Goal: Task Accomplishment & Management: Complete application form

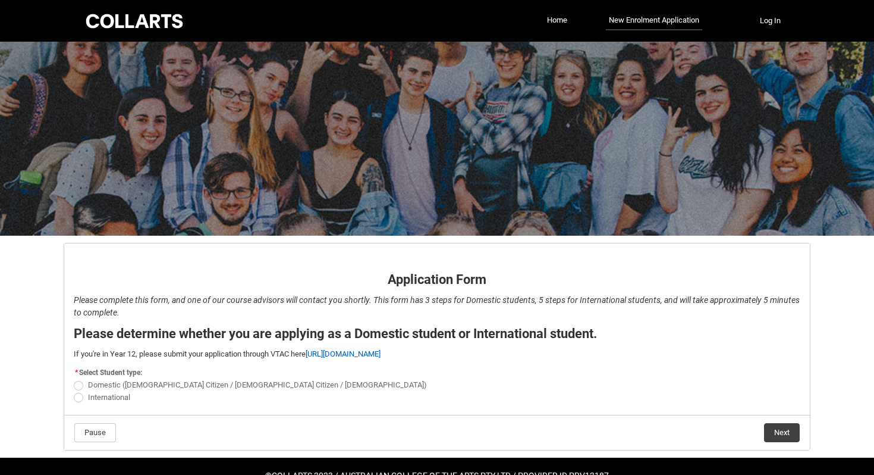
scroll to position [31, 0]
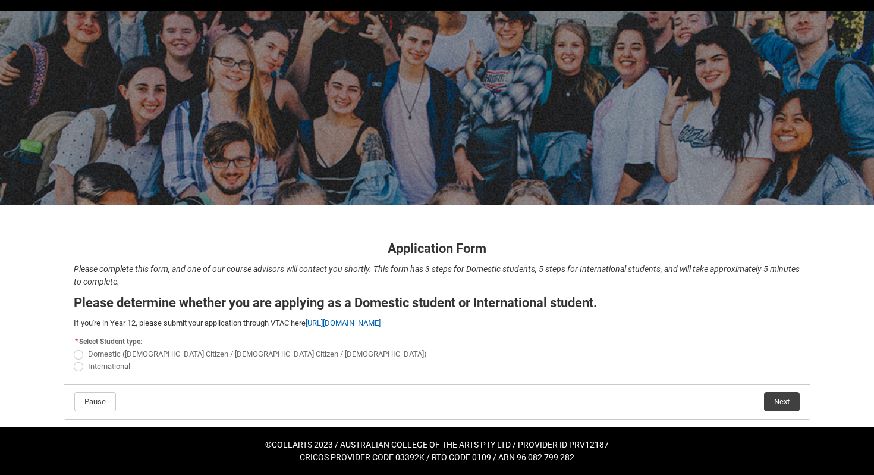
click at [151, 354] on span "Domestic (Australian Citizen / New Zealand Citizen / Permanent Resident)" at bounding box center [257, 353] width 339 height 9
click at [74, 348] on input "Domestic (Australian Citizen / New Zealand Citizen / Permanent Resident)" at bounding box center [73, 347] width 1 height 1
radio input "true"
click at [783, 403] on button "Next" at bounding box center [782, 401] width 36 height 19
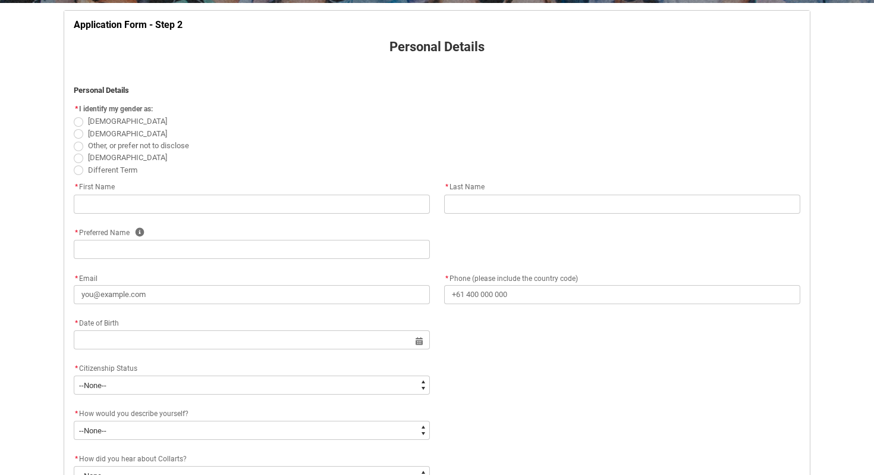
scroll to position [230, 0]
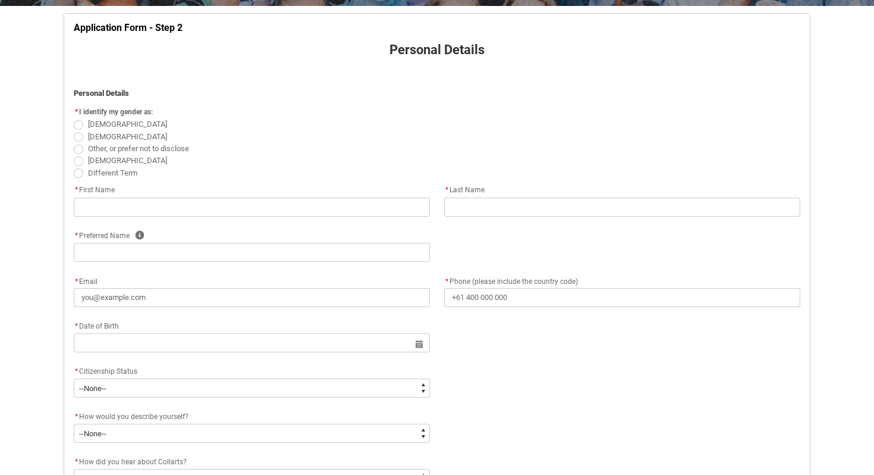
click at [79, 137] on span "REDU_Application_Form_for_Applicant flow" at bounding box center [79, 137] width 10 height 10
click at [74, 130] on input "[DEMOGRAPHIC_DATA]" at bounding box center [73, 130] width 1 height 1
radio input "true"
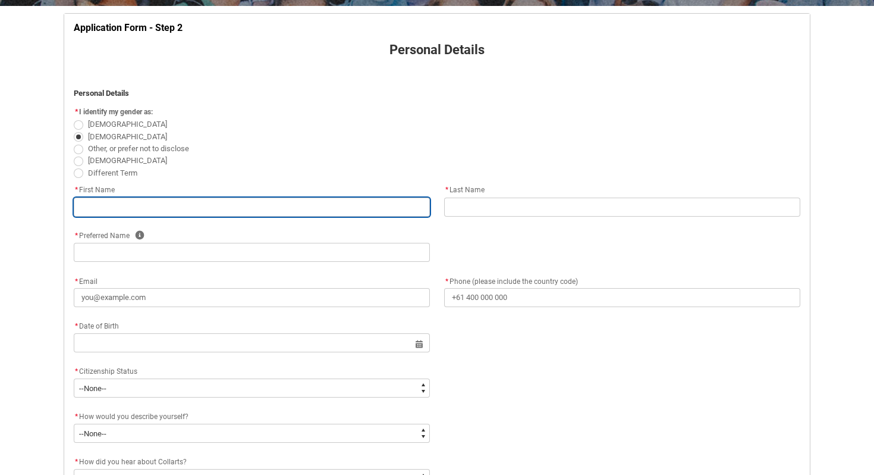
click at [126, 209] on input "REDU_Application_Form_for_Applicant flow" at bounding box center [252, 206] width 356 height 19
type lightning-primitive-input-simple "W"
type input "W"
type lightning-primitive-input-simple "Wi"
type input "Wi"
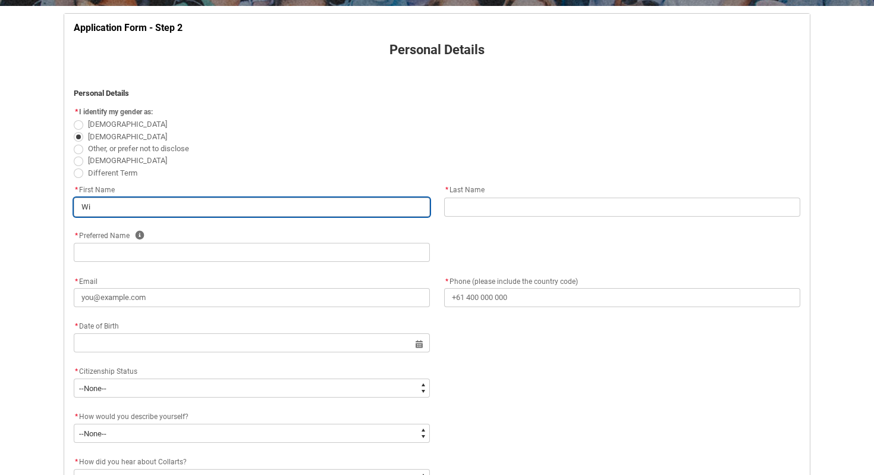
type lightning-primitive-input-simple "Wil"
type input "Wil"
type lightning-primitive-input-simple "Will"
type input "Will"
type lightning-primitive-input-simple "Willi"
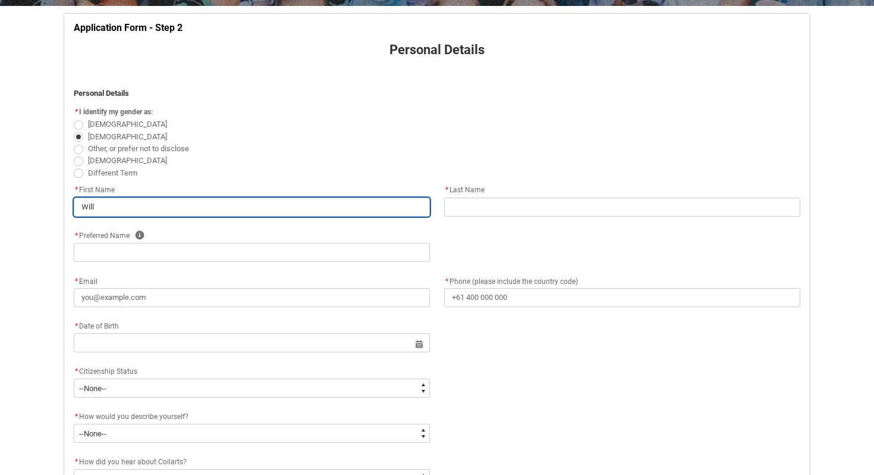
type input "Willi"
type lightning-primitive-input-simple "WilliM"
type input "WilliM"
type lightning-primitive-input-simple "Willi"
type input "Willi"
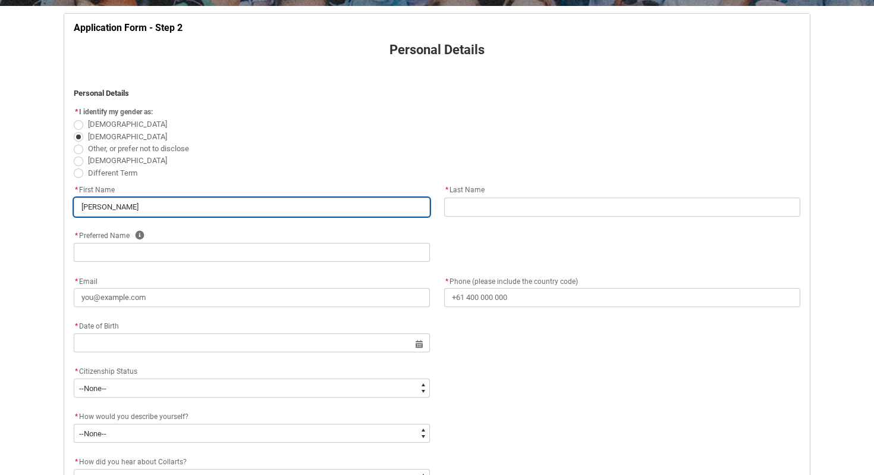
type lightning-primitive-input-simple "Willia"
type input "Willia"
type lightning-primitive-input-simple "[PERSON_NAME]"
type input "[PERSON_NAME]"
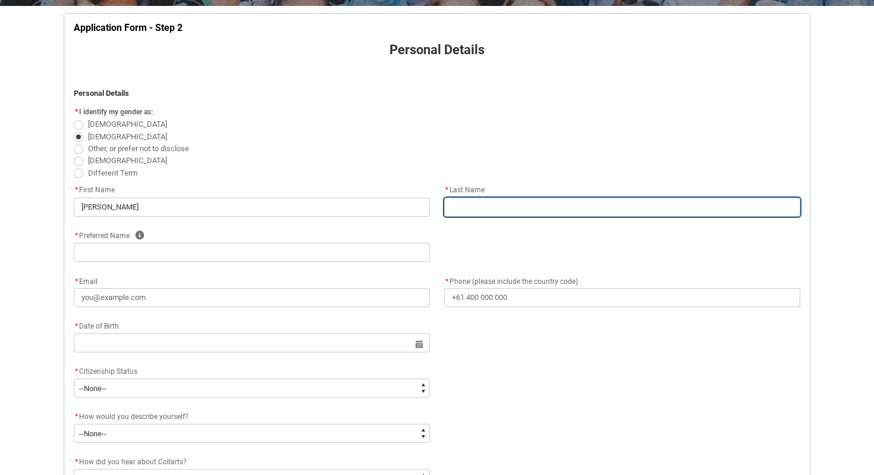
click at [501, 210] on input "REDU_Application_Form_for_Applicant flow" at bounding box center [622, 206] width 356 height 19
type lightning-primitive-input-simple "U"
type input "U"
type lightning-primitive-input-simple "Uh"
type input "Uh"
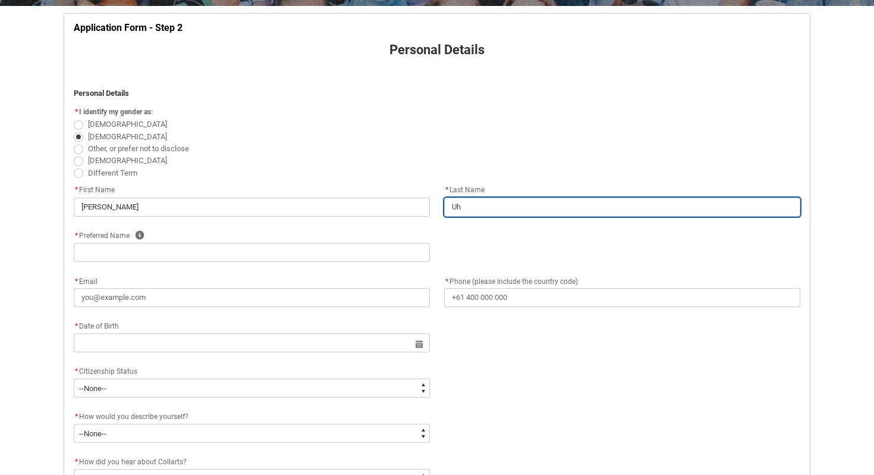
type lightning-primitive-input-simple "U"
type input "U"
type lightning-primitive-input-simple "H"
type input "H"
type lightning-primitive-input-simple "Hu"
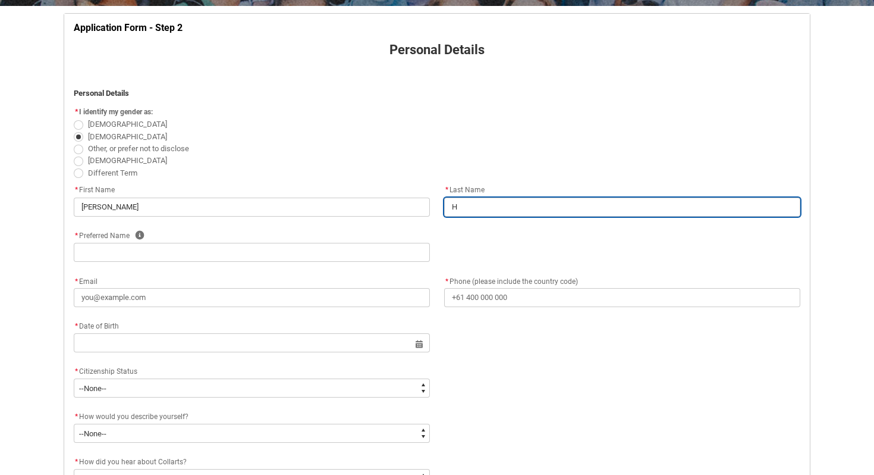
type input "Hu"
type lightning-primitive-input-simple "Hug"
type input "Hug"
type lightning-primitive-input-simple "[PERSON_NAME]"
type input "[PERSON_NAME]"
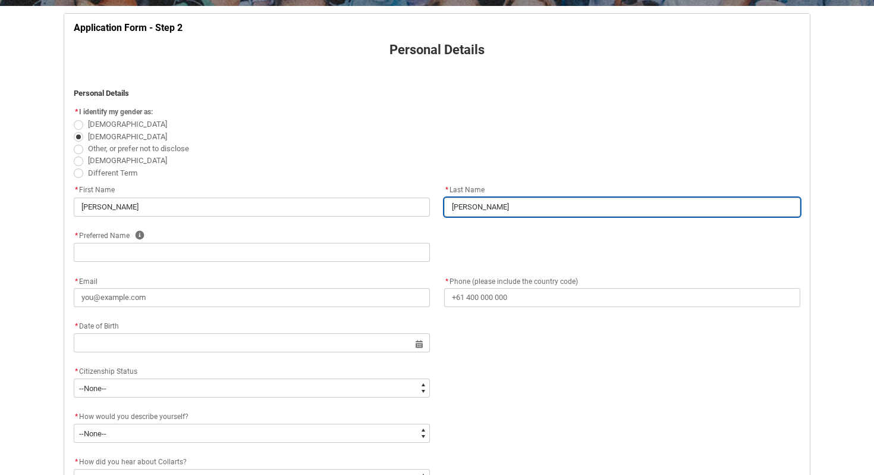
type lightning-primitive-input-simple "Hughe"
type input "Hughe"
type lightning-primitive-input-simple "[PERSON_NAME]"
type input "[PERSON_NAME]"
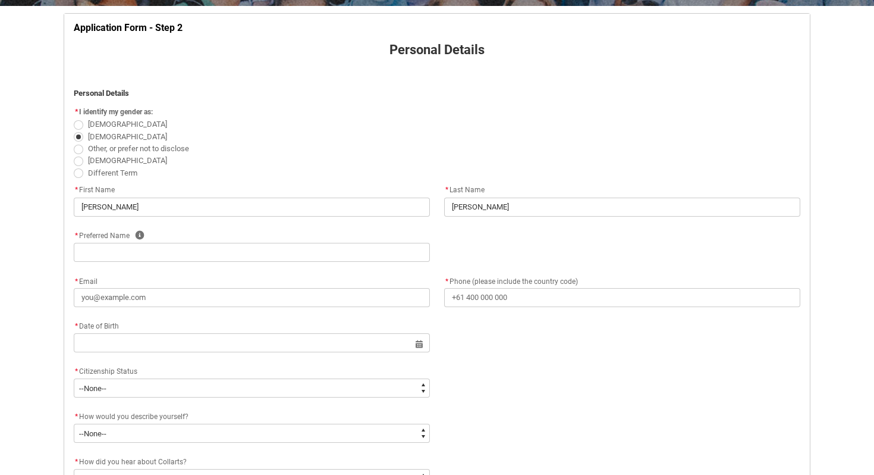
click at [344, 264] on flowruntime-screen-field "* Preferred Name Help" at bounding box center [252, 247] width 371 height 38
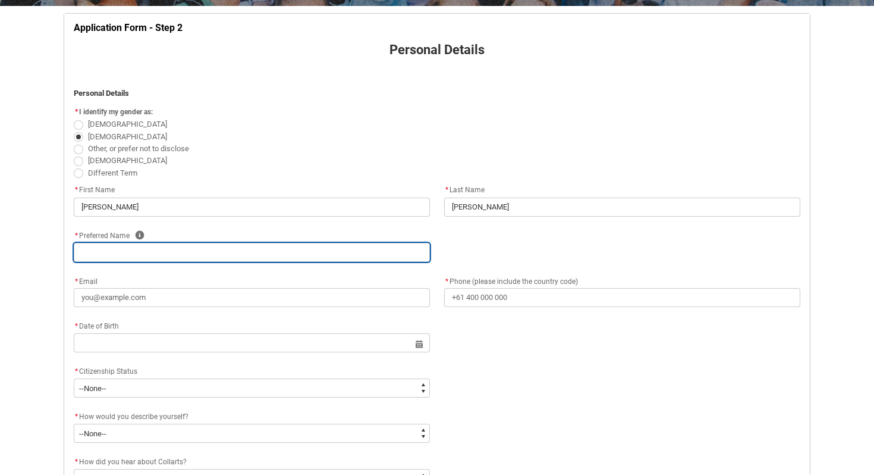
click at [346, 259] on input "REDU_Application_Form_for_Applicant flow" at bounding box center [252, 252] width 356 height 19
type lightning-primitive-input-simple "W"
type input "W"
type lightning-primitive-input-simple "Wi"
type input "Wi"
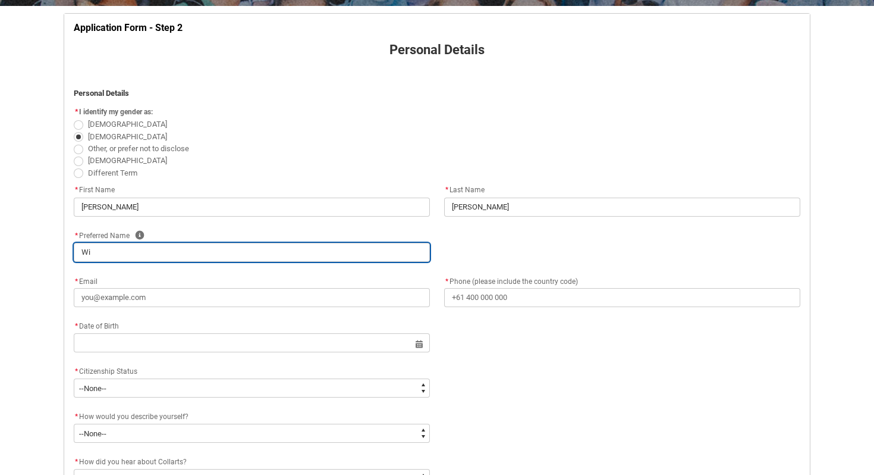
type lightning-primitive-input-simple "Wil"
type input "Wil"
type lightning-primitive-input-simple "Will"
type input "Will"
type lightning-primitive-input-simple "Willi"
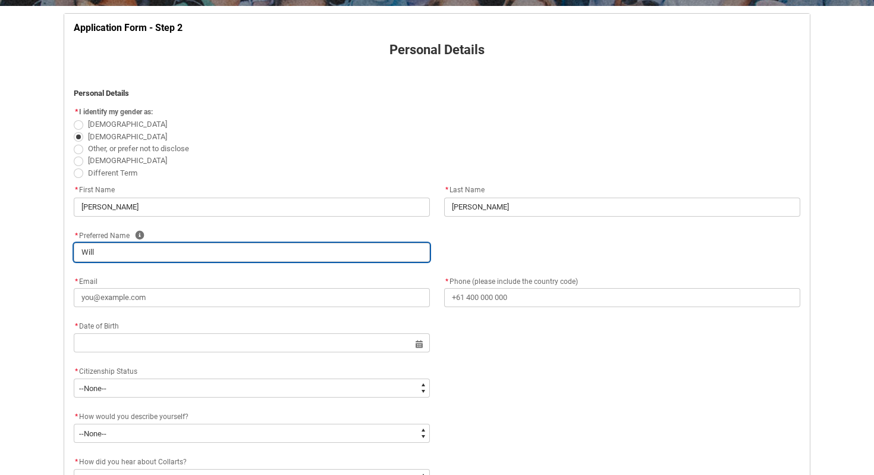
type input "Willi"
type lightning-primitive-input-simple "Willia"
type input "Willia"
type lightning-primitive-input-simple "[PERSON_NAME]"
type input "[PERSON_NAME]"
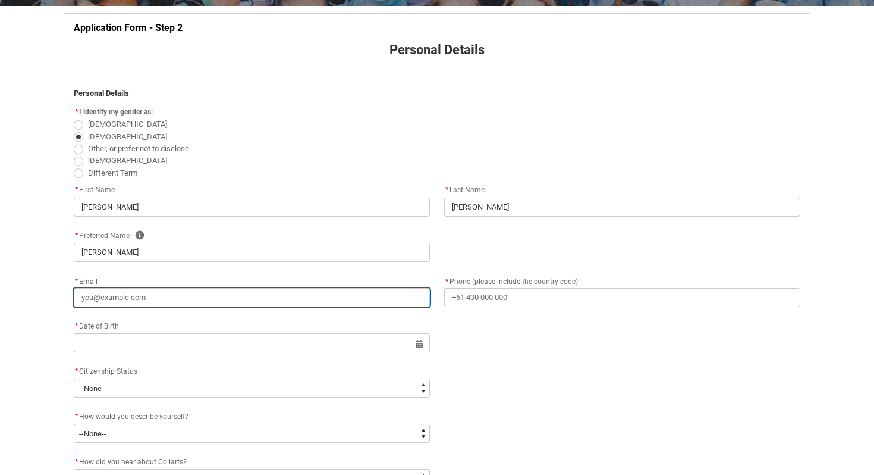
click at [360, 302] on input "* Email" at bounding box center [252, 297] width 356 height 19
type lightning-primitive-input-simple "w"
type input "w"
type lightning-primitive-input-simple "wi"
type input "wi"
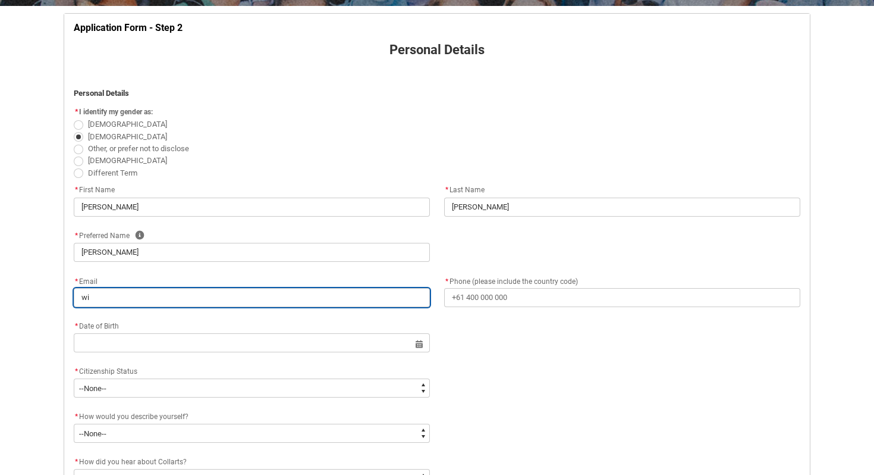
type lightning-primitive-input-simple "wil"
type input "wil"
type lightning-primitive-input-simple "will"
type input "will"
type lightning-primitive-input-simple "willi"
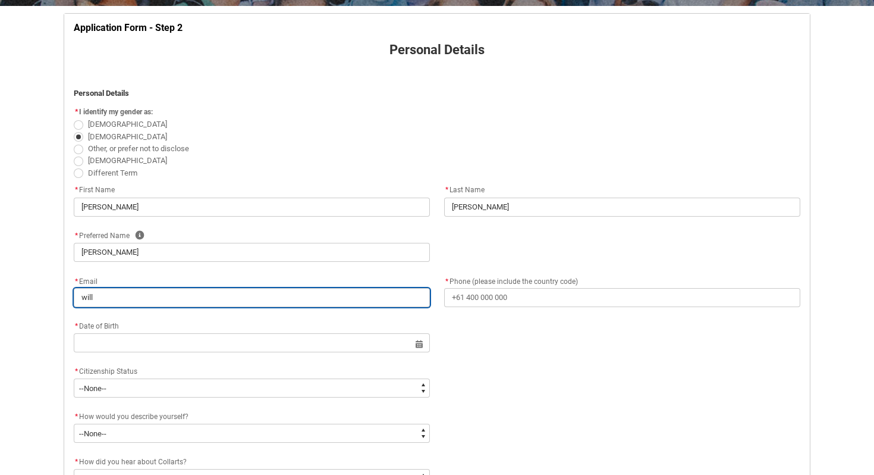
type input "willi"
type lightning-primitive-input-simple "willia"
type input "willia"
type lightning-primitive-input-simple "william"
type input "william"
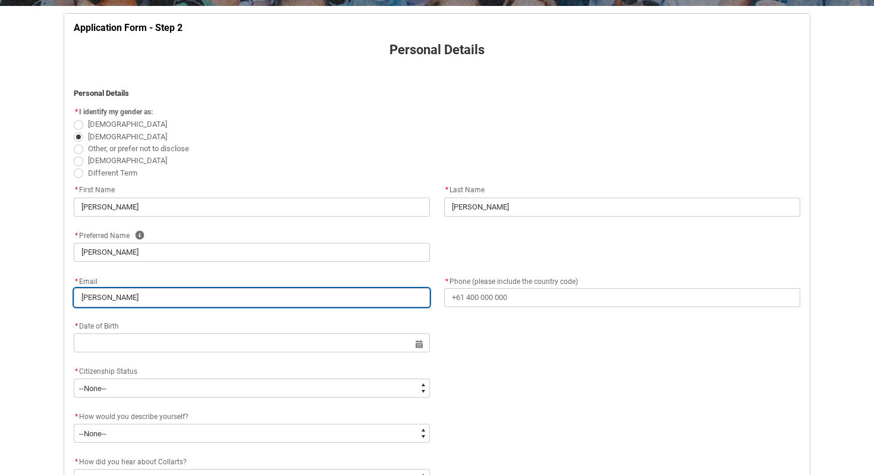
type lightning-primitive-input-simple "william_"
type input "william_"
type lightning-primitive-input-simple "william_a"
type input "william_a"
type lightning-primitive-input-simple "william_ar"
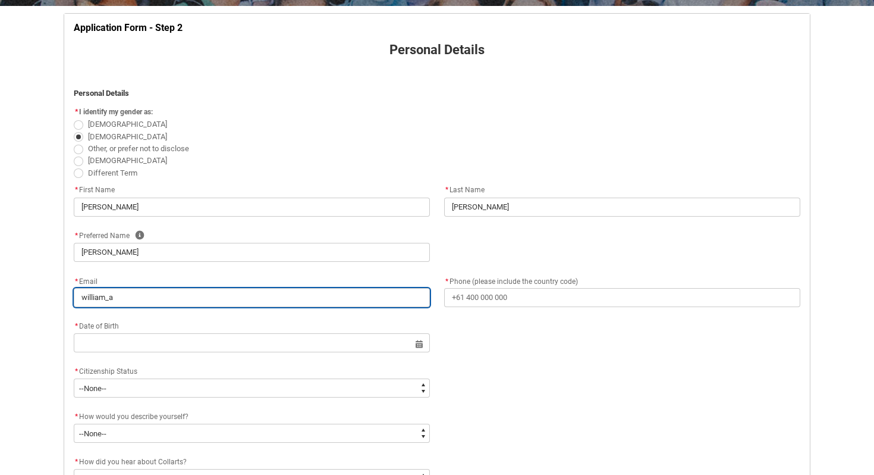
type input "william_ar"
type lightning-primitive-input-simple "william_art"
type input "william_art"
type lightning-primitive-input-simple "william_art0"
type input "william_art0"
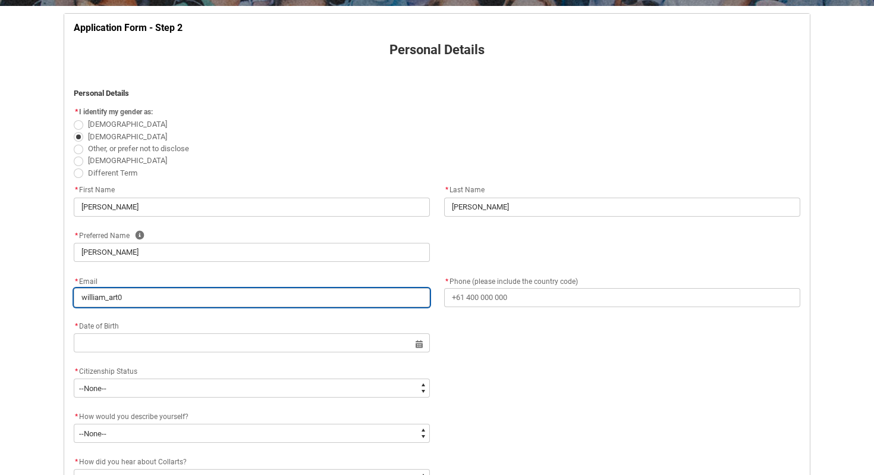
type lightning-primitive-input-simple "william_art05"
type input "william_art05"
type lightning-primitive-input-simple "william_art05@"
type input "william_art05@"
type lightning-primitive-input-simple "william_art05@o"
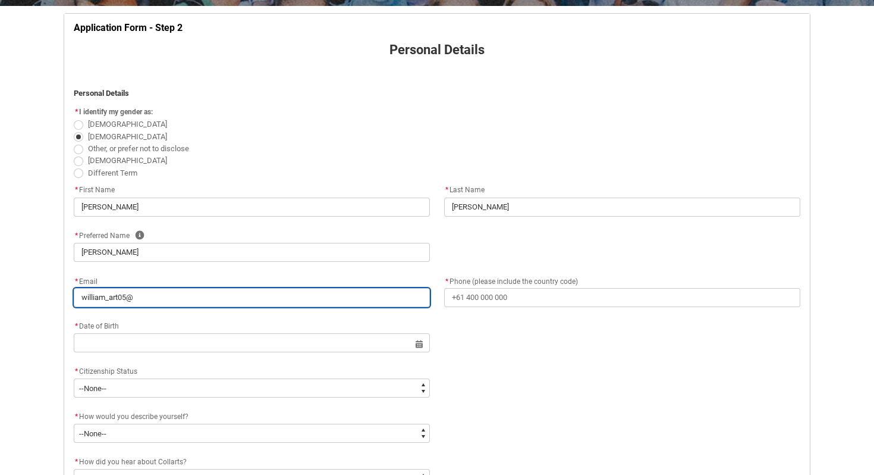
type input "william_art05@o"
type lightning-primitive-input-simple "william_art05@ou"
type input "william_art05@ou"
type lightning-primitive-input-simple "william_art05@out"
type input "william_art05@out"
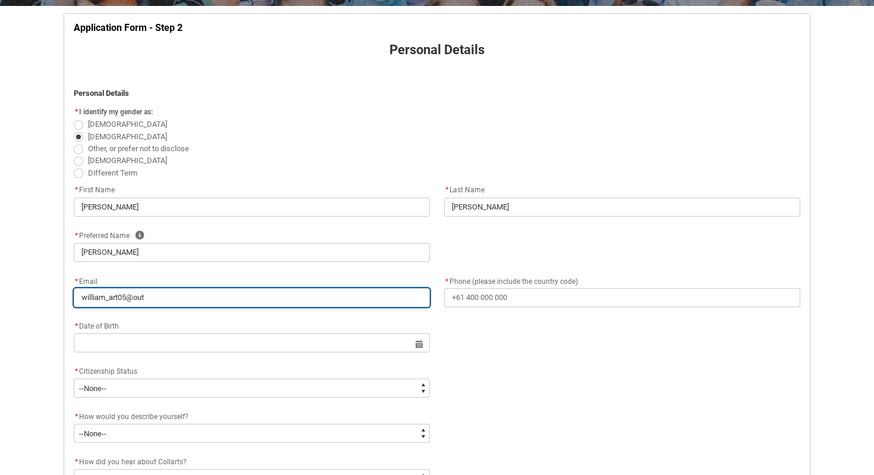
type lightning-primitive-input-simple "william_art05@outl"
type input "william_art05@outl"
type lightning-primitive-input-simple "william_art05@outlo"
type input "william_art05@outlo"
type lightning-primitive-input-simple "william_art05@outloo"
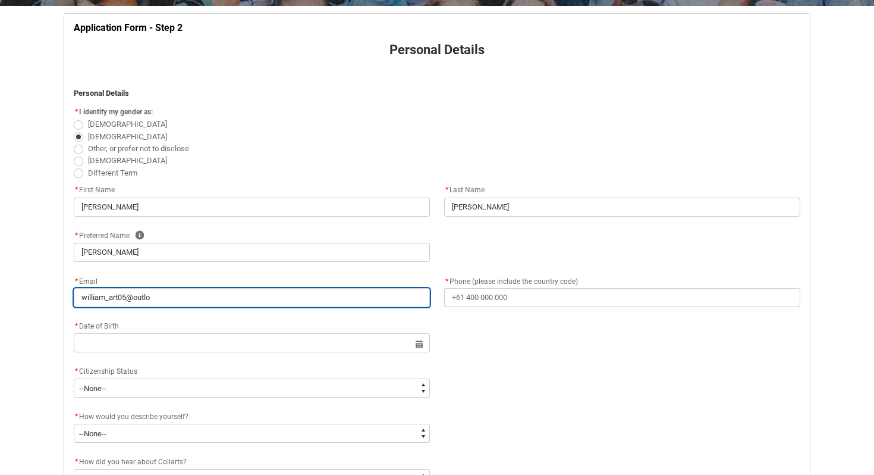
type input "william_art05@outloo"
type lightning-primitive-input-simple "william_art05@outlook"
type input "william_art05@outlook"
type lightning-primitive-input-simple "william_art05@outlookc"
type input "william_art05@outlookc"
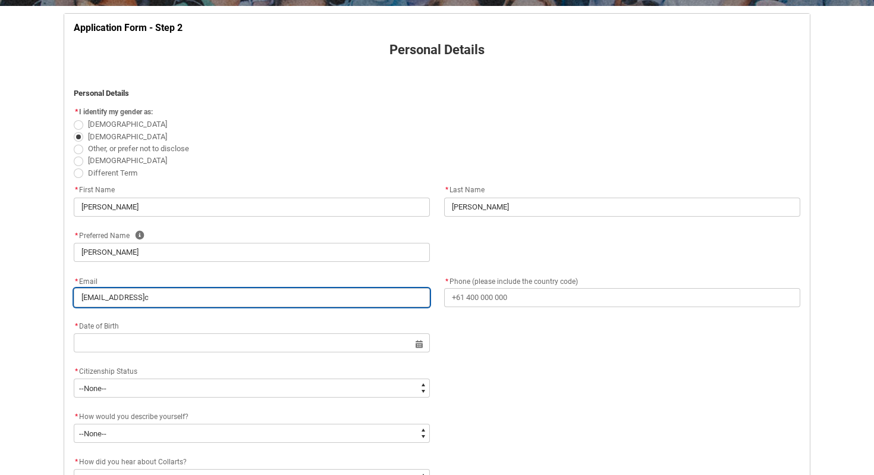
type lightning-primitive-input-simple "william_art05@outlookco"
type input "william_art05@outlookco"
type lightning-primitive-input-simple "william_art05@outlookcom"
type input "william_art05@outlookcom"
type lightning-primitive-input-simple "william_art05@outlookco"
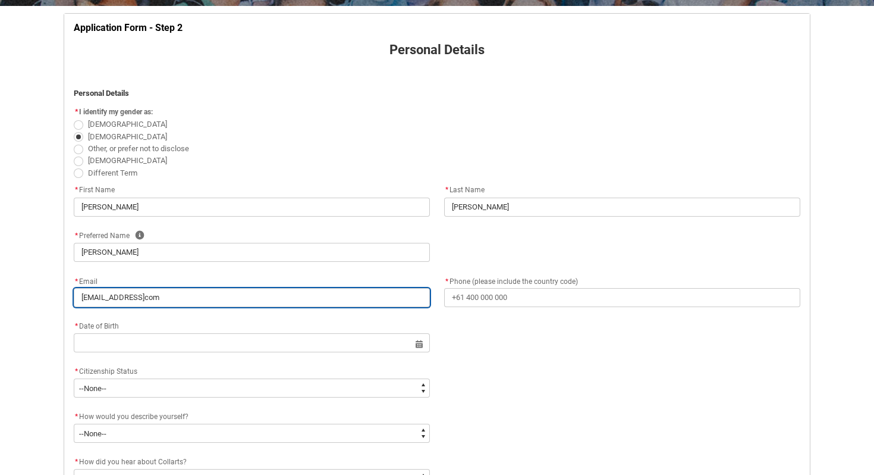
type input "william_art05@outlookco"
type lightning-primitive-input-simple "william_art05@outlookc"
type input "william_art05@outlookc"
type lightning-primitive-input-simple "william_art05@outlook"
type input "william_art05@outlook"
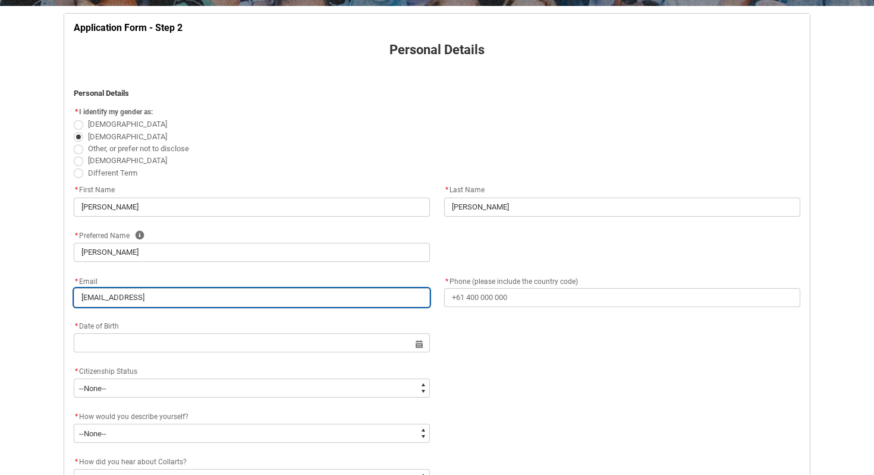
type lightning-primitive-input-simple "william_art05@outloo"
type input "william_art05@outloo"
type lightning-primitive-input-simple "william_art05@outlook"
type input "william_art05@outlook"
type lightning-primitive-input-simple "william_art05@outlook."
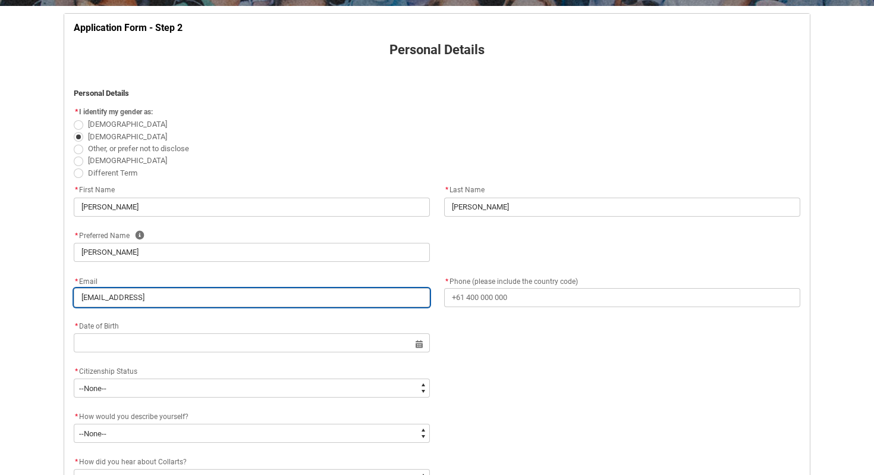
type input "william_art05@outlook."
type lightning-primitive-input-simple "william_art05@outlook.c"
type input "william_art05@outlook.c"
type lightning-primitive-input-simple "william_art05@outlook.co"
type input "william_art05@outlook.co"
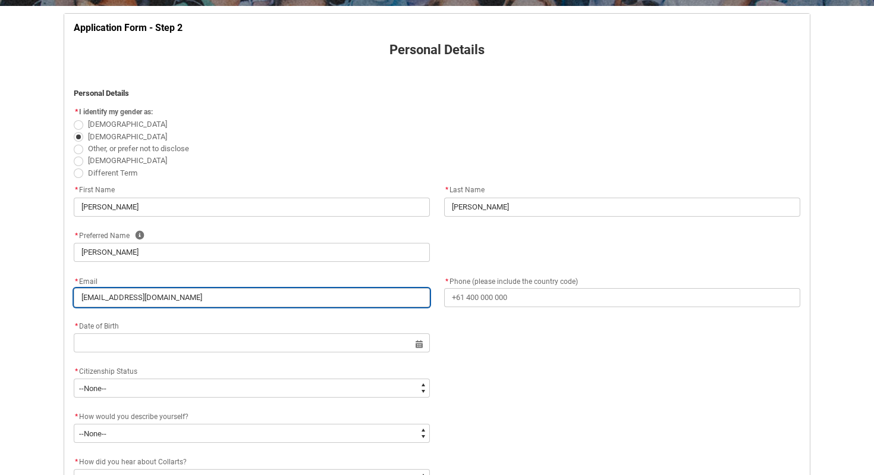
type lightning-primitive-input-simple "[EMAIL_ADDRESS][DOMAIN_NAME]"
type input "[EMAIL_ADDRESS][DOMAIN_NAME]"
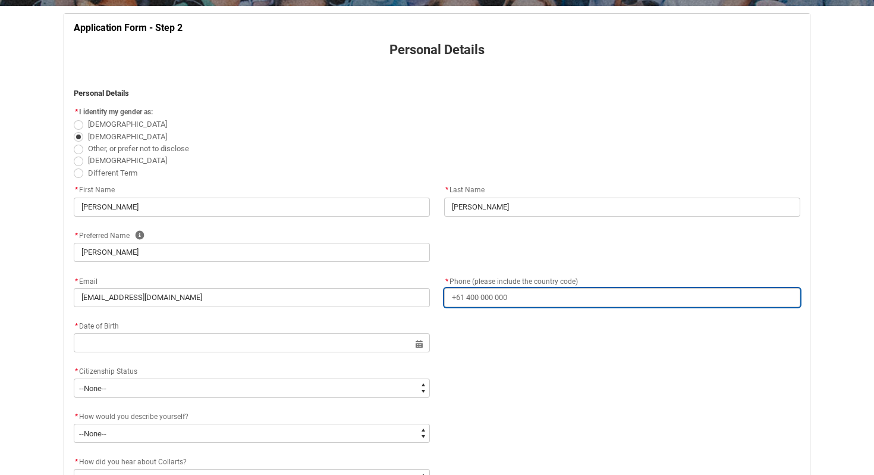
click at [505, 299] on input "* Phone (please include the country code)" at bounding box center [622, 297] width 356 height 19
type lightning-primitive-input-simple "+"
type input "+"
type lightning-primitive-input-simple "0"
type input "0"
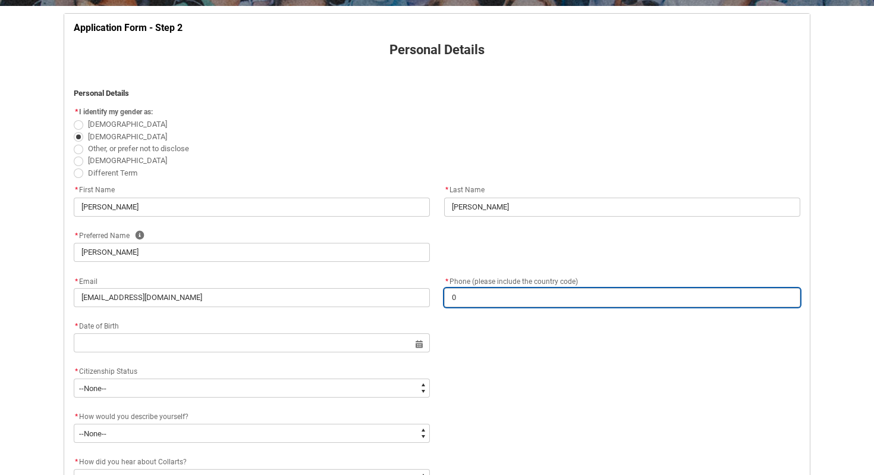
type lightning-primitive-input-simple "04"
type input "04"
type lightning-primitive-input-simple "044"
type input "044"
type lightning-primitive-input-simple "0444"
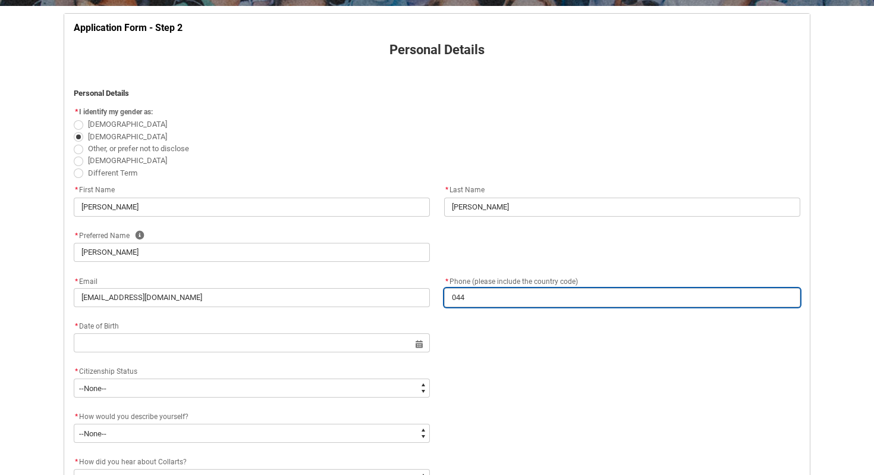
type input "0444"
type lightning-primitive-input-simple "0444"
type input "0444"
type lightning-primitive-input-simple "0444 5"
type input "0444 5"
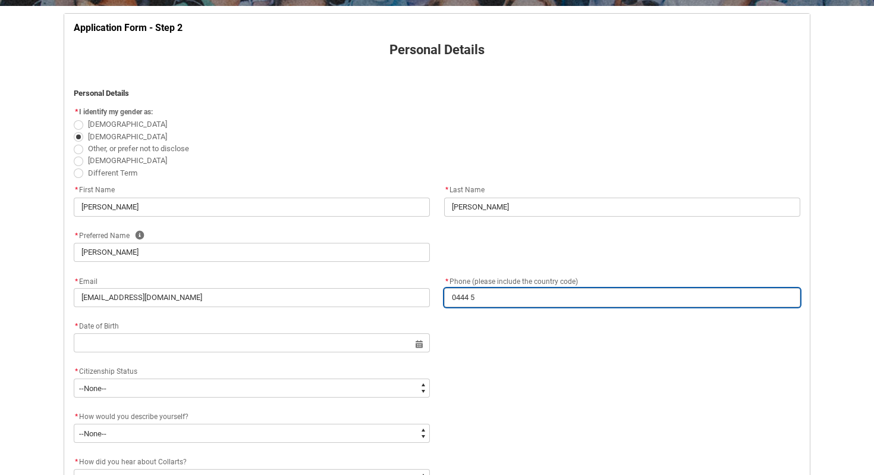
type lightning-primitive-input-simple "0444 59"
type input "0444 59"
type lightning-primitive-input-simple "0444 596"
type input "0444 596"
type lightning-primitive-input-simple "0444 596"
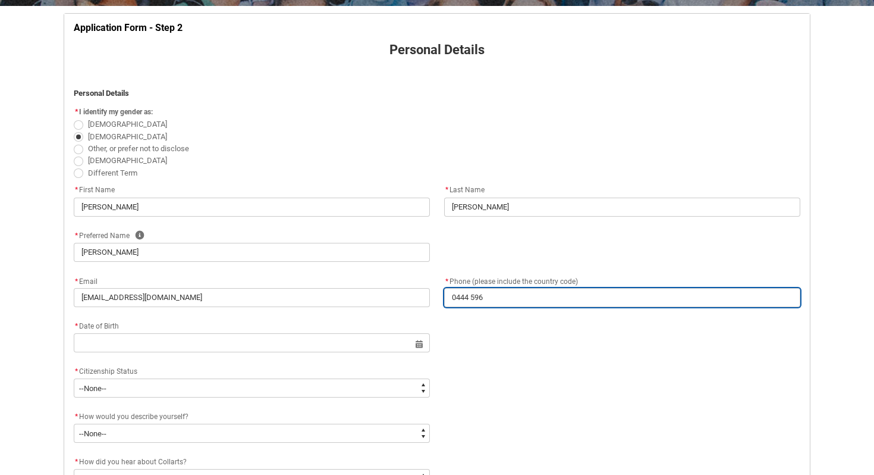
type input "0444 596"
type lightning-primitive-input-simple "0444 596 7"
type input "0444 596 7"
type lightning-primitive-input-simple "0444 596 71"
type input "0444 596 71"
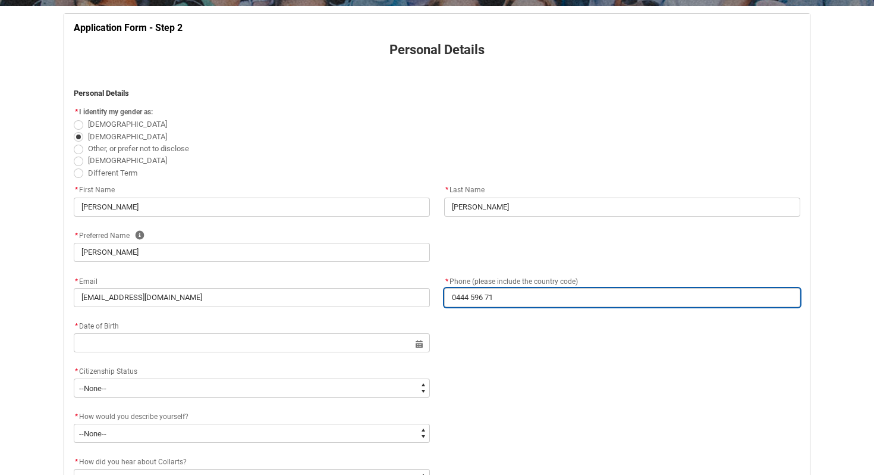
type lightning-primitive-input-simple "0444 596 717"
type input "0444 596 717"
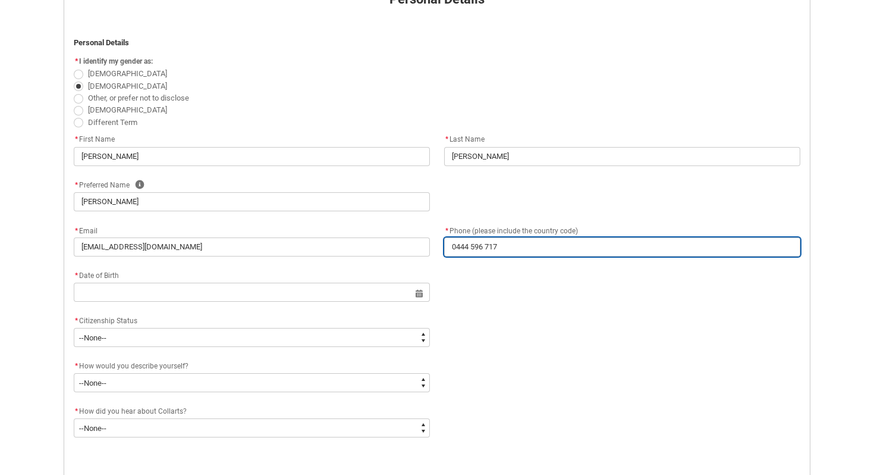
scroll to position [281, 0]
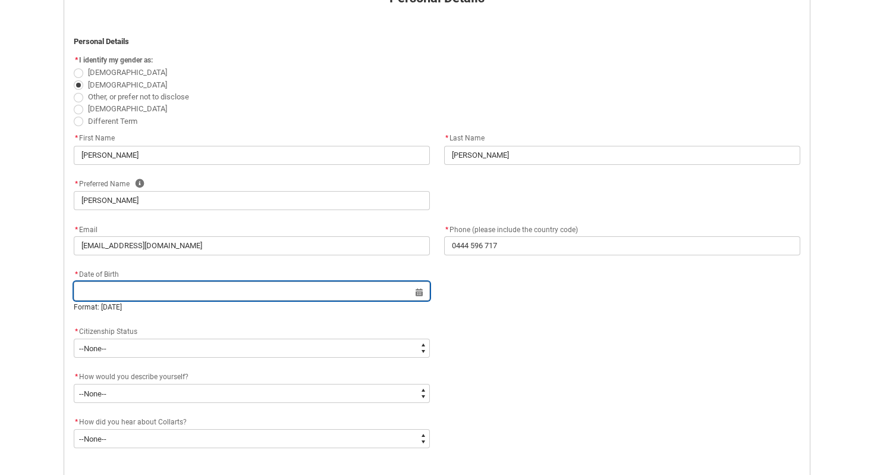
click at [372, 296] on input "REDU_Application_Form_for_Applicant flow" at bounding box center [252, 290] width 356 height 19
select select "2025"
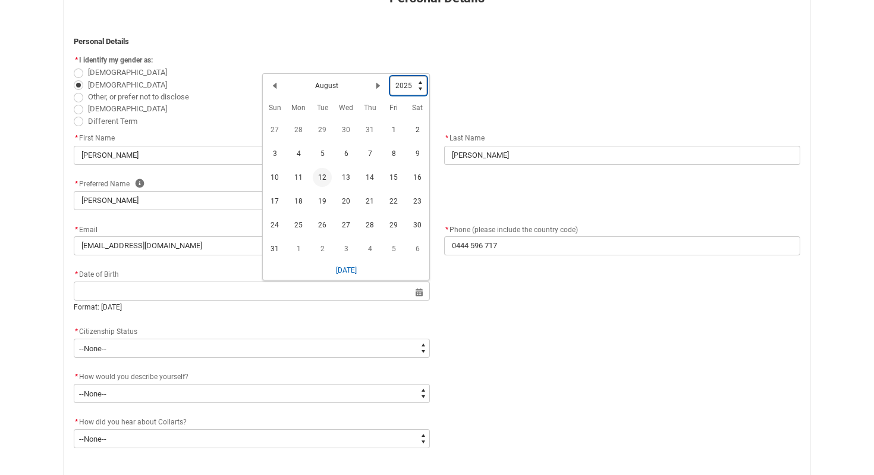
click at [413, 90] on select "1925 1926 1927 1928 1929 1930 1931 1932 1933 1934 1935 1936 1937 1938 1939 1940…" at bounding box center [408, 85] width 37 height 19
type lightning-select "2005"
click at [391, 76] on select "1925 1926 1927 1928 1929 1930 1931 1932 1933 1934 1935 1936 1937 1938 1939 1940…" at bounding box center [408, 85] width 37 height 19
select select "2005"
click at [321, 133] on span "2" at bounding box center [322, 132] width 19 height 19
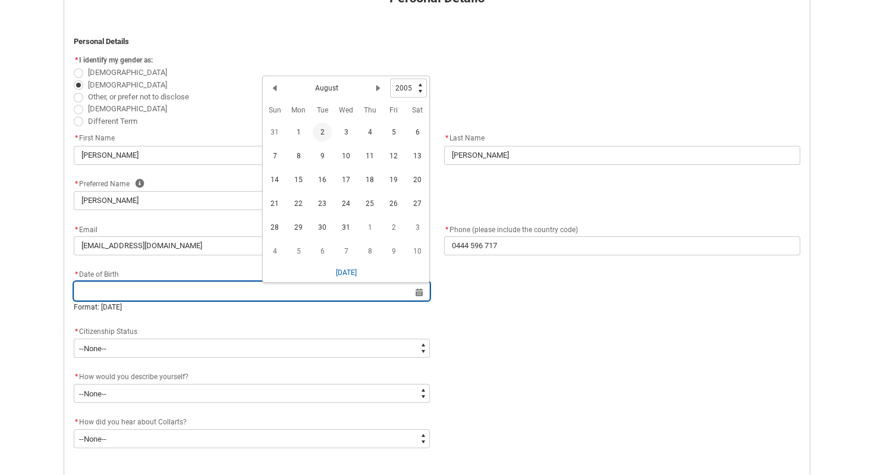
type lightning-datepicker "2005-08-02"
type lightning-input "2005-08-02"
type input "[DATE]"
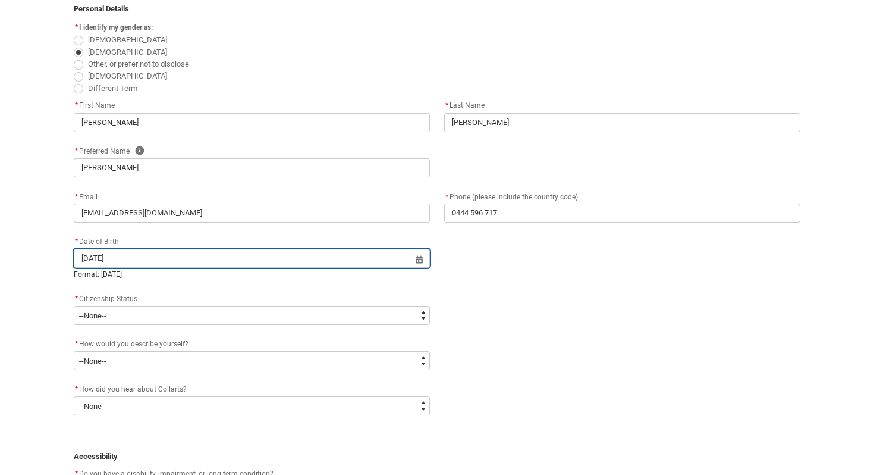
scroll to position [313, 0]
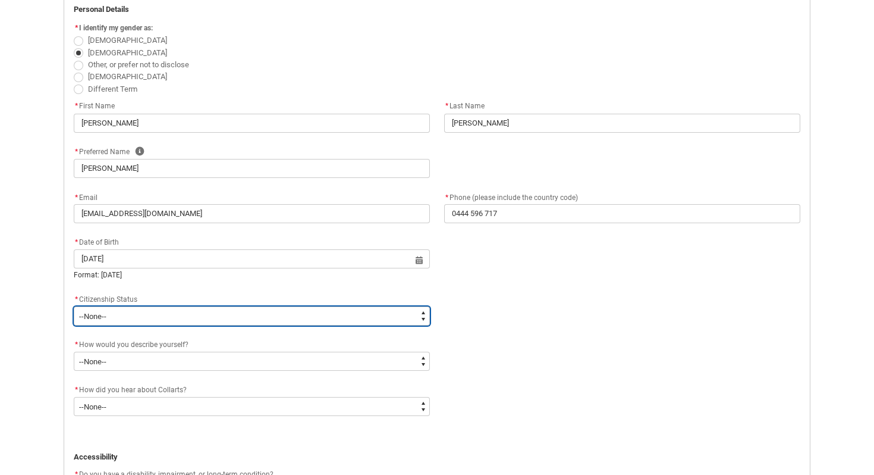
click at [287, 323] on select "--None-- Australian Citizen Humanitarian Visa New Zealand citizen Other Permane…" at bounding box center [252, 315] width 356 height 19
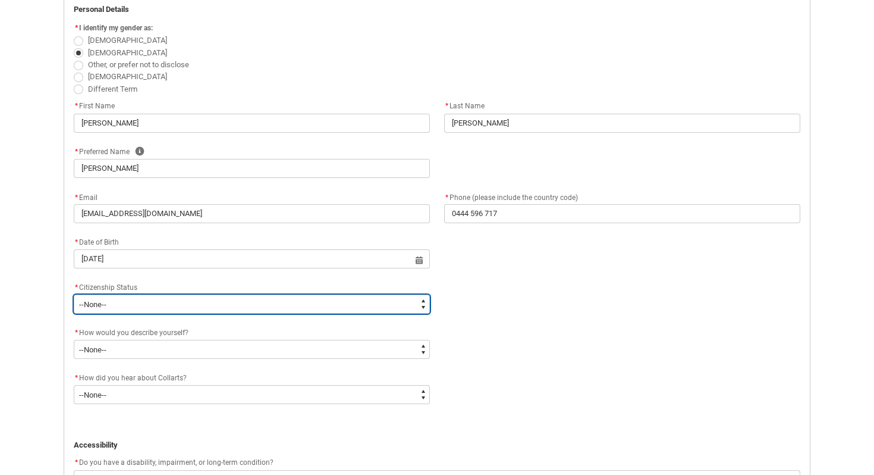
type lightning-select "Citizenship.1"
click at [74, 294] on select "--None-- Australian Citizen Humanitarian Visa New Zealand citizen Other Permane…" at bounding box center [252, 303] width 356 height 19
select select "Citizenship.1"
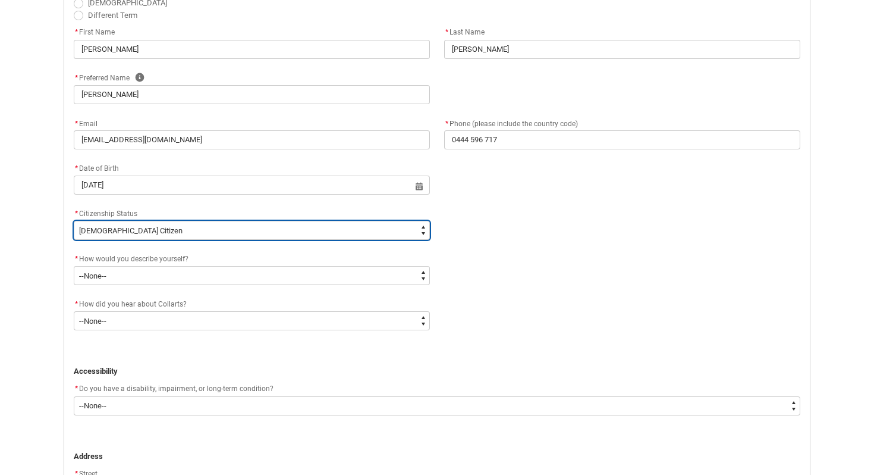
scroll to position [386, 0]
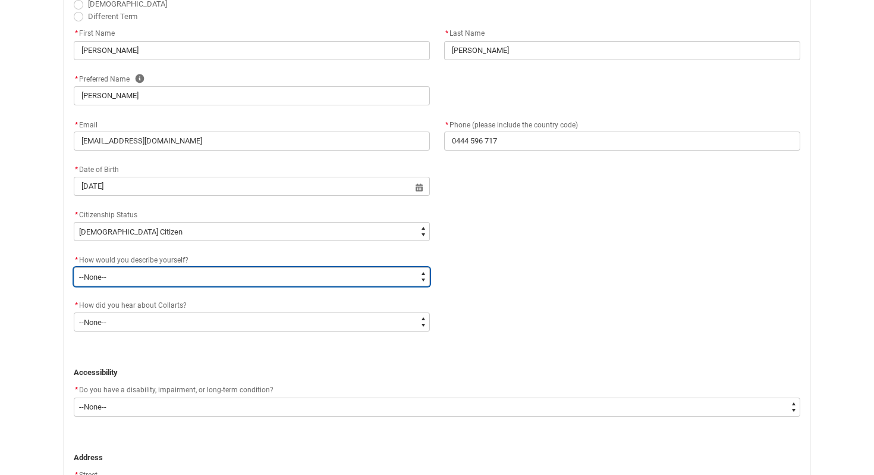
click at [277, 279] on select "--None-- I'm currently in Year 12 and planning what I'll do after school I've c…" at bounding box center [252, 276] width 356 height 19
type lightning-select "HSLC_Domestic_e"
click at [74, 267] on select "--None-- I'm currently in Year 12 and planning what I'll do after school I've c…" at bounding box center [252, 276] width 356 height 19
select select "HSLC_Domestic_e"
click at [275, 280] on select "--None-- I'm currently in Year 12 and planning what I'll do after school I've c…" at bounding box center [252, 276] width 356 height 19
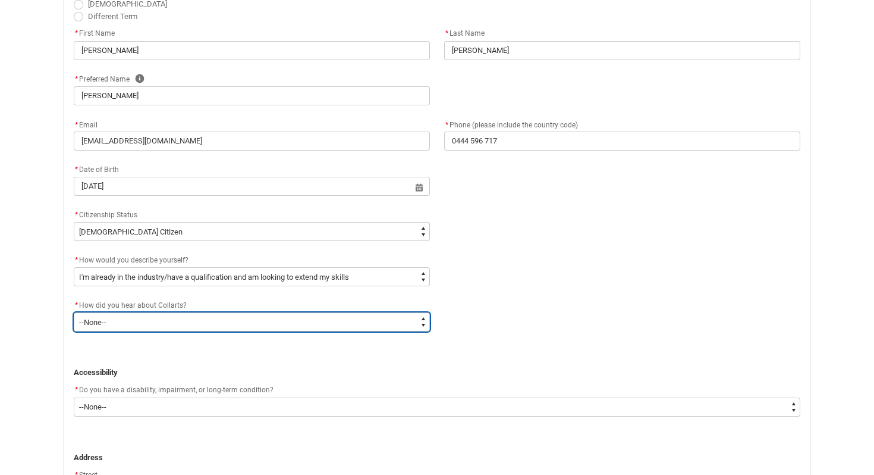
click at [275, 330] on select "--None-- Advertising - Facebook Advertising - Google Advertising - Instagram Ad…" at bounding box center [252, 321] width 356 height 19
type lightning-select "Heard_About_Collarts_Picklist.Advertising - Google"
click at [74, 312] on select "--None-- Advertising - Facebook Advertising - Google Advertising - Instagram Ad…" at bounding box center [252, 321] width 356 height 19
select select "Heard_About_Collarts_Picklist.Advertising - Google"
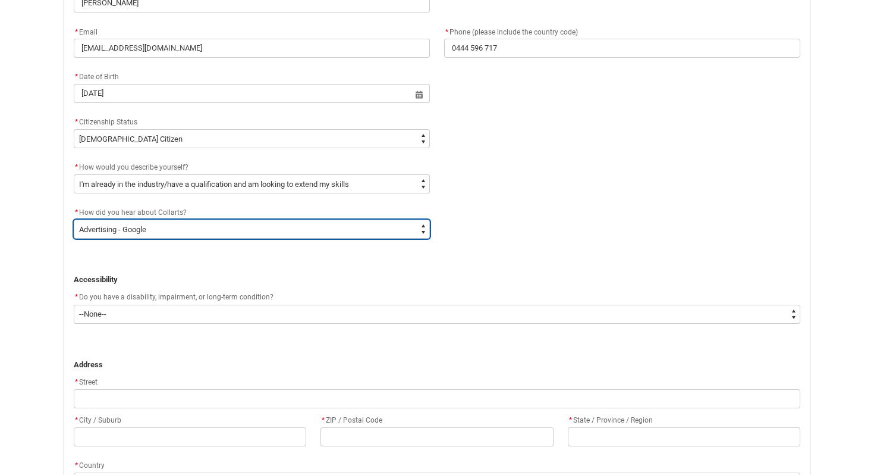
scroll to position [478, 0]
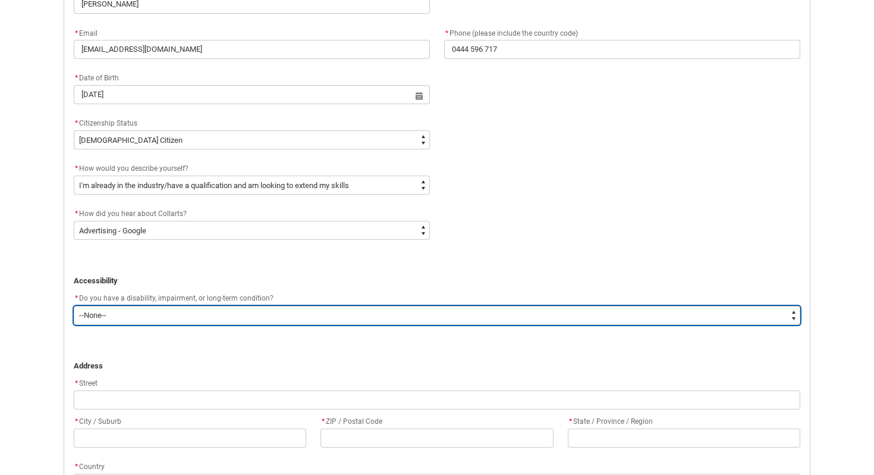
click at [294, 313] on select "--None-- Yes No" at bounding box center [437, 315] width 727 height 19
type lightning-select "No_TextChoice"
click at [74, 306] on select "--None-- Yes No" at bounding box center [437, 315] width 727 height 19
select select "No_TextChoice"
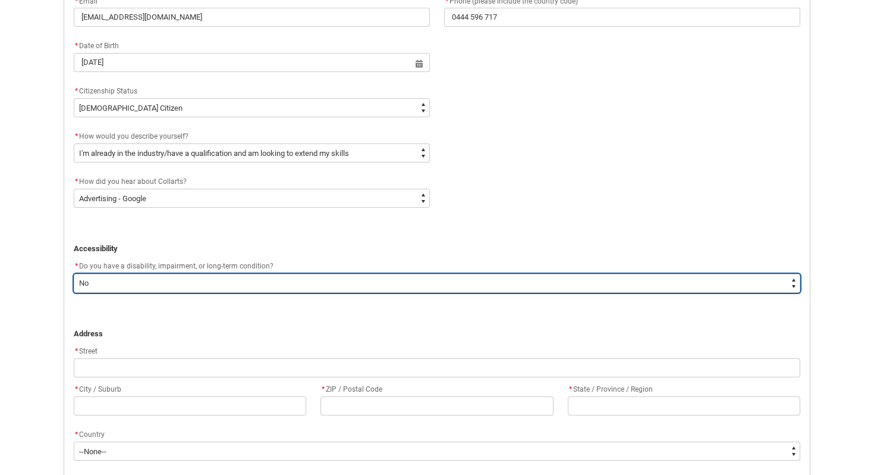
scroll to position [511, 0]
click at [274, 281] on select "--None-- Yes No" at bounding box center [437, 281] width 727 height 19
type lightning-select "FlowImplicit__DefaultTextChoiceName"
click at [74, 272] on select "--None-- Yes No" at bounding box center [437, 281] width 727 height 19
select select "FlowImplicit__DefaultTextChoiceName"
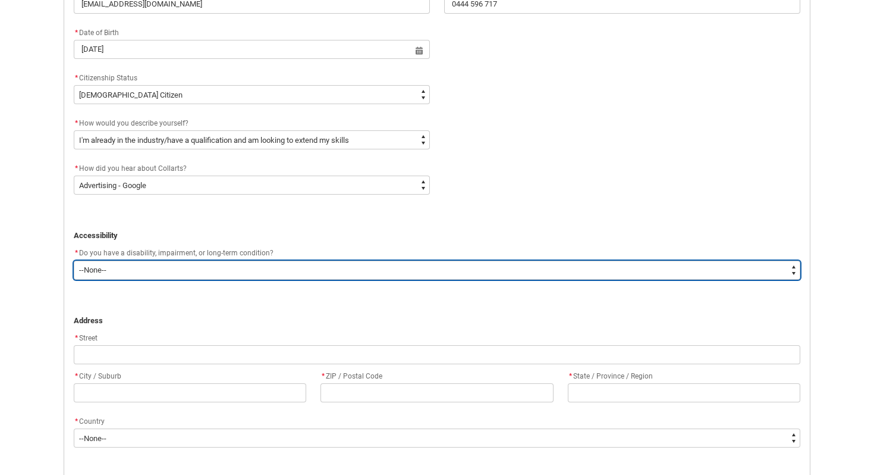
scroll to position [523, 0]
click at [275, 266] on select "--None-- Yes No" at bounding box center [437, 269] width 727 height 19
type lightning-select "No_TextChoice"
click at [74, 260] on select "--None-- Yes No" at bounding box center [437, 269] width 727 height 19
select select "No_TextChoice"
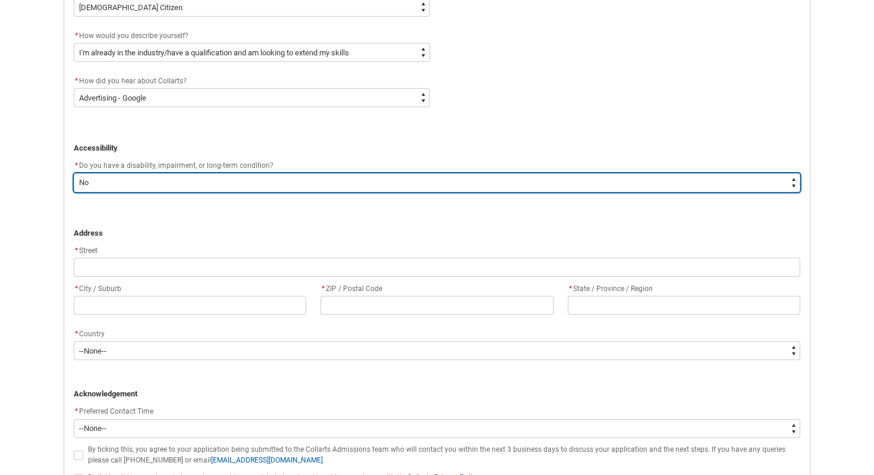
scroll to position [614, 0]
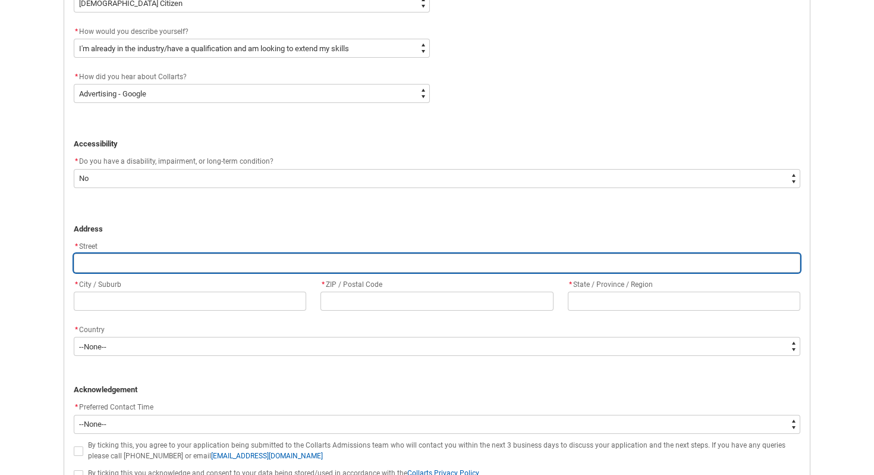
click at [256, 259] on input "REDU_Application_Form_for_Applicant flow" at bounding box center [437, 262] width 727 height 19
type lightning-primitive-input-simple "7"
type input "7"
type lightning-primitive-input-simple "73"
type input "73"
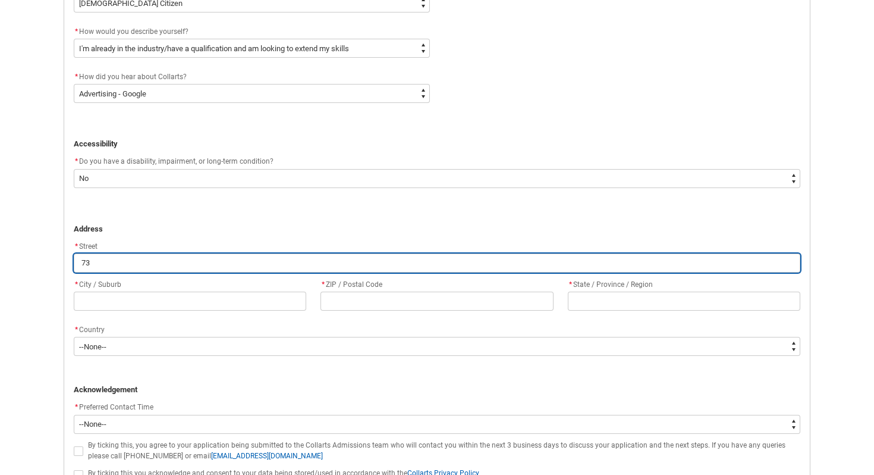
type lightning-primitive-input-simple "73B"
type input "73B"
type lightning-primitive-input-simple "73B"
type input "73B"
type lightning-primitive-input-simple "73B B"
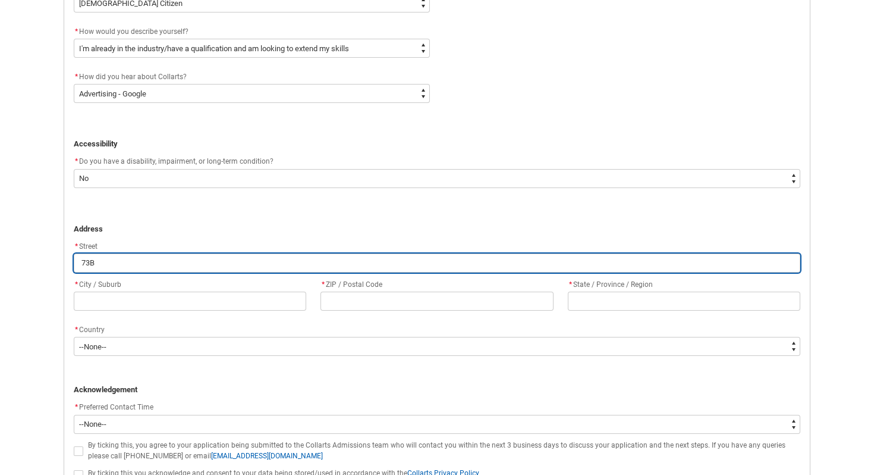
type input "73B B"
type lightning-primitive-input-simple "73B Bo"
type input "73B Bo"
type lightning-primitive-input-simple "73B Bou"
type input "73B Bou"
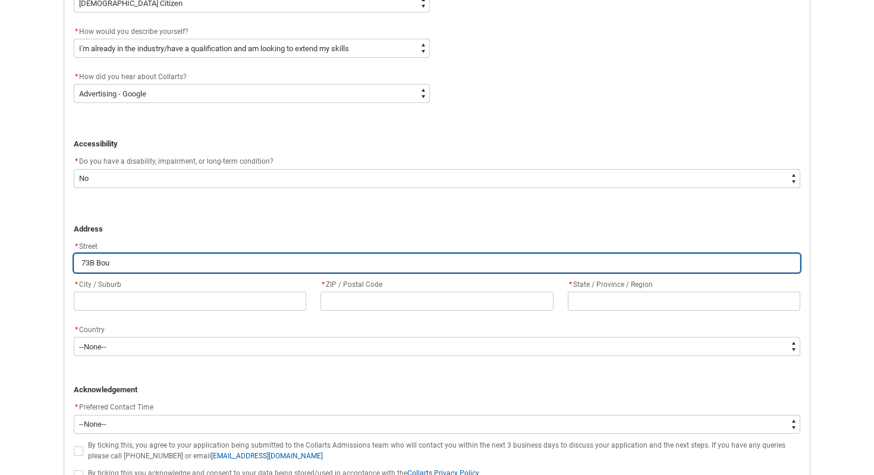
type lightning-primitive-input-simple "73B Boun"
type input "73B Boun"
type lightning-primitive-input-simple "73B Bound"
type input "73B Bound"
type lightning-primitive-input-simple "73B Bounda"
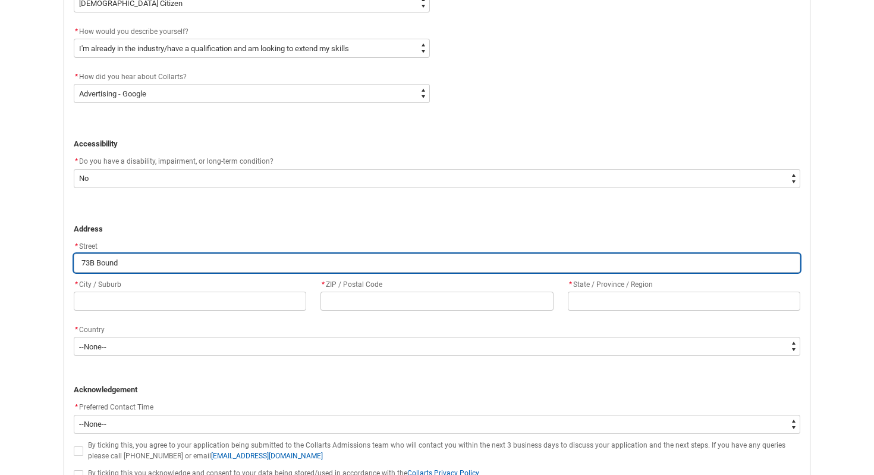
type input "73B Bounda"
type lightning-primitive-input-simple "73B Boundar"
type input "73B Boundar"
type lightning-primitive-input-simple "73B Boundary"
type input "73B Boundary"
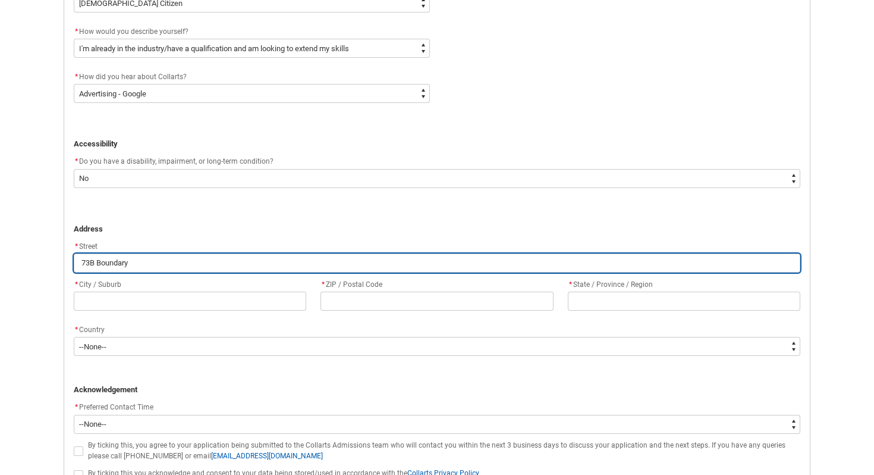
type lightning-primitive-input-simple "73B Boundary"
type input "73B Boundary"
type lightning-primitive-input-simple "73B Boundary s"
type input "73B Boundary s"
type lightning-primitive-input-simple "73B Boundary st"
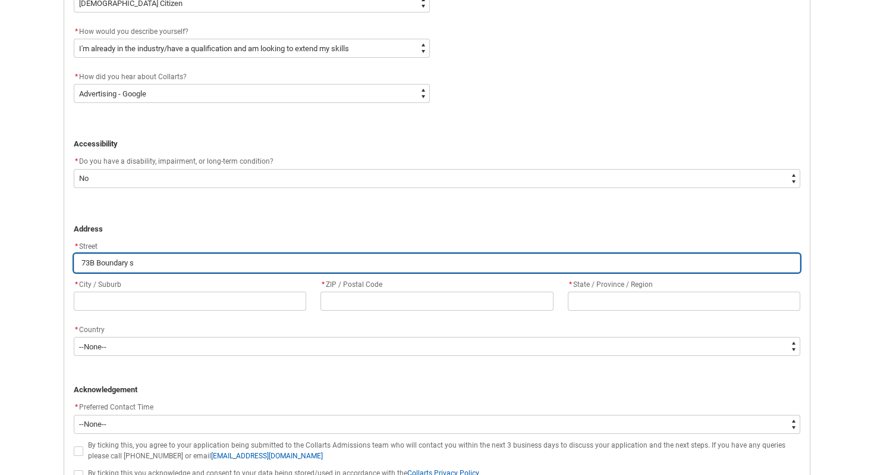
type input "73B Boundary st"
type lightning-primitive-input-simple "73B Boundary str"
type input "73B Boundary str"
type lightning-primitive-input-simple "73B Boundary stre"
type input "73B Boundary stre"
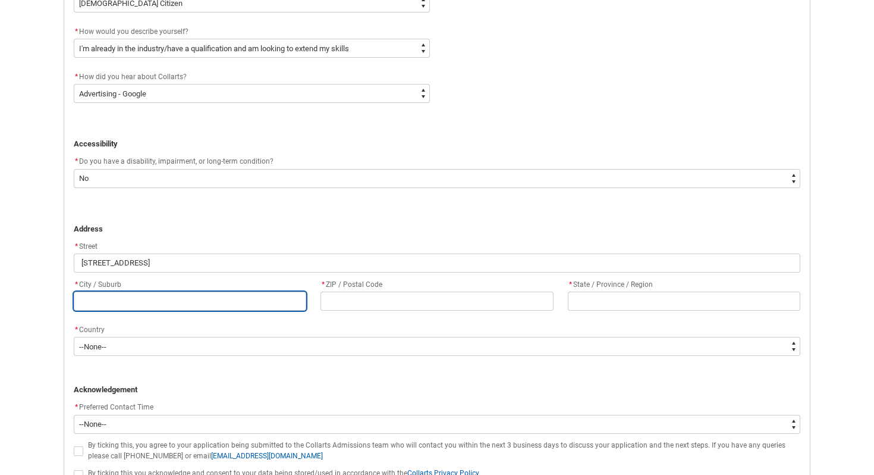
click at [202, 303] on input "REDU_Application_Form_for_Applicant flow" at bounding box center [190, 300] width 233 height 19
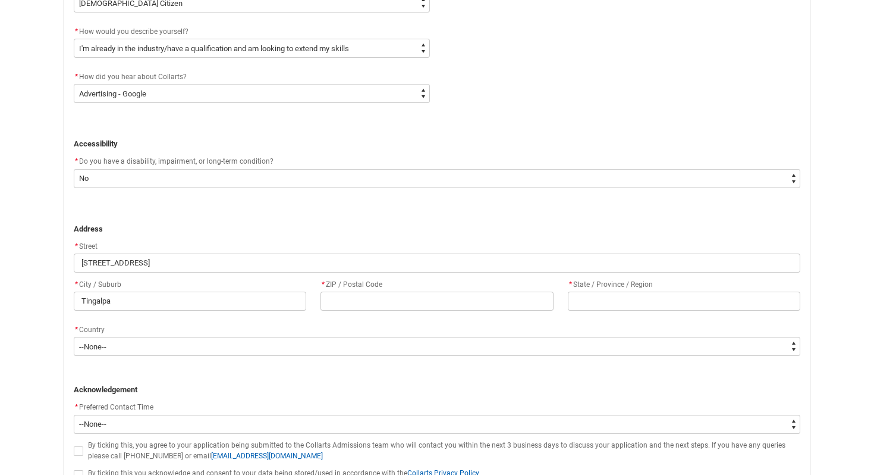
click at [346, 311] on flowruntime-screen-field "* ZIP / Postal Code" at bounding box center [436, 296] width 247 height 38
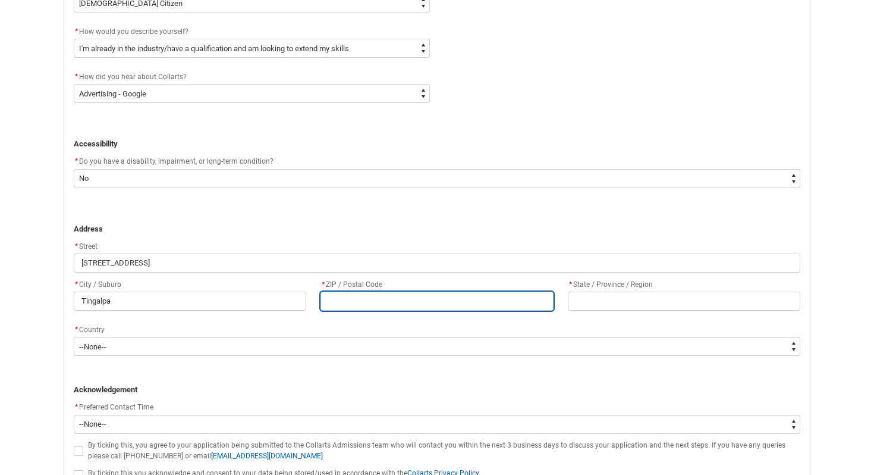
click at [346, 308] on input "REDU_Application_Form_for_Applicant flow" at bounding box center [437, 300] width 233 height 19
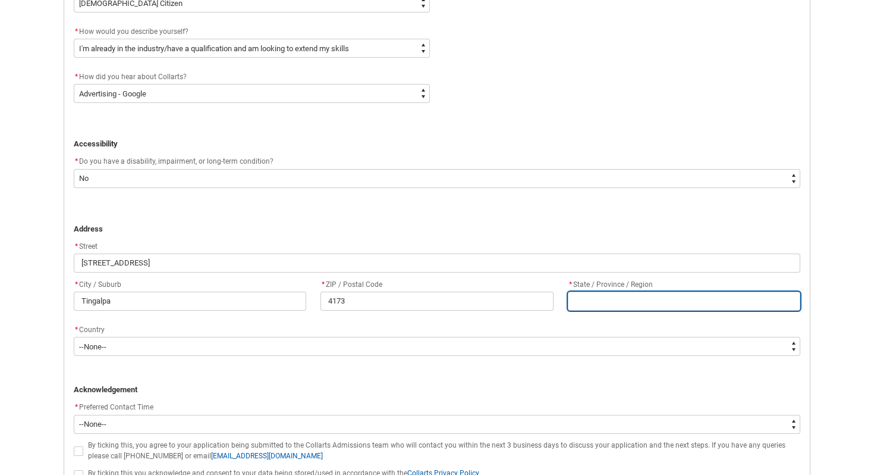
click at [702, 302] on input "REDU_Application_Form_for_Applicant flow" at bounding box center [684, 300] width 233 height 19
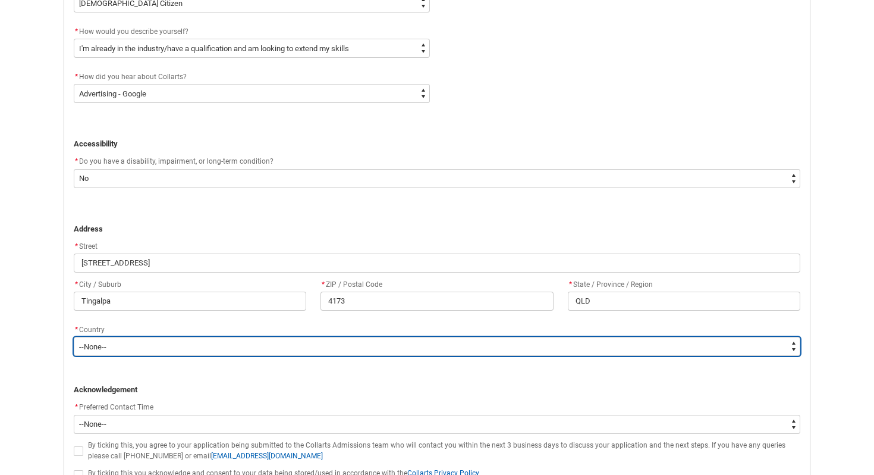
click at [321, 343] on select "--None-- Adelie Land (France) Afghanistan Aland Islands Albania Algeria Andorra…" at bounding box center [437, 346] width 727 height 19
click at [74, 337] on select "--None-- Adelie Land (France) Afghanistan Aland Islands Albania Algeria Andorra…" at bounding box center [437, 346] width 727 height 19
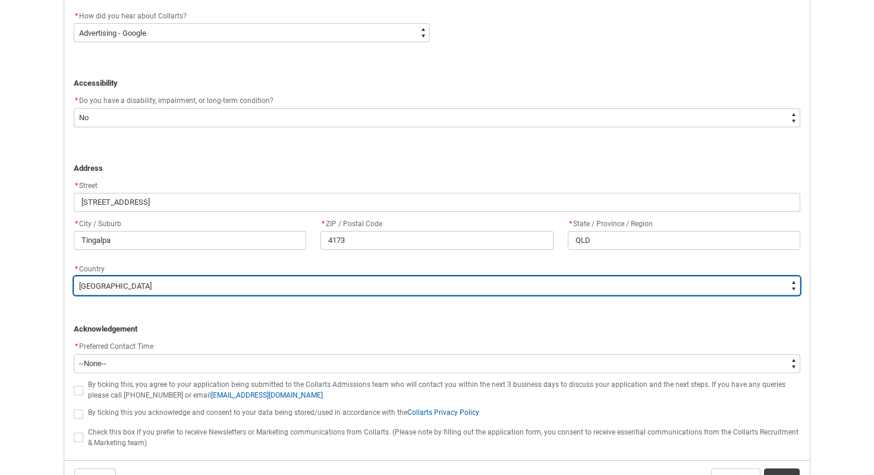
scroll to position [751, 0]
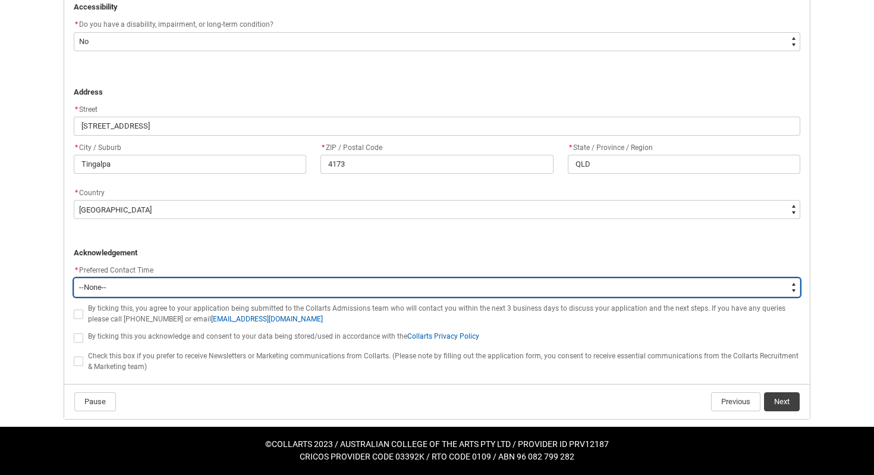
click at [226, 290] on select "--None-- Morning (9:00AM-12:00PM) Afternoon (12:00PM-5:00PM)" at bounding box center [437, 287] width 727 height 19
click at [74, 278] on select "--None-- Morning (9:00AM-12:00PM) Afternoon (12:00PM-5:00PM)" at bounding box center [437, 287] width 727 height 19
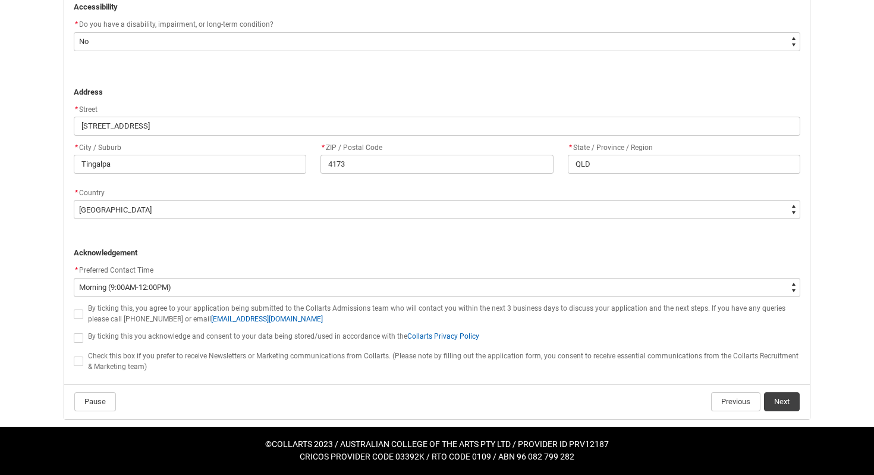
click at [77, 314] on span "REDU_Application_Form_for_Applicant flow" at bounding box center [79, 314] width 10 height 10
click at [74, 308] on input "REDU_Application_Form_for_Applicant flow" at bounding box center [73, 307] width 1 height 1
click at [779, 397] on button "Next" at bounding box center [782, 401] width 36 height 19
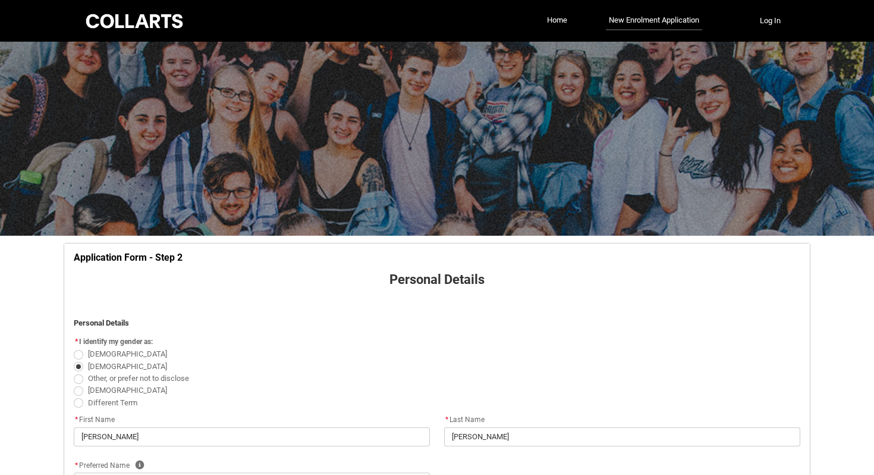
scroll to position [763, 0]
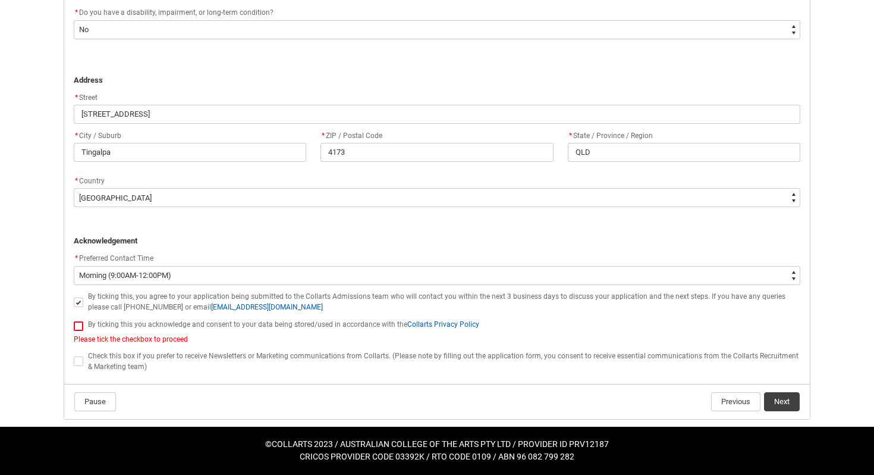
click at [78, 322] on span "REDU_Application_Form_for_Applicant flow" at bounding box center [79, 326] width 10 height 10
click at [74, 319] on input "REDU_Application_Form_for_Applicant flow" at bounding box center [73, 319] width 1 height 1
click at [789, 404] on button "Next" at bounding box center [782, 401] width 36 height 19
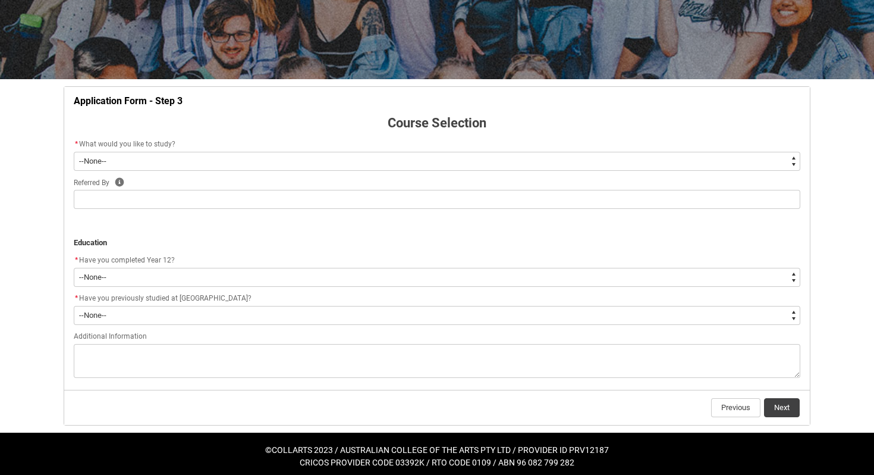
scroll to position [156, 0]
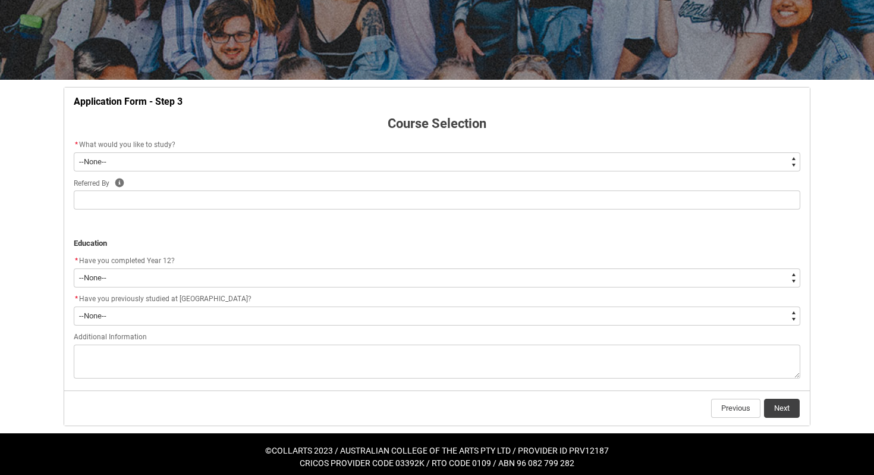
click at [695, 158] on select "--None-- Diploma Bachelor Post Graduate" at bounding box center [437, 161] width 727 height 19
click at [74, 152] on select "--None-- Diploma Bachelor Post Graduate" at bounding box center [437, 161] width 727 height 19
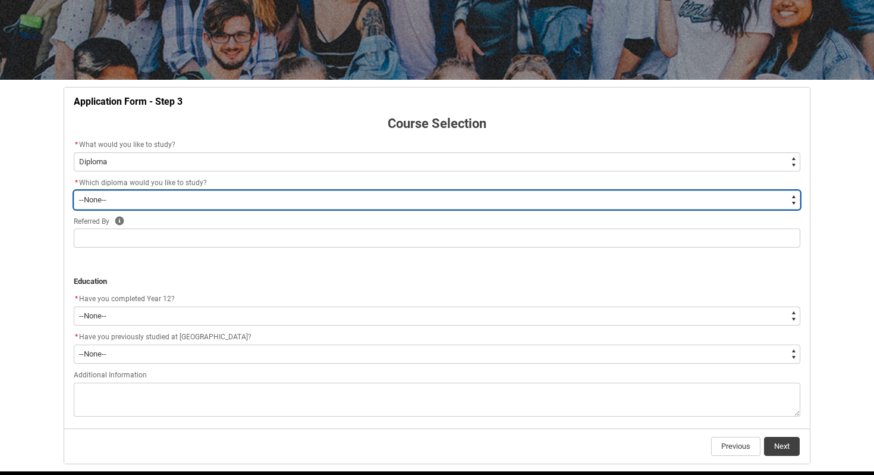
click at [447, 202] on select "--None-- Diploma of 2D Animation Diploma of Applied Business (Entertainment Man…" at bounding box center [437, 199] width 727 height 19
click at [74, 190] on select "--None-- Diploma of 2D Animation Diploma of Applied Business (Entertainment Man…" at bounding box center [437, 199] width 727 height 19
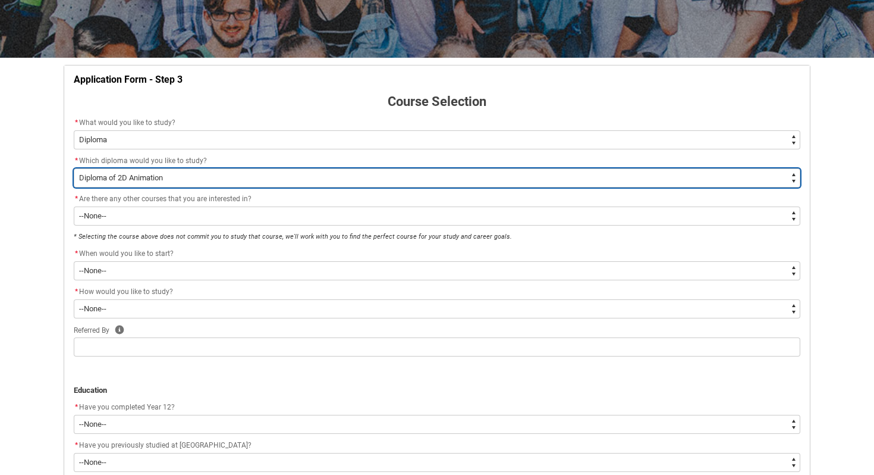
scroll to position [179, 0]
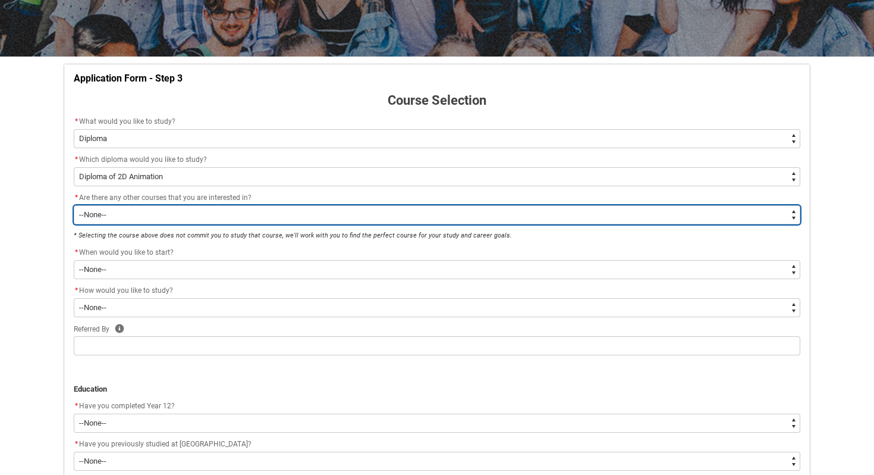
click at [429, 216] on select "--None-- Yes No" at bounding box center [437, 214] width 727 height 19
click at [74, 205] on select "--None-- Yes No" at bounding box center [437, 214] width 727 height 19
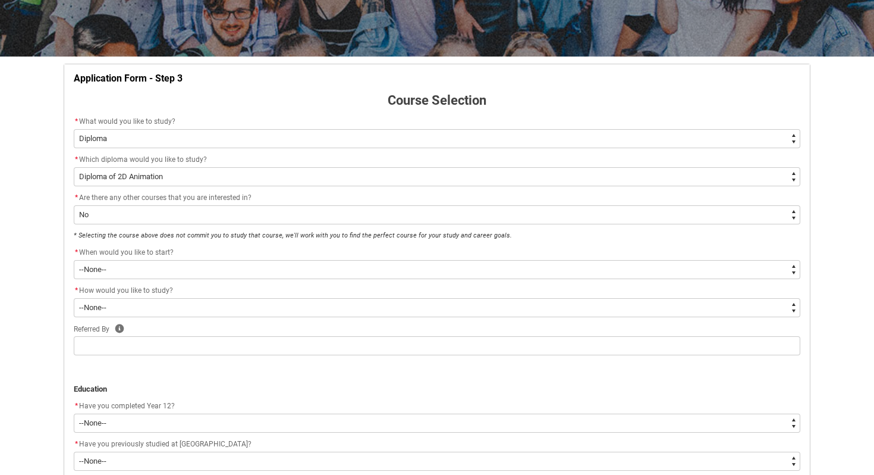
click at [374, 224] on flowruntime-screen-field "* Are there any other courses that you are interested in? * --None-- Yes No" at bounding box center [437, 210] width 741 height 38
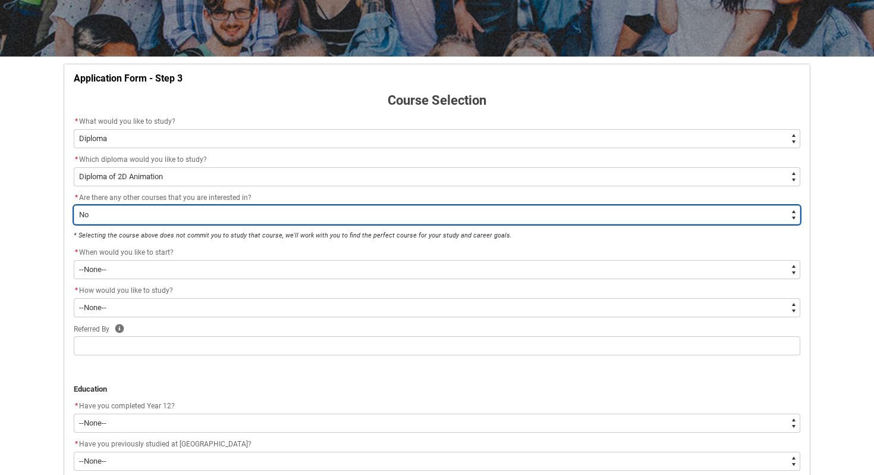
click at [360, 217] on select "--None-- Yes No" at bounding box center [437, 214] width 727 height 19
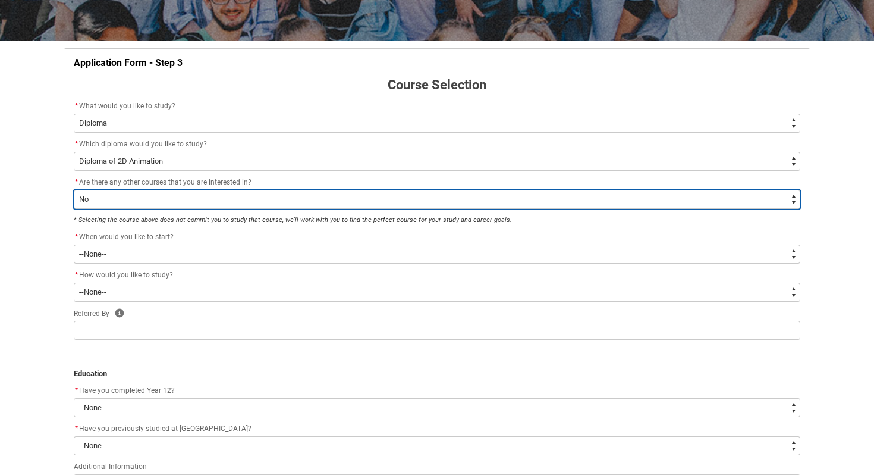
scroll to position [196, 0]
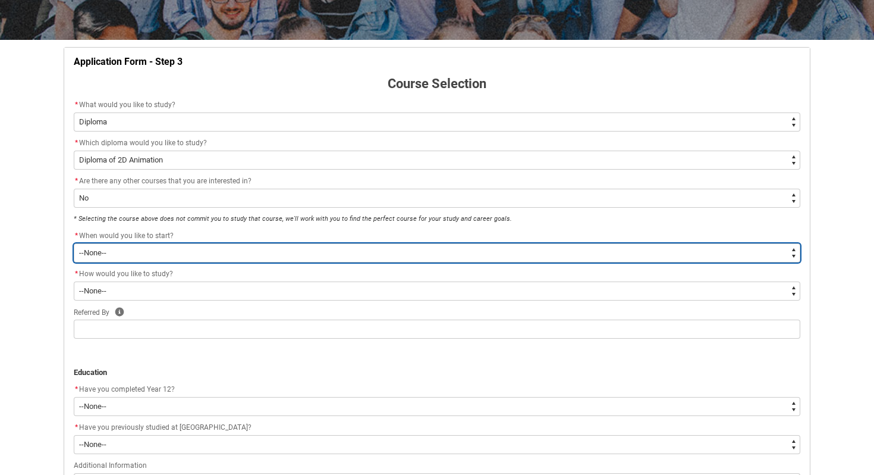
click at [344, 252] on select "--None-- Trimester 1 2026, starting February 2026 Trimester 3 2025, starting Se…" at bounding box center [437, 252] width 727 height 19
click at [74, 243] on select "--None-- Trimester 1 2026, starting February 2026 Trimester 3 2025, starting Se…" at bounding box center [437, 252] width 727 height 19
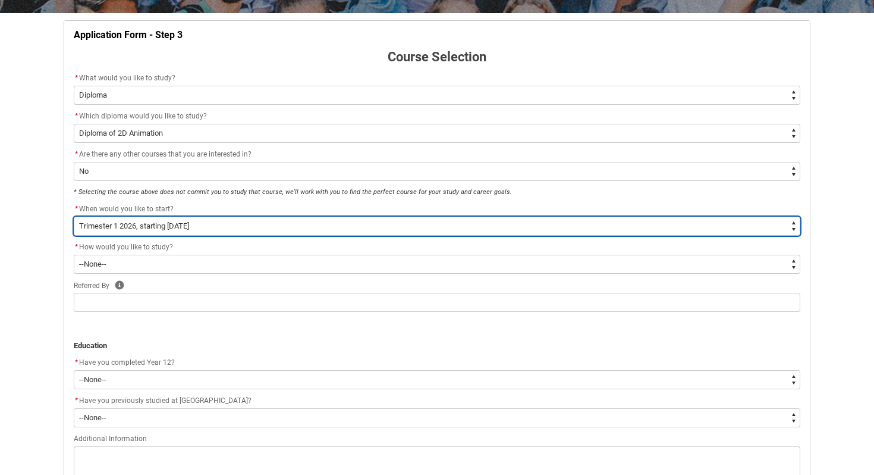
scroll to position [225, 0]
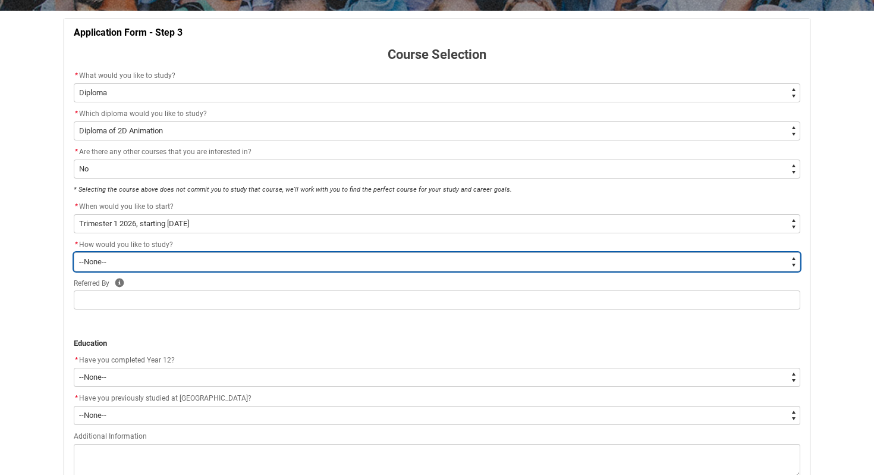
click at [333, 263] on select "--None-- On-campus Online" at bounding box center [437, 261] width 727 height 19
click at [74, 252] on select "--None-- On-campus Online" at bounding box center [437, 261] width 727 height 19
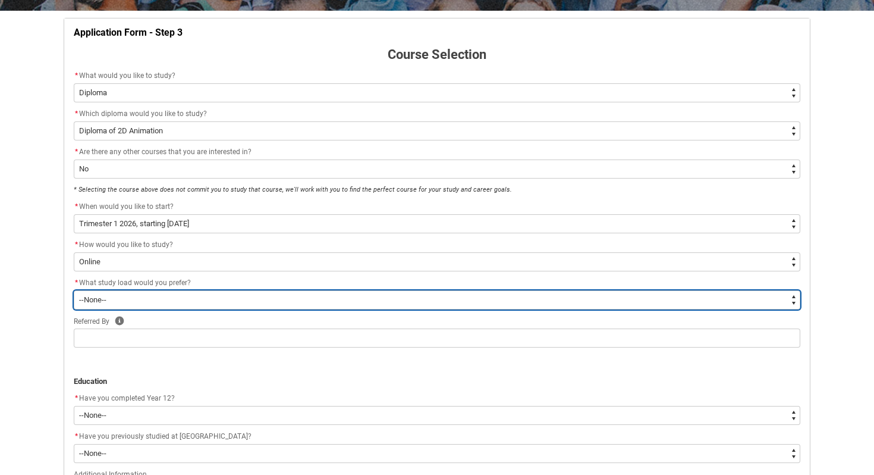
click at [328, 301] on select "--None-- Full-time Part-time" at bounding box center [437, 299] width 727 height 19
click at [74, 290] on select "--None-- Full-time Part-time" at bounding box center [437, 299] width 727 height 19
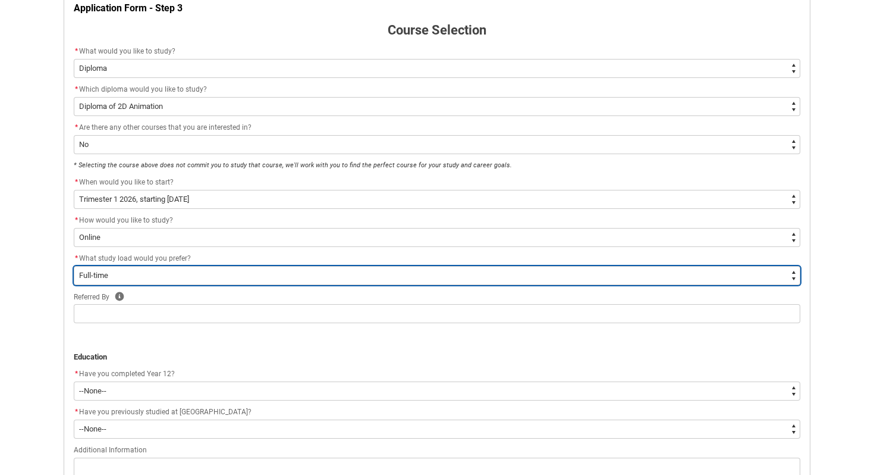
scroll to position [256, 0]
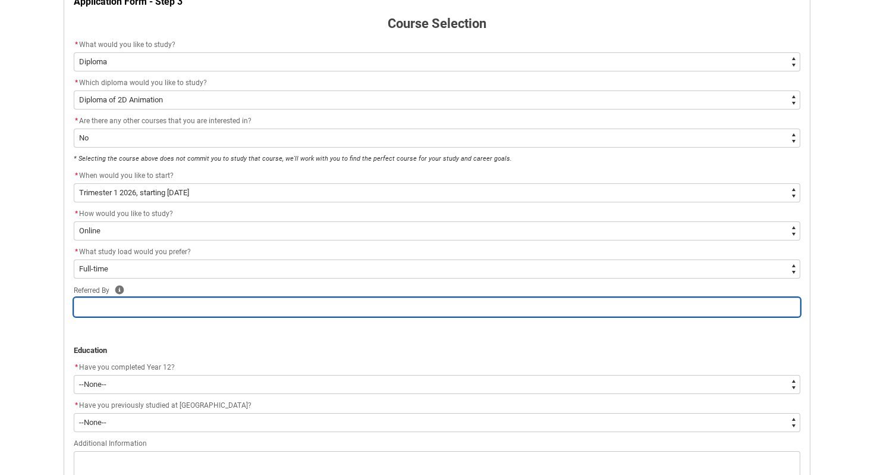
click at [325, 309] on input "REDU_Application_Form_for_Applicant flow" at bounding box center [437, 306] width 727 height 19
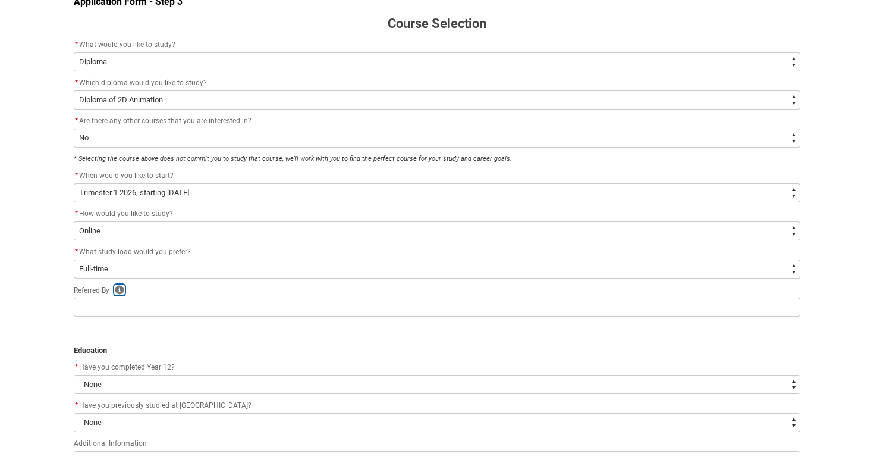
click at [121, 290] on icon "REDU_Application_Form_for_Applicant flow" at bounding box center [119, 289] width 9 height 9
click at [296, 348] on p "﻿Education" at bounding box center [437, 350] width 727 height 12
click at [120, 289] on icon "REDU_Application_Form_for_Applicant flow" at bounding box center [120, 290] width 10 height 10
click at [337, 329] on p "REDU_Application_Form_for_Applicant flow" at bounding box center [437, 327] width 727 height 12
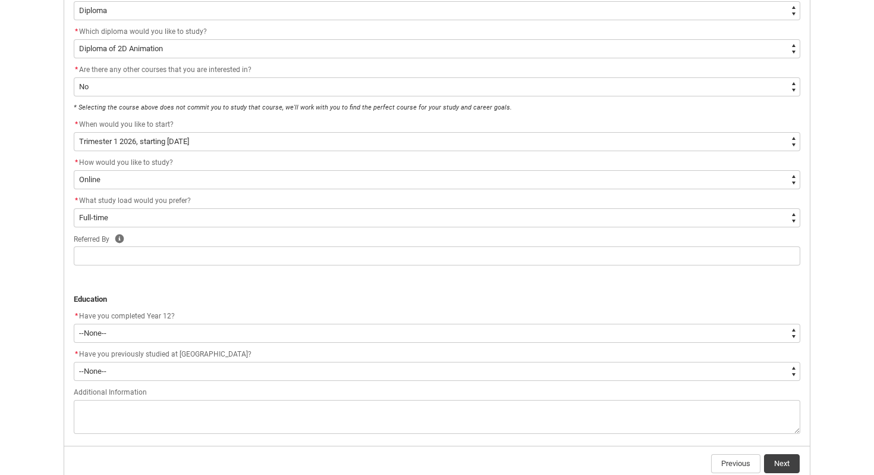
scroll to position [306, 0]
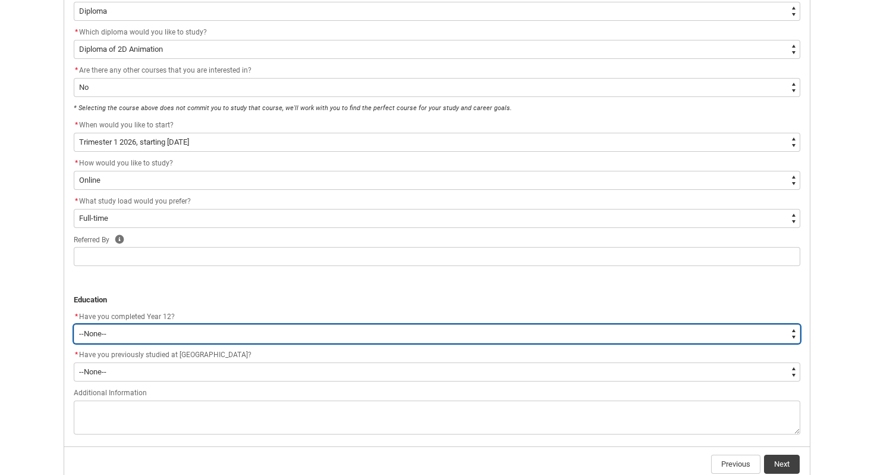
click at [337, 331] on select "--None-- Yes No Other" at bounding box center [437, 333] width 727 height 19
click at [74, 324] on select "--None-- Yes No Other" at bounding box center [437, 333] width 727 height 19
click at [276, 333] on select "--None-- Yes No Other" at bounding box center [437, 333] width 727 height 19
click at [74, 324] on select "--None-- Yes No Other" at bounding box center [437, 333] width 727 height 19
click at [264, 335] on select "--None-- Yes No Other" at bounding box center [437, 333] width 727 height 19
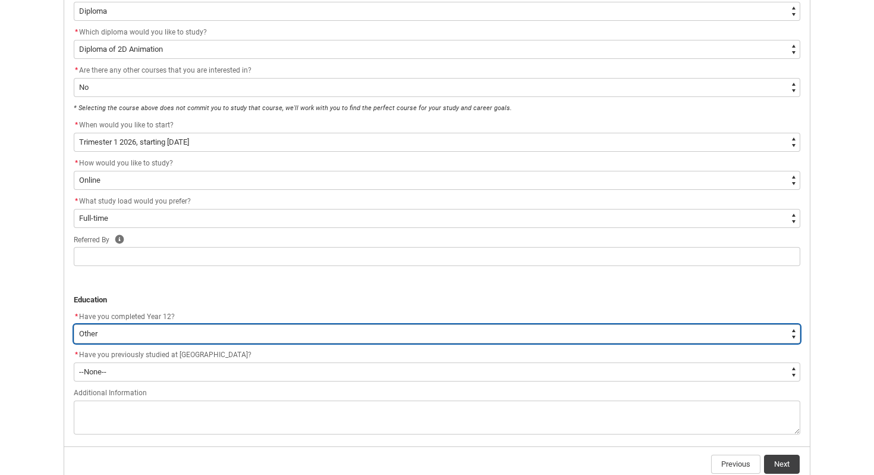
click at [74, 324] on select "--None-- Yes No Other" at bounding box center [437, 333] width 727 height 19
click at [261, 335] on select "--None-- Yes No Other" at bounding box center [437, 333] width 727 height 19
click at [74, 324] on select "--None-- Yes No Other" at bounding box center [437, 333] width 727 height 19
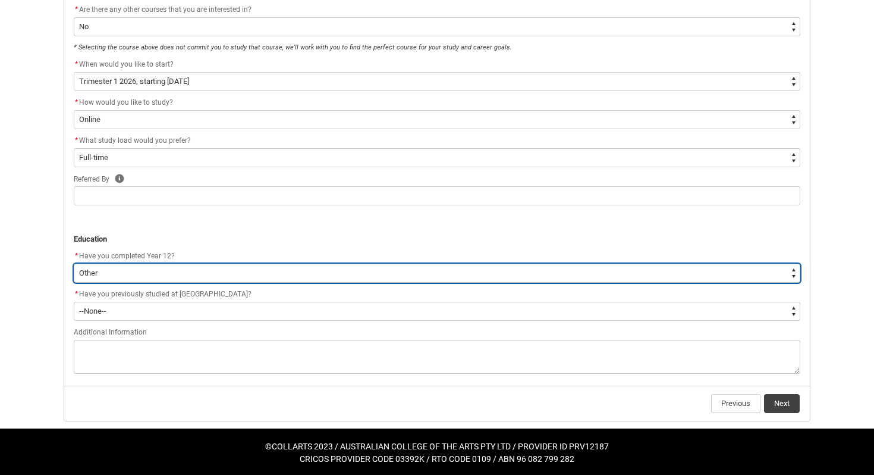
scroll to position [369, 0]
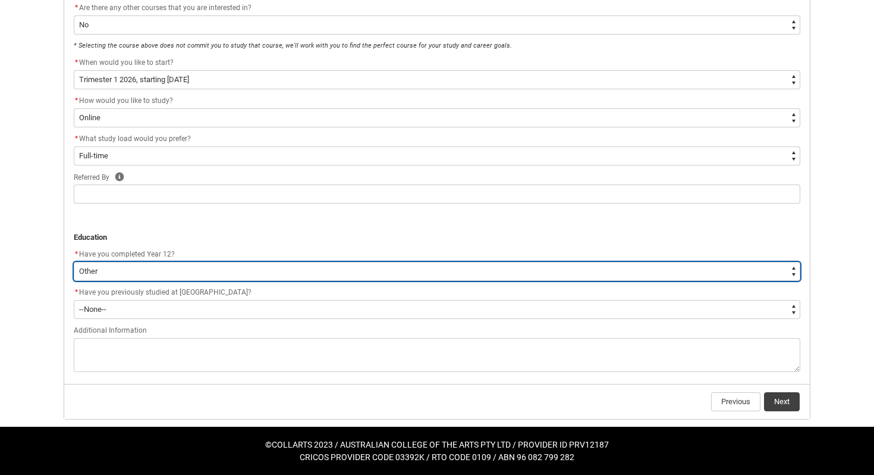
click at [182, 275] on select "--None-- Yes No Other" at bounding box center [437, 271] width 727 height 19
click at [74, 262] on select "--None-- Yes No Other" at bounding box center [437, 271] width 727 height 19
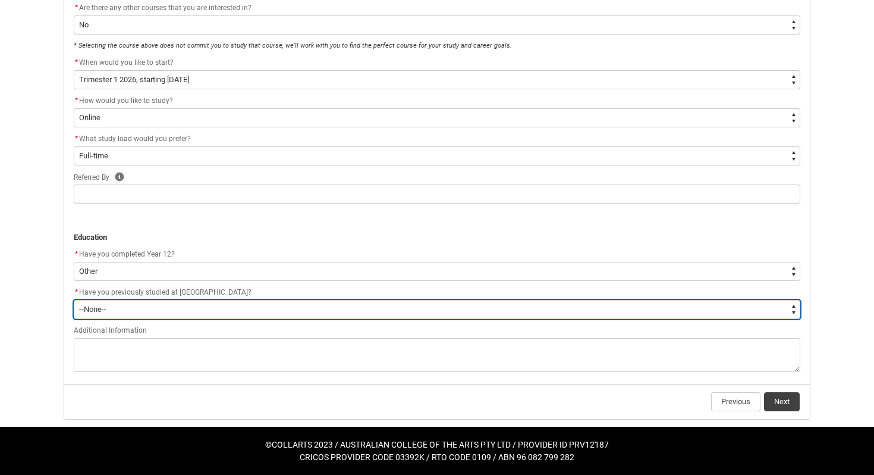
click at [189, 310] on select "--None-- Yes No" at bounding box center [437, 309] width 727 height 19
click at [74, 300] on select "--None-- Yes No" at bounding box center [437, 309] width 727 height 19
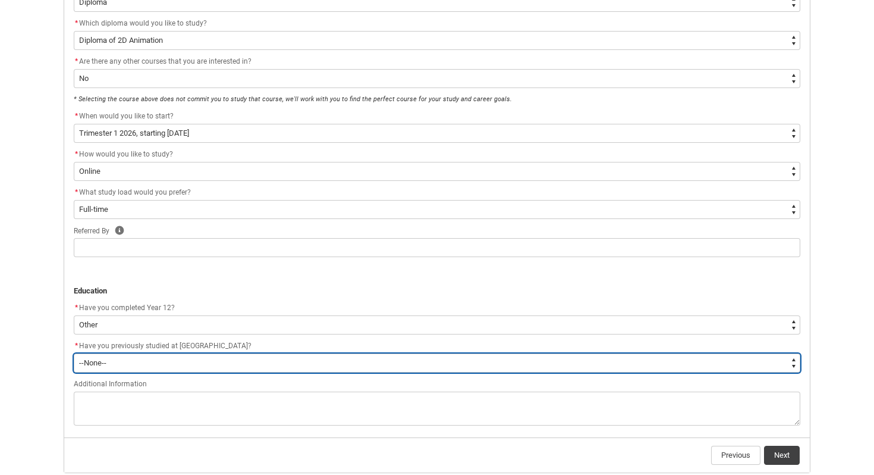
scroll to position [313, 0]
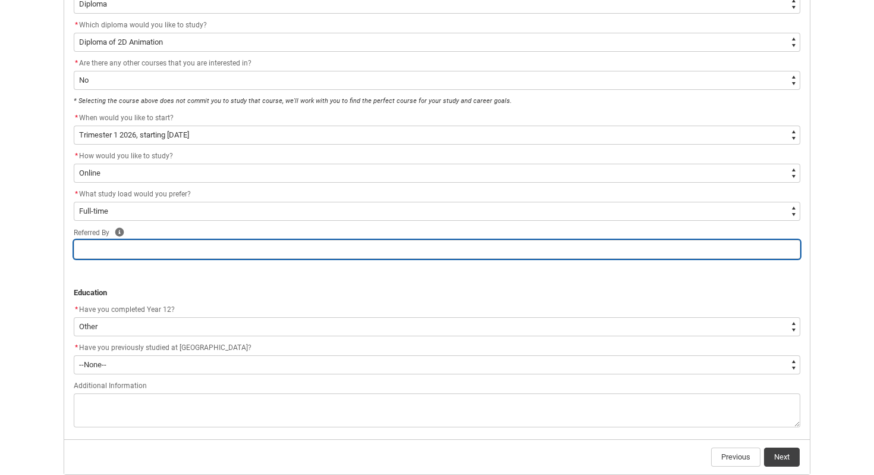
click at [145, 245] on input "REDU_Application_Form_for_Applicant flow" at bounding box center [437, 249] width 727 height 19
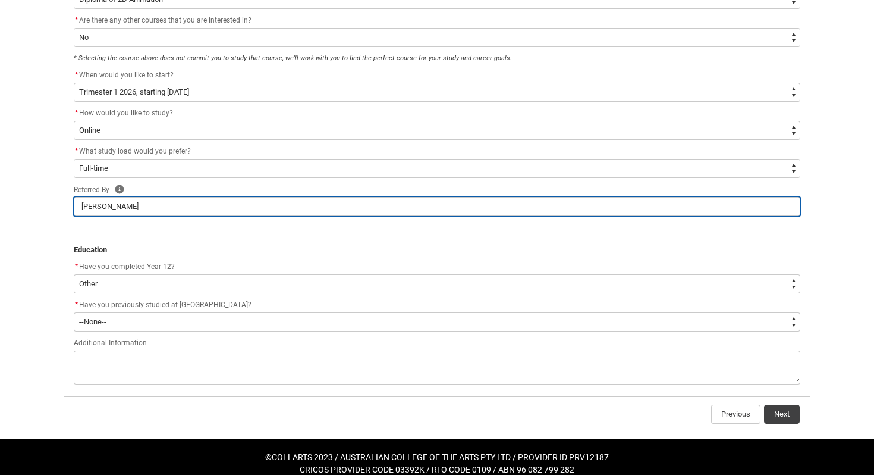
scroll to position [369, 0]
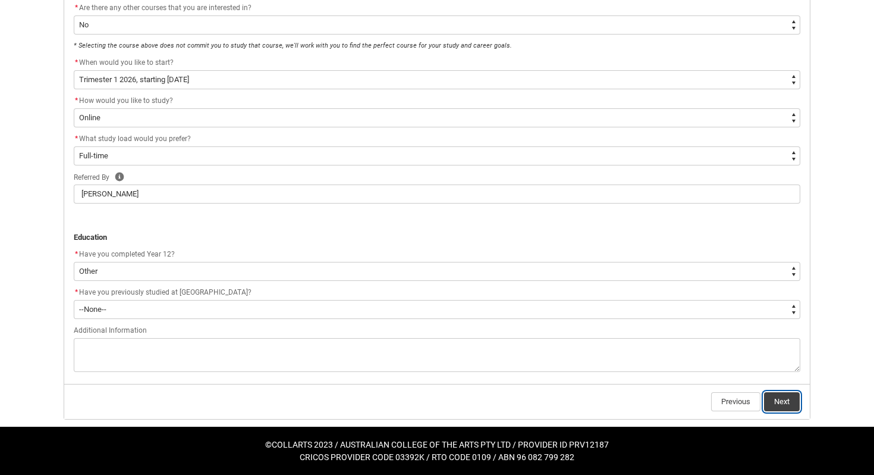
click at [774, 399] on button "Next" at bounding box center [782, 401] width 36 height 19
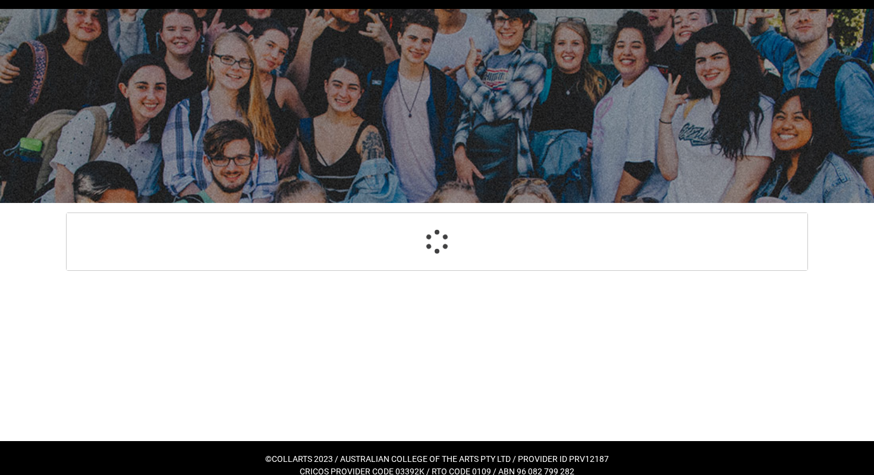
select select "GenderOptions.[DEMOGRAPHIC_DATA]"
select select "MailingCountry_Options.1101"
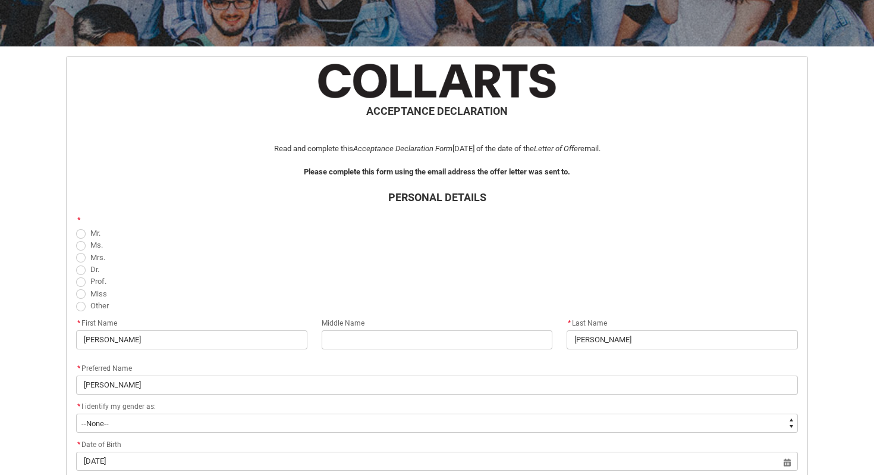
scroll to position [228, 0]
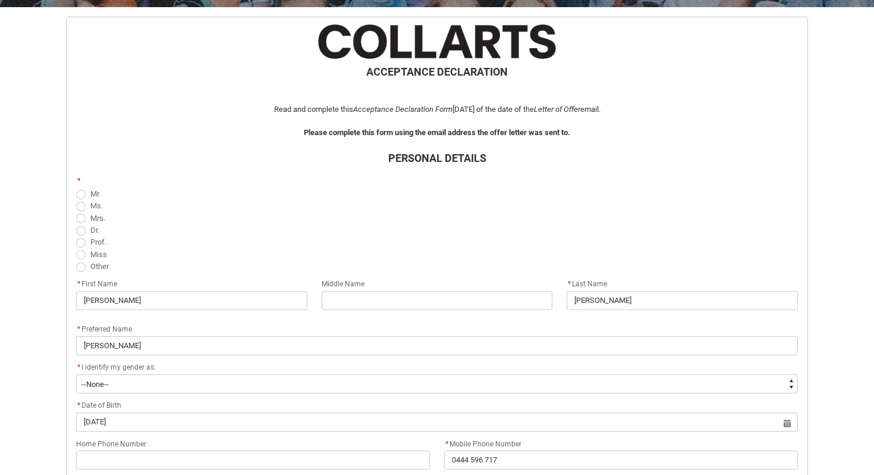
click at [78, 193] on span "REDU_Acceptance_Declaration flow" at bounding box center [81, 195] width 10 height 10
click at [76, 187] on input "Mr." at bounding box center [76, 187] width 1 height 1
radio input "true"
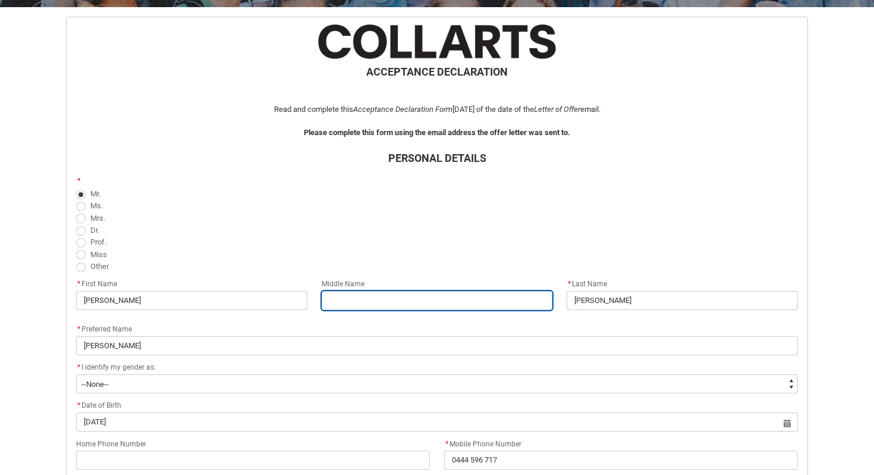
click at [368, 303] on input "REDU_Acceptance_Declaration flow" at bounding box center [437, 300] width 231 height 19
type lightning-primitive-input-simple "F"
type input "F"
type lightning-primitive-input-simple "Fr"
type input "Fr"
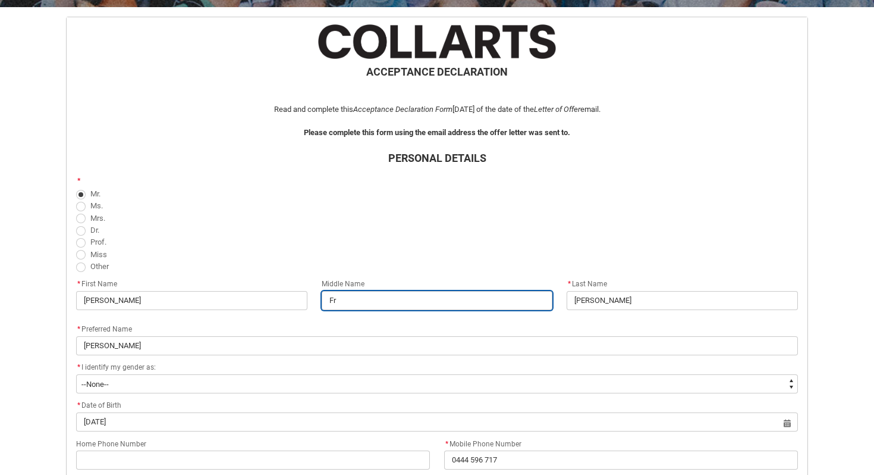
type lightning-primitive-input-simple "Fra"
type input "Fra"
type lightning-primitive-input-simple "[PERSON_NAME]"
type input "[PERSON_NAME]"
type lightning-primitive-input-simple "Franc"
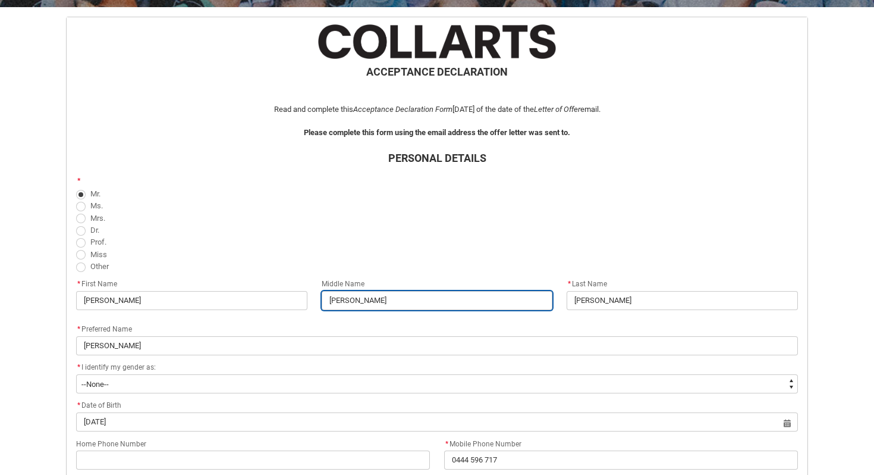
type input "Franc"
type lightning-primitive-input-simple "[GEOGRAPHIC_DATA]"
type input "[GEOGRAPHIC_DATA]"
type lightning-primitive-input-simple "[PERSON_NAME]"
type input "[PERSON_NAME]"
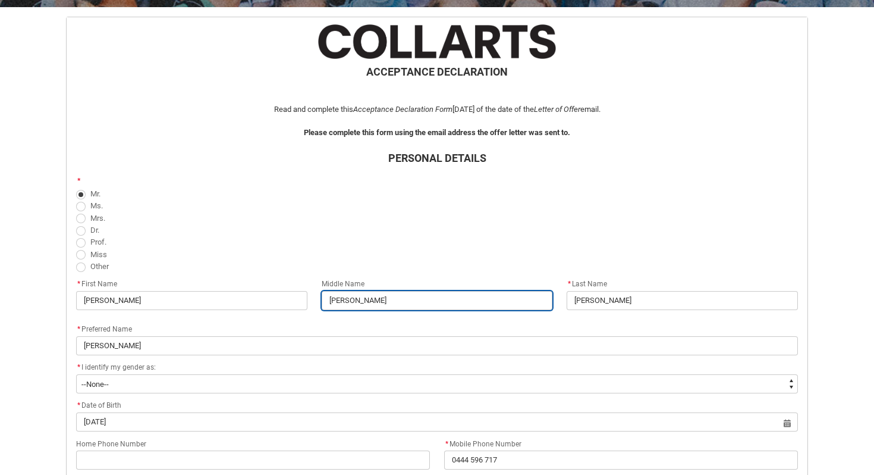
type lightning-primitive-input-simple "[PERSON_NAME]"
type input "[PERSON_NAME]"
type lightning-primitive-input-simple "[PERSON_NAME]"
type input "[PERSON_NAME]"
type lightning-primitive-input-simple "[PERSON_NAME]"
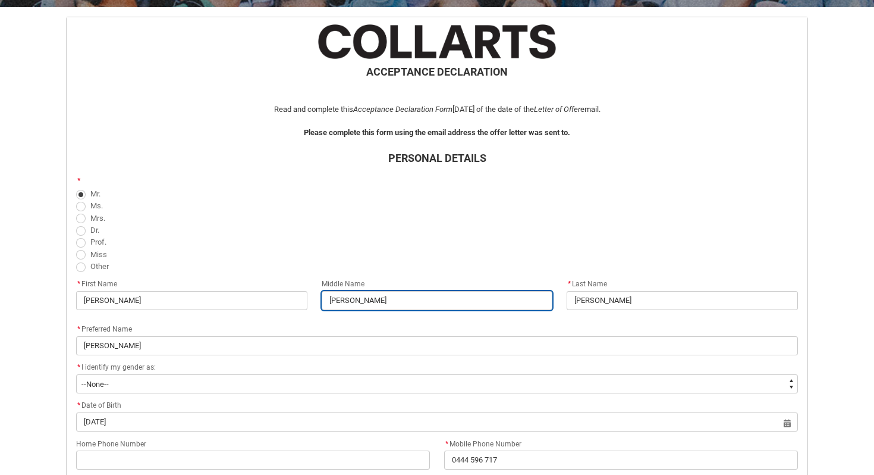
type input "[PERSON_NAME]"
type lightning-primitive-input-simple "[PERSON_NAME]"
type input "[PERSON_NAME]"
type lightning-primitive-input-simple "[PERSON_NAME]"
type input "[PERSON_NAME]"
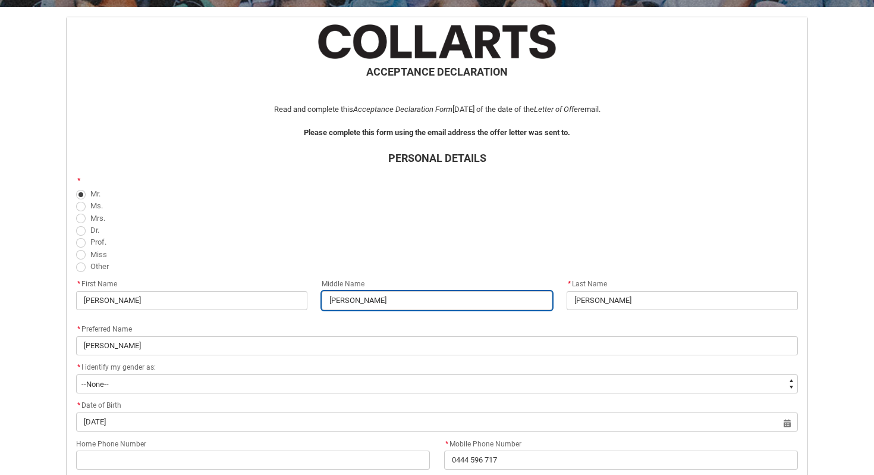
type lightning-primitive-input-simple "[PERSON_NAME]"
type input "[PERSON_NAME]"
type lightning-primitive-input-simple "[PERSON_NAME]"
type input "[PERSON_NAME]"
type lightning-primitive-input-simple "[PERSON_NAME]"
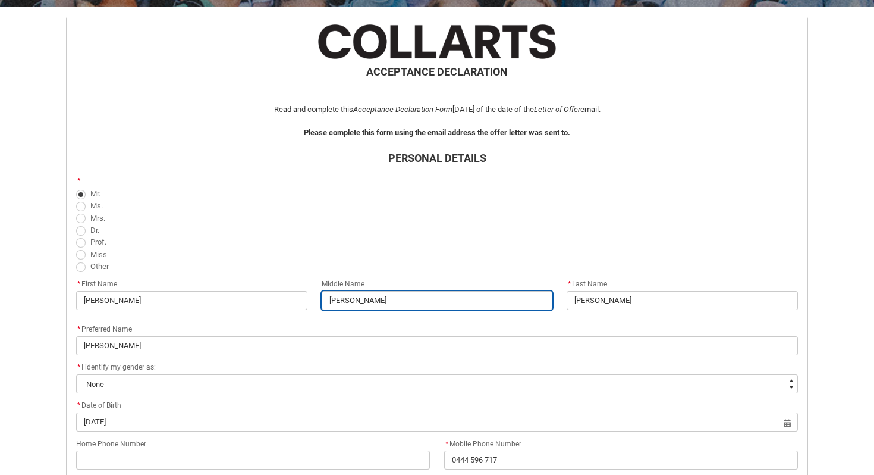
type input "[PERSON_NAME]"
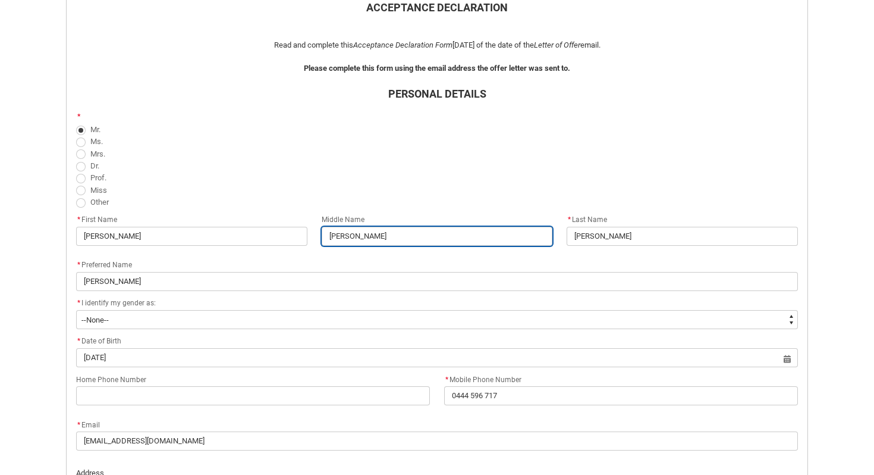
scroll to position [293, 0]
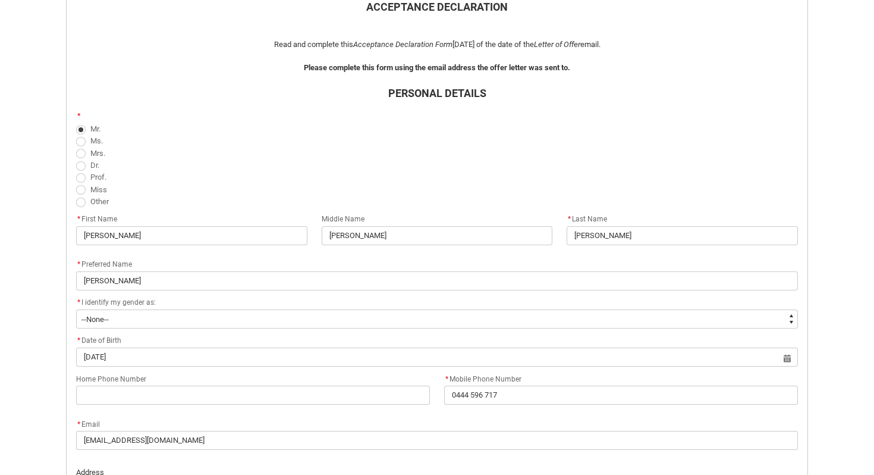
click at [410, 260] on div "* Preferred Name" at bounding box center [437, 264] width 722 height 14
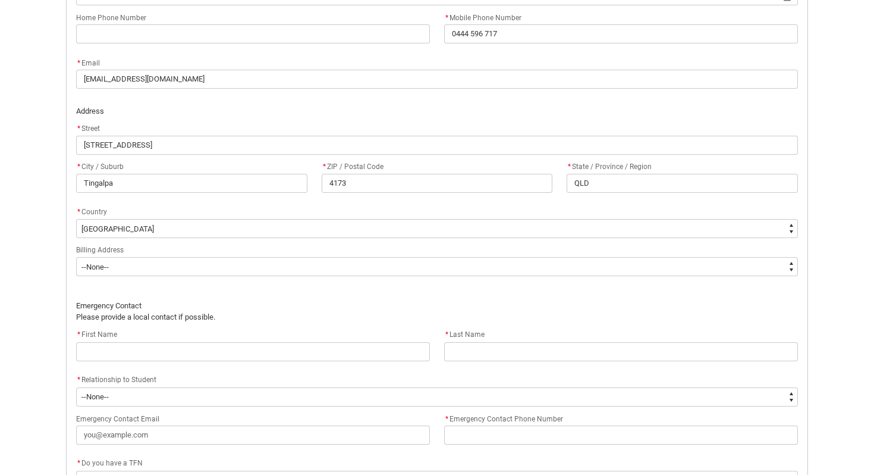
scroll to position [672, 0]
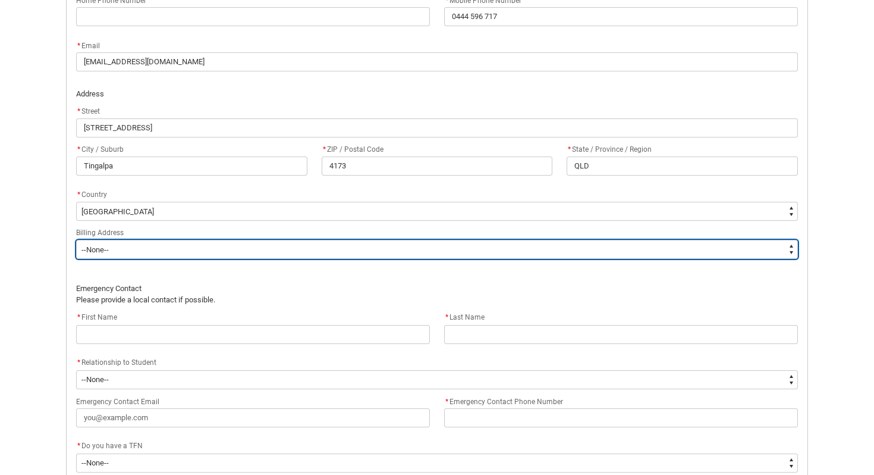
click at [361, 248] on select "--None-- Same as above Different to above - please complete below" at bounding box center [437, 249] width 722 height 19
type lightning-select "BillingAddressOption_Same"
click at [76, 240] on select "--None-- Same as above Different to above - please complete below" at bounding box center [437, 249] width 722 height 19
select select "BillingAddressOption_Same"
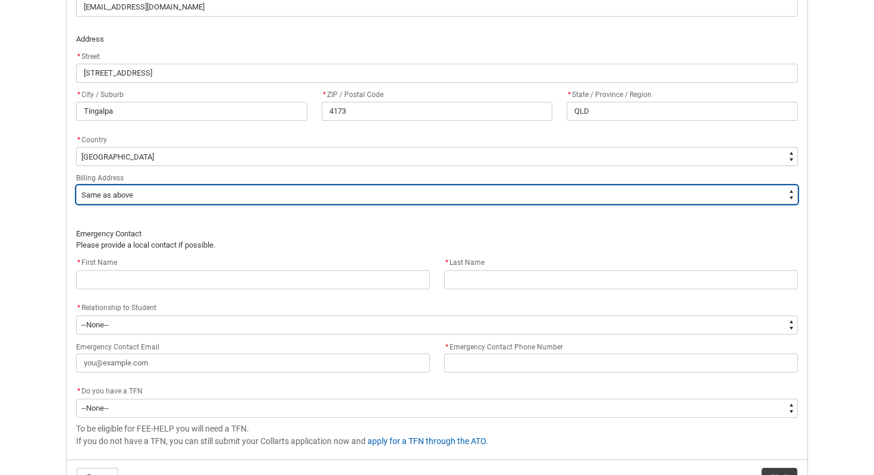
scroll to position [727, 0]
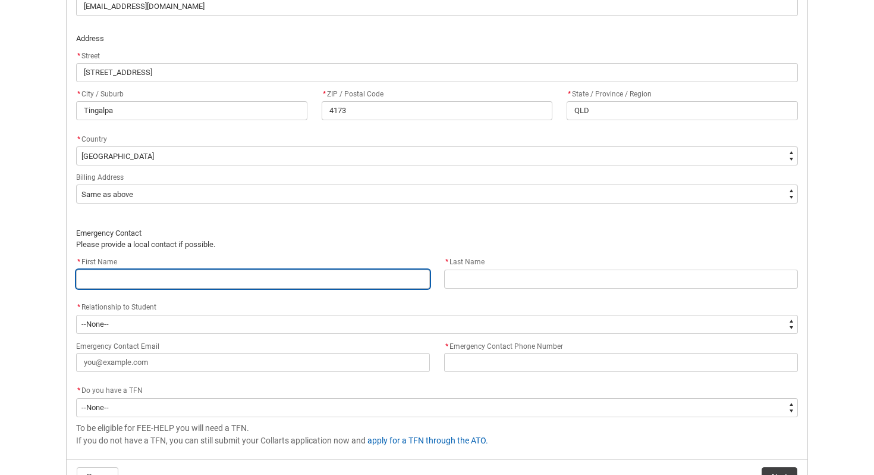
click at [330, 274] on input "REDU_Acceptance_Declaration flow" at bounding box center [253, 278] width 354 height 19
type lightning-primitive-input-simple "G"
type input "G"
type lightning-primitive-input-simple "Gr"
type input "Gr"
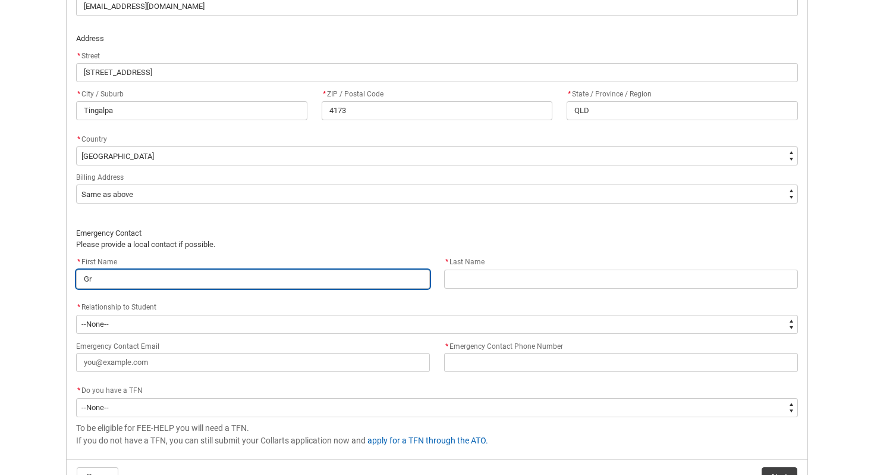
type lightning-primitive-input-simple "Gra"
type input "Gra"
type lightning-primitive-input-simple "Gran"
type input "Gran"
type lightning-primitive-input-simple "Grant"
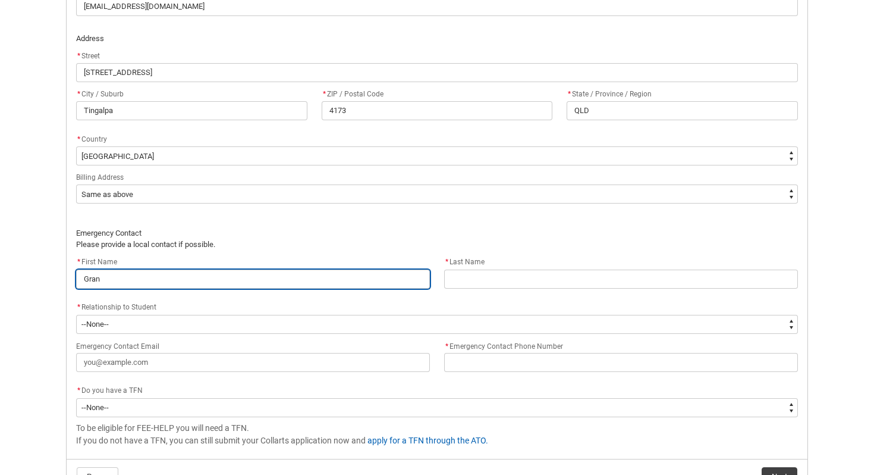
type input "Grant"
type lightning-primitive-input-simple "Grant"
type input "Grant"
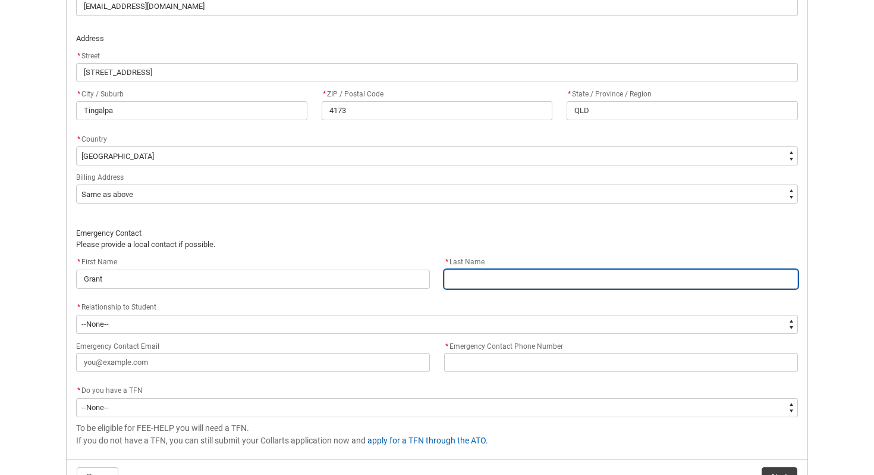
click at [544, 272] on input "REDU_Acceptance_Declaration flow" at bounding box center [621, 278] width 354 height 19
type lightning-primitive-input-simple "H"
type input "H"
type lightning-primitive-input-simple "Hu"
type input "Hu"
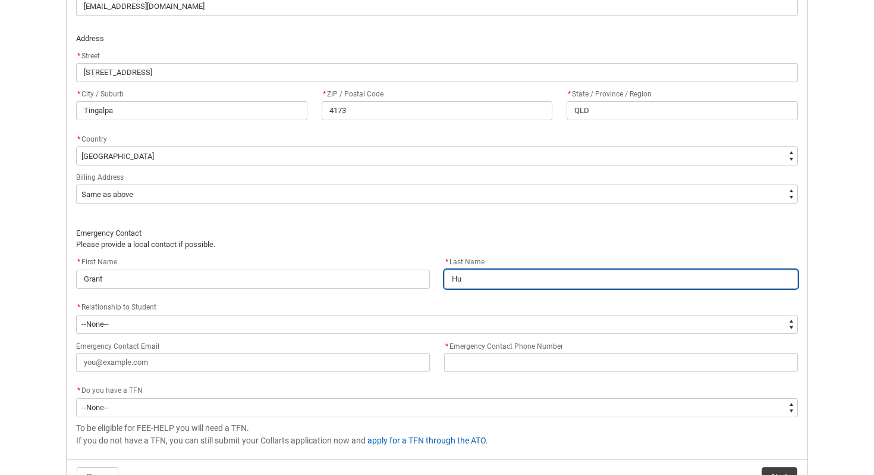
type lightning-primitive-input-simple "Hug"
type input "Hug"
type lightning-primitive-input-simple "[PERSON_NAME]"
type input "[PERSON_NAME]"
type lightning-primitive-input-simple "Hughe"
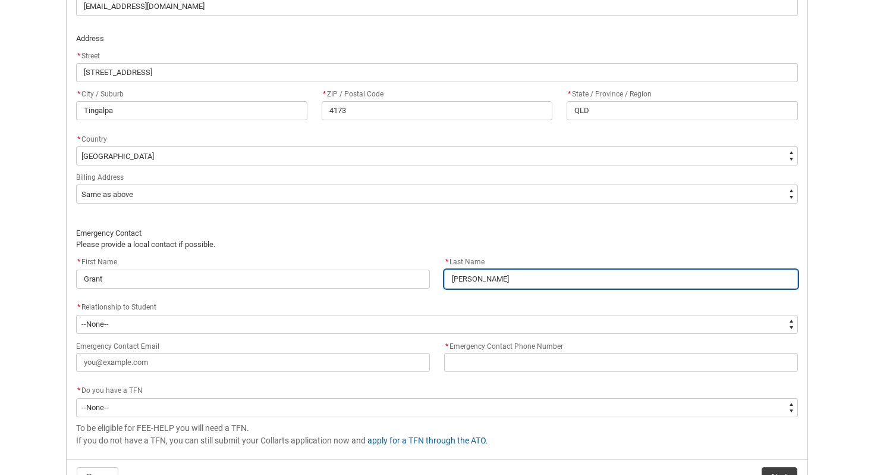
type input "Hughe"
type lightning-primitive-input-simple "[PERSON_NAME]"
type input "[PERSON_NAME]"
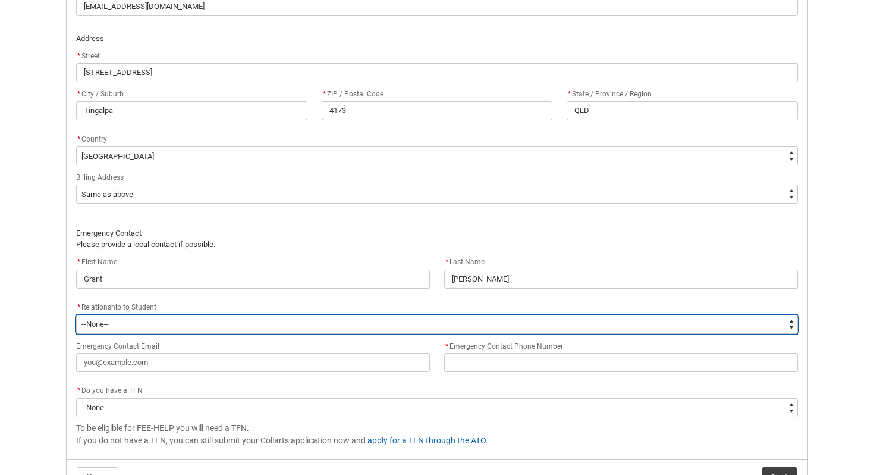
click at [341, 321] on select "--None-- Mother Father Sibling Child Partner Relation Friend" at bounding box center [437, 324] width 722 height 19
type lightning-select "EmergencyContact_RelationshipOptions.Father"
click at [76, 315] on select "--None-- Mother Father Sibling Child Partner Relation Friend" at bounding box center [437, 324] width 722 height 19
select select "EmergencyContact_RelationshipOptions.Father"
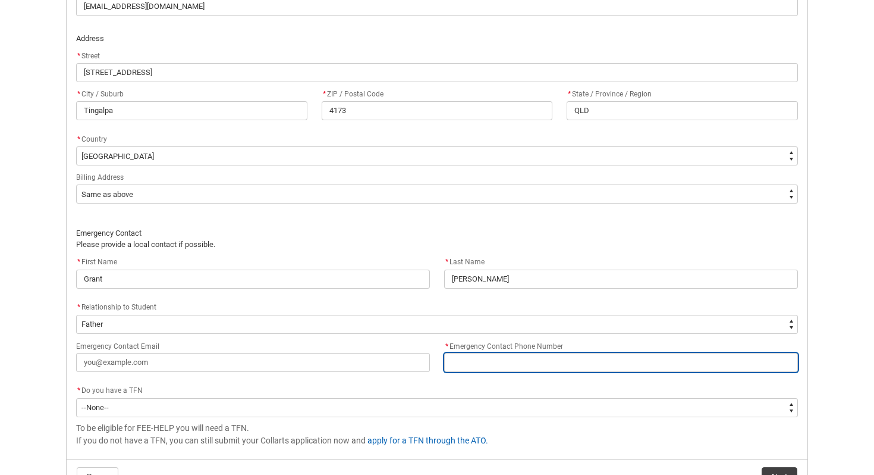
click at [473, 369] on input "* Emergency Contact Phone Number" at bounding box center [621, 362] width 354 height 19
type lightning-primitive-input-simple "0"
type input "0"
type lightning-primitive-input-simple "04"
type input "04"
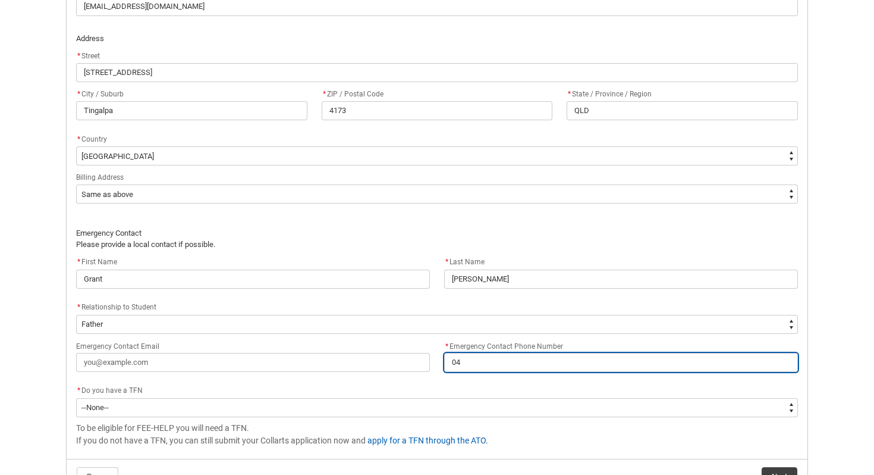
type lightning-primitive-input-simple "040"
type input "040"
type lightning-primitive-input-simple "0407"
type input "0407"
type lightning-primitive-input-simple "0407"
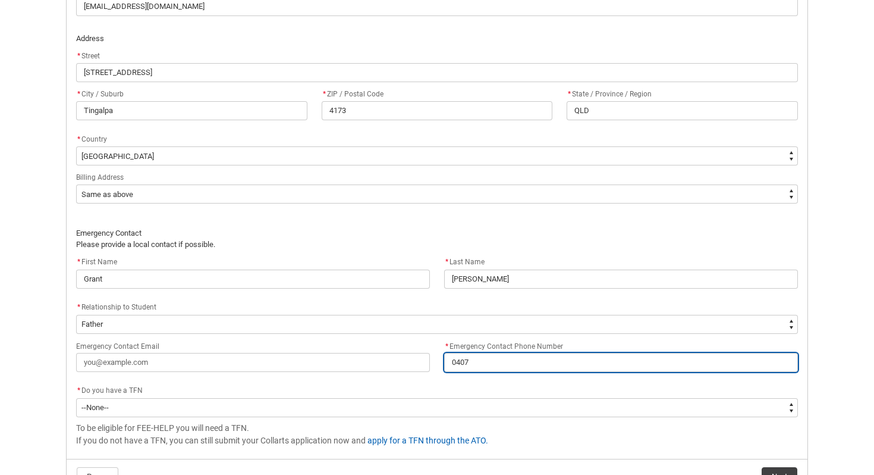
type input "0407"
type lightning-primitive-input-simple "0407 7"
type input "0407 7"
type lightning-primitive-input-simple "0407 76"
type input "0407 76"
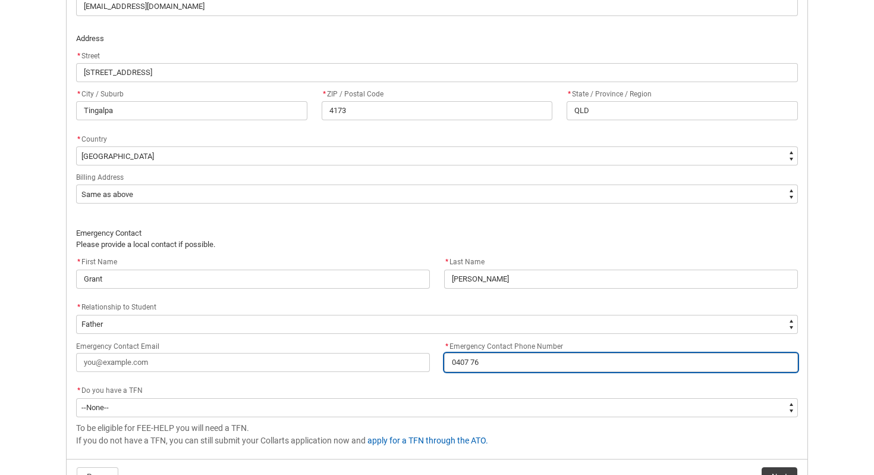
type lightning-primitive-input-simple "0407 760"
type input "0407 760"
type lightning-primitive-input-simple "0407 760"
type input "0407 760"
type lightning-primitive-input-simple "0407 760 5"
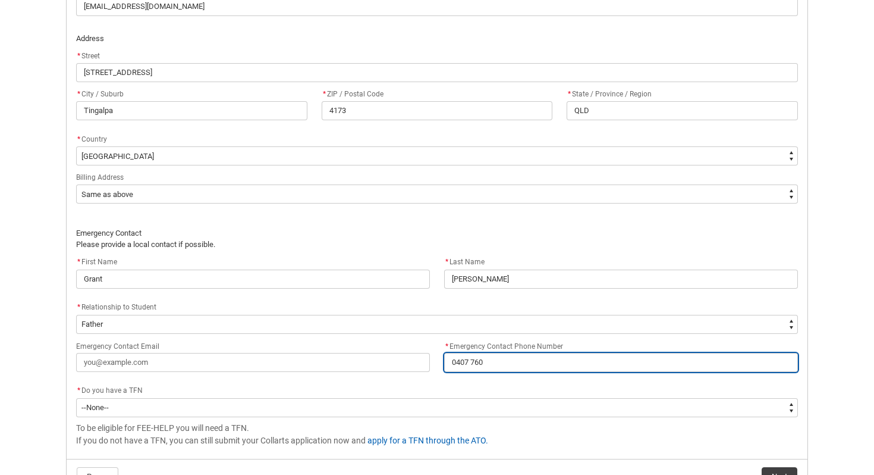
type input "0407 760 5"
type lightning-primitive-input-simple "0407 760 52"
type input "0407 760 52"
type lightning-primitive-input-simple "0407 760 523"
type input "0407 760 523"
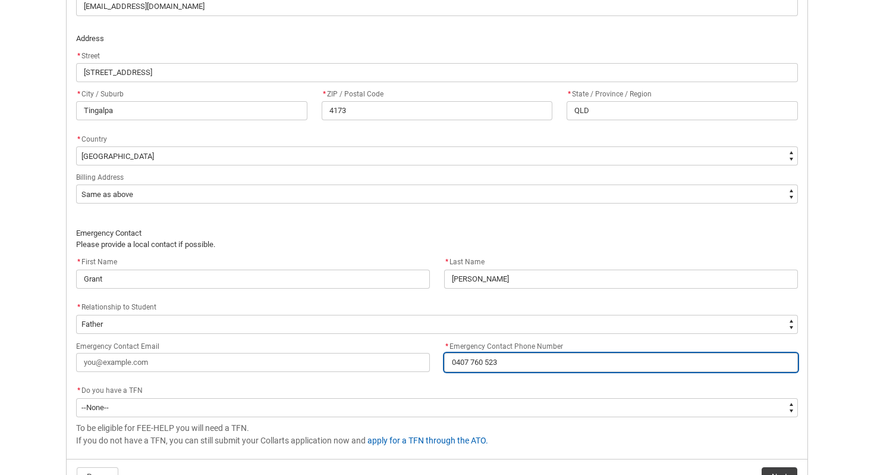
scroll to position [763, 0]
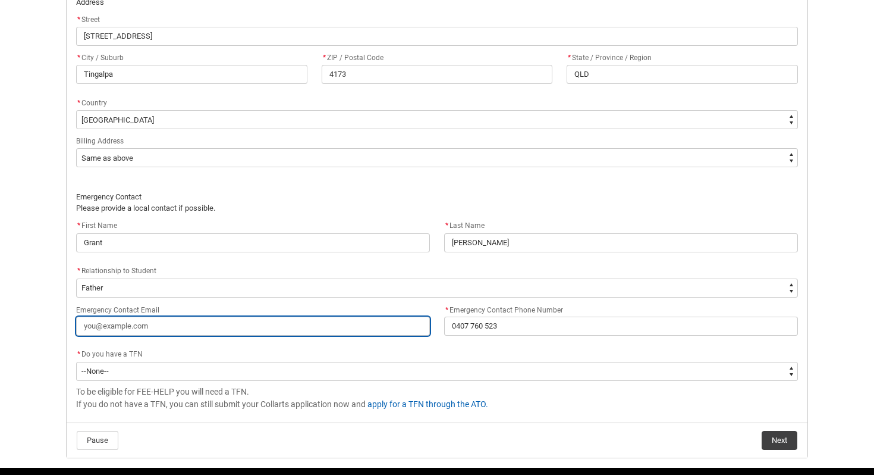
click at [258, 327] on input "Emergency Contact Email" at bounding box center [253, 325] width 354 height 19
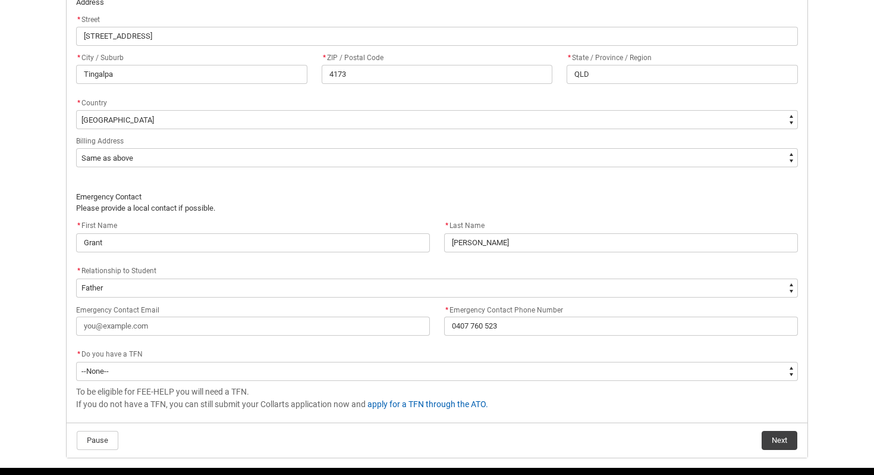
click at [387, 354] on div "* Do you have a TFN" at bounding box center [437, 354] width 722 height 14
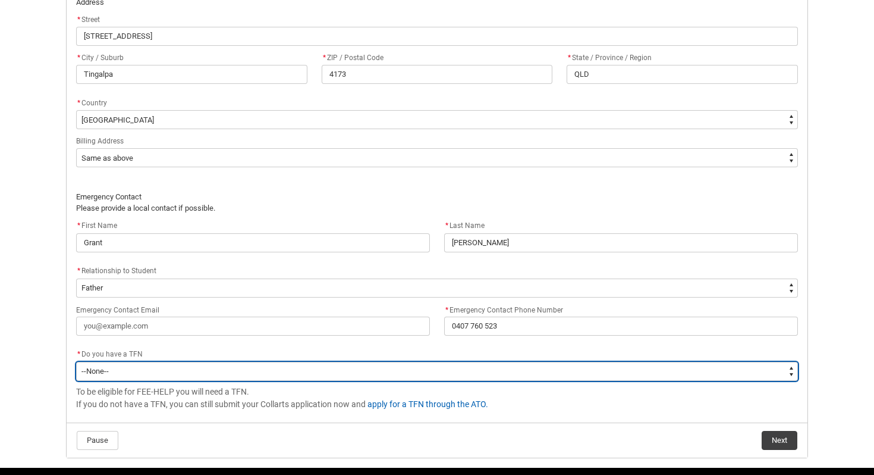
click at [339, 375] on select "--None-- Yes No" at bounding box center [437, 371] width 722 height 19
type lightning-select "Choice_Yes"
click at [76, 362] on select "--None-- Yes No" at bounding box center [437, 371] width 722 height 19
select select "Choice_Yes"
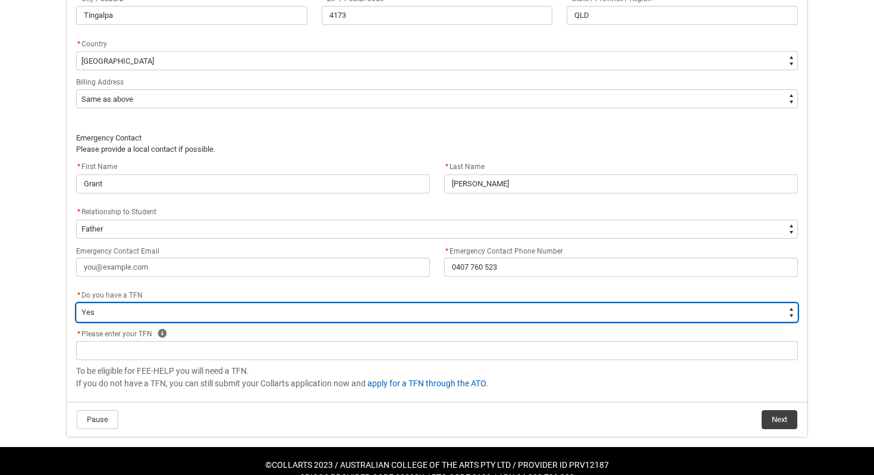
scroll to position [821, 0]
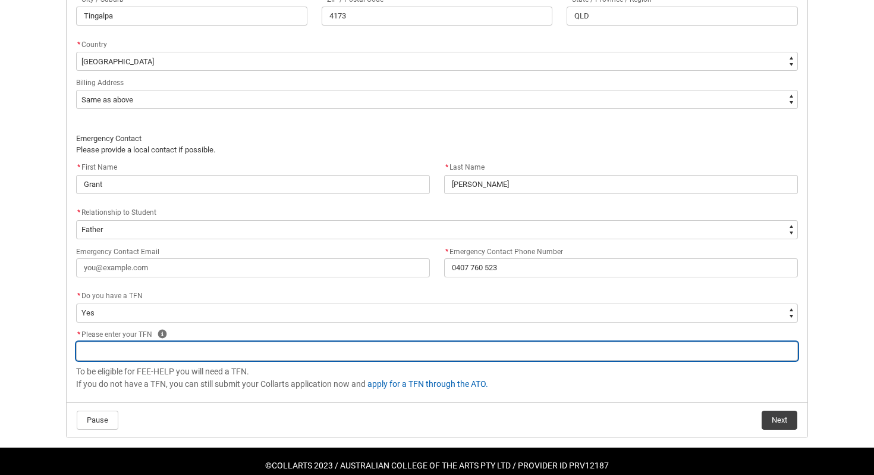
click at [303, 358] on input "REDU_Acceptance_Declaration flow" at bounding box center [437, 350] width 722 height 19
type lightning-primitive-input-simple "4"
type input "4"
type lightning-primitive-input-simple "44"
type input "44"
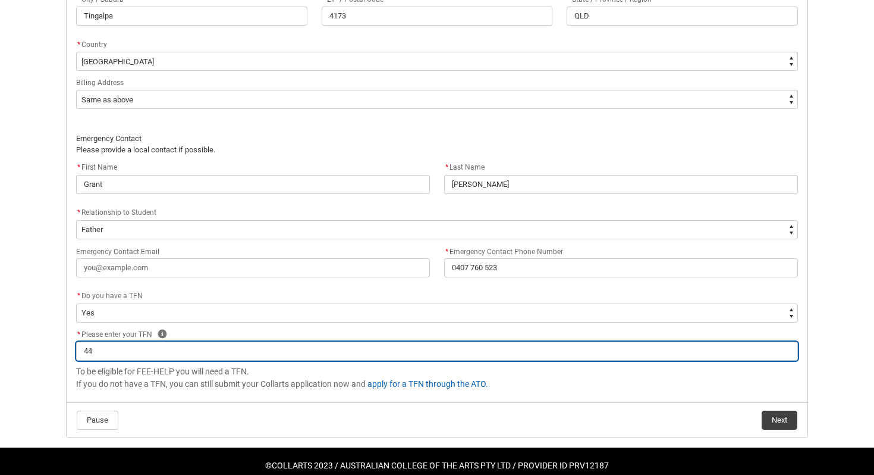
type lightning-primitive-input-simple "442"
type input "442"
type lightning-primitive-input-simple "44"
type input "44"
type lightning-primitive-input-simple "443"
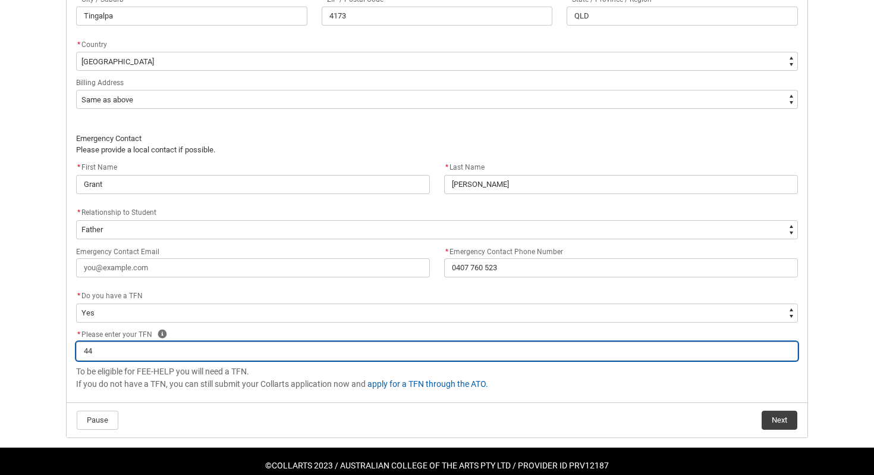
type input "443"
type lightning-primitive-input-simple "443"
type input "443"
type lightning-primitive-input-simple "443 4"
type input "443 4"
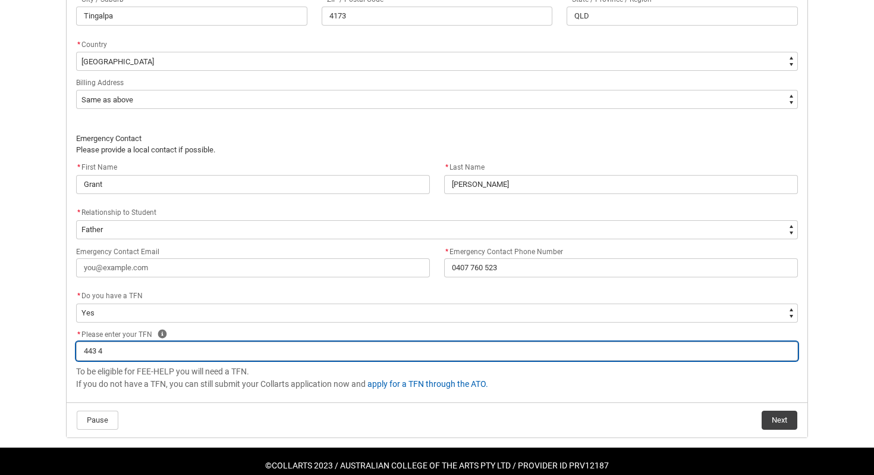
type lightning-primitive-input-simple "443 47"
type input "443 47"
type lightning-primitive-input-simple "443 471"
type input "443 471"
type lightning-primitive-input-simple "443 471"
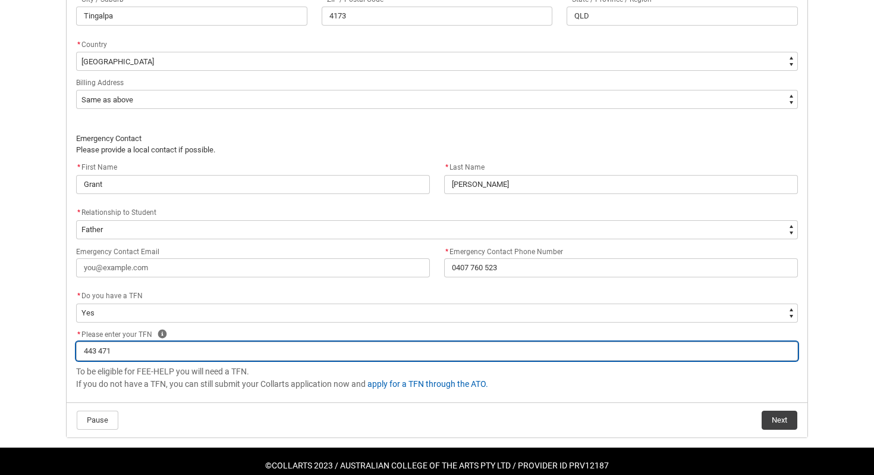
type input "443 471"
type lightning-primitive-input-simple "443 471 7"
type input "443 471 7"
type lightning-primitive-input-simple "443 471 74"
type input "443 471 74"
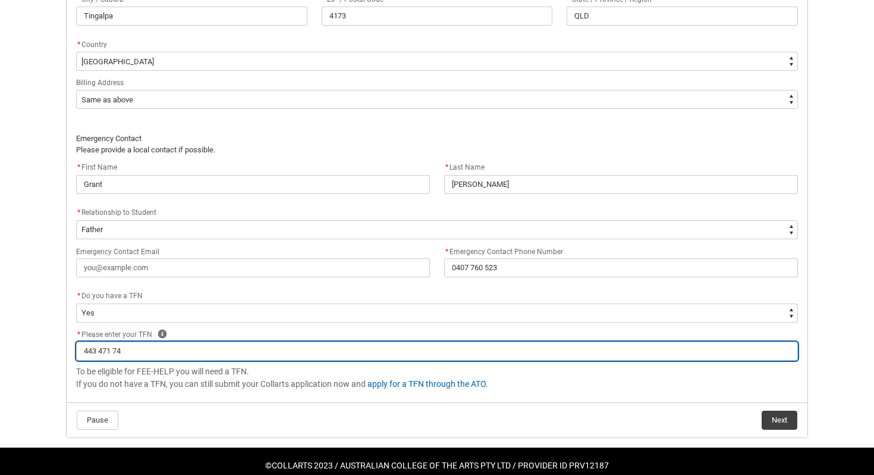
type lightning-primitive-input-simple "443 471 742"
type input "443 471 742"
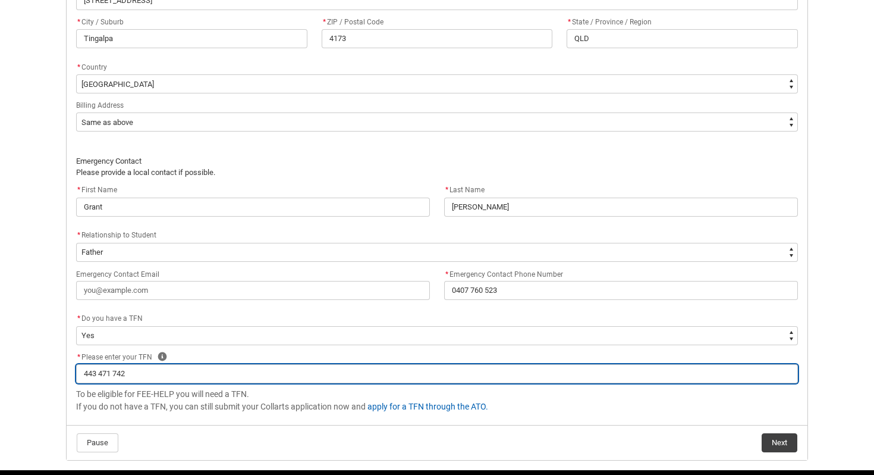
scroll to position [800, 0]
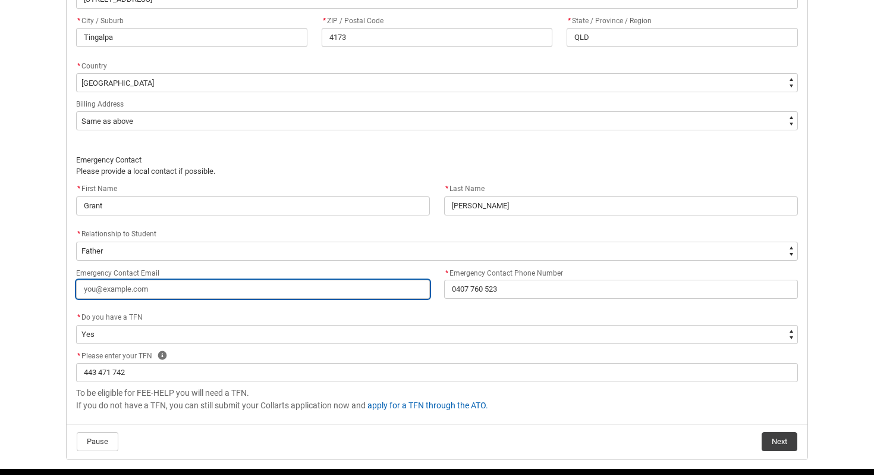
click at [360, 288] on input "Emergency Contact Email" at bounding box center [253, 289] width 354 height 19
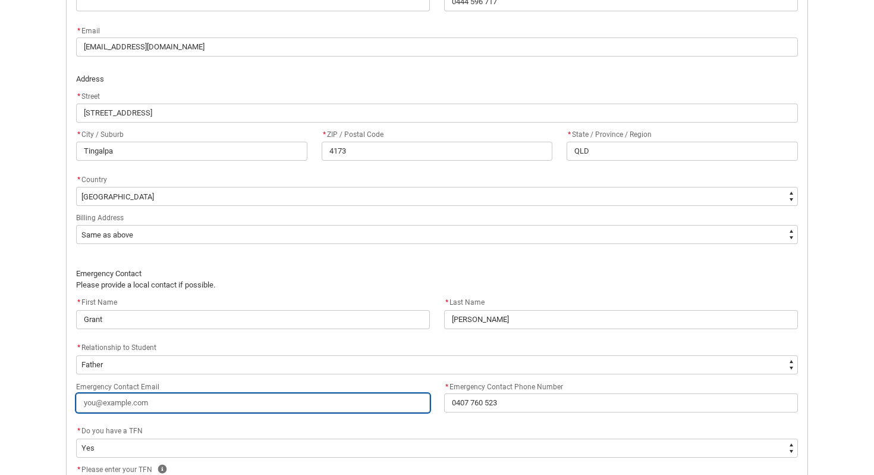
scroll to position [691, 0]
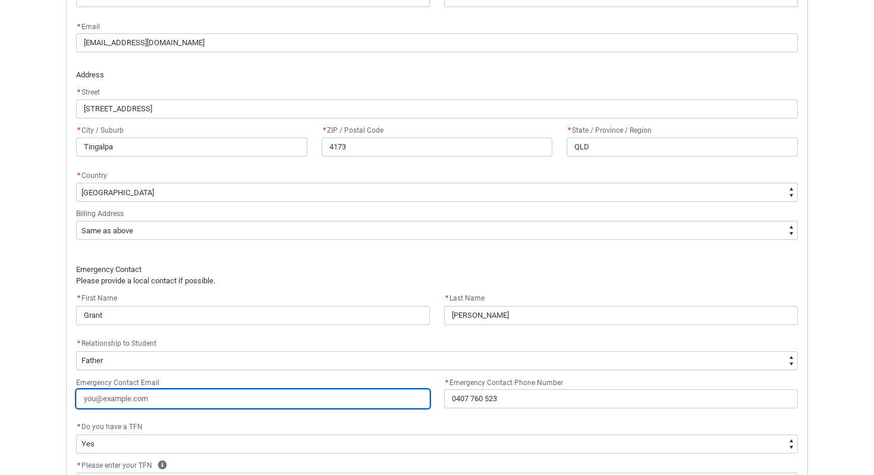
type lightning-primitive-input-simple "g"
type input "g"
type lightning-primitive-input-simple "gr"
type input "gr"
type lightning-primitive-input-simple "g"
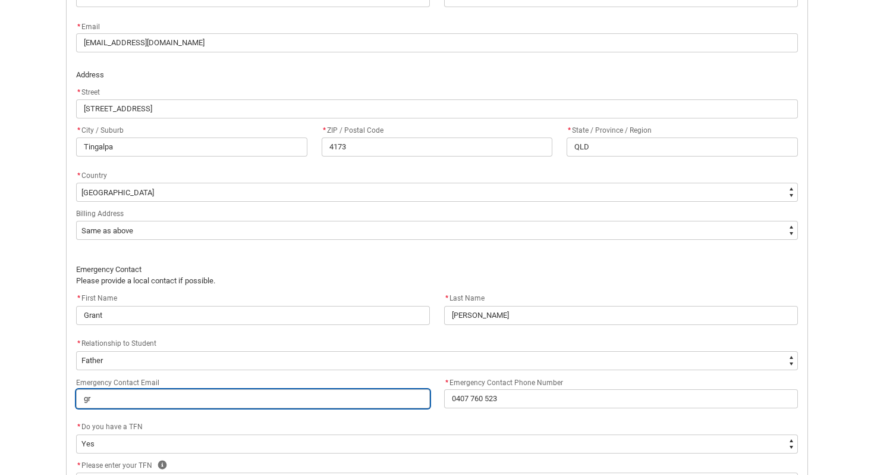
type input "g"
type lightning-primitive-input-simple "G"
type input "G"
type lightning-primitive-input-simple "Gr"
type input "Gr"
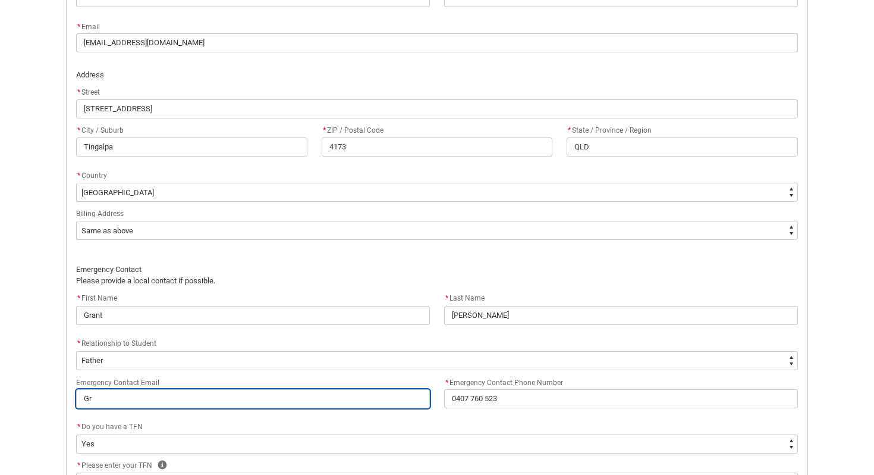
type lightning-primitive-input-simple "Gra"
type input "Gra"
type lightning-primitive-input-simple "Gran"
type input "Gran"
type lightning-primitive-input-simple "Grant"
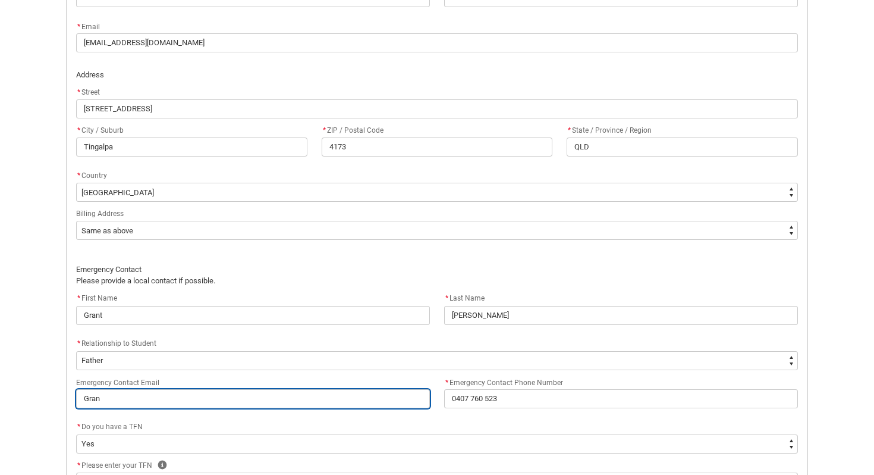
type input "Grant"
type lightning-primitive-input-simple "Granth"
type input "Granth"
type lightning-primitive-input-simple "Granthu"
type input "Granthu"
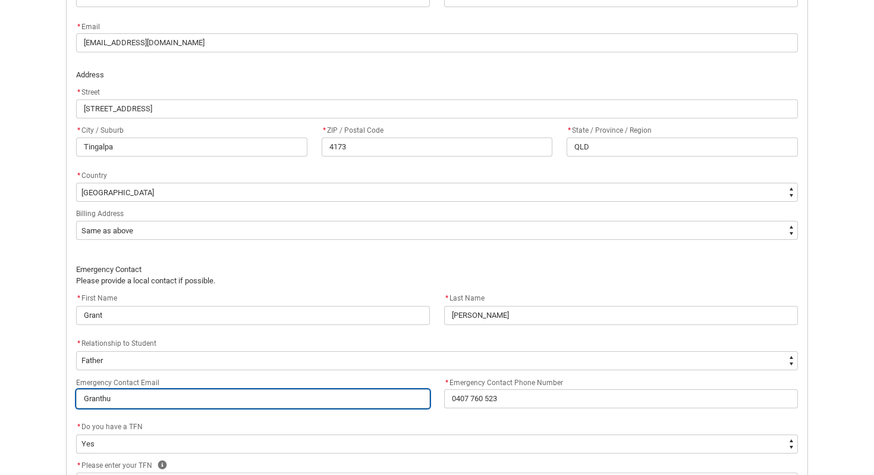
type lightning-primitive-input-simple "Granthug"
type input "Granthug"
type lightning-primitive-input-simple "Granthugh"
type input "Granthugh"
type lightning-primitive-input-simple "Granthughe"
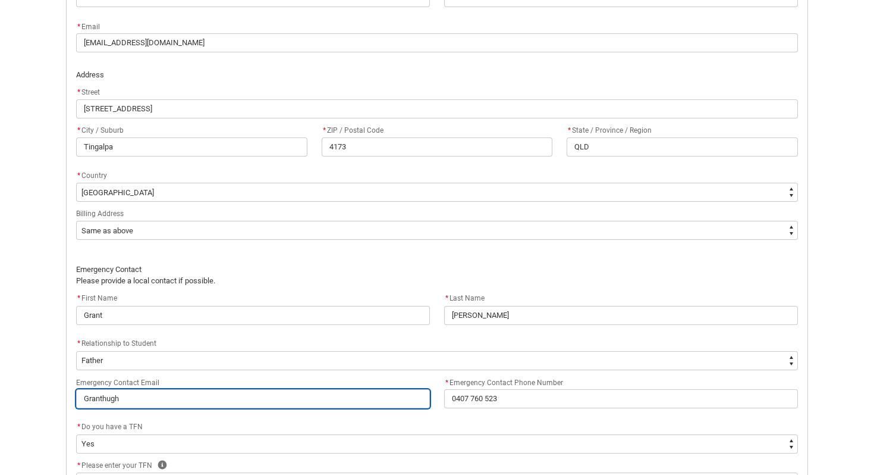
type input "Granthughe"
type lightning-primitive-input-simple "Granthughes"
type input "Granthughes"
type lightning-primitive-input-simple "Granthughes1"
type input "Granthughes1"
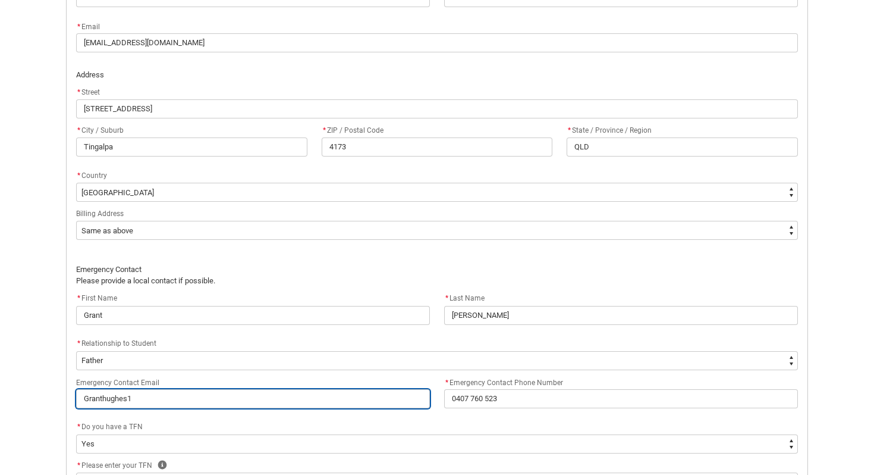
type lightning-primitive-input-simple "Granthughes14"
type input "Granthughes14"
type lightning-primitive-input-simple "Granthughes144"
type input "Granthughes144"
type lightning-primitive-input-simple "Granthughes1440"
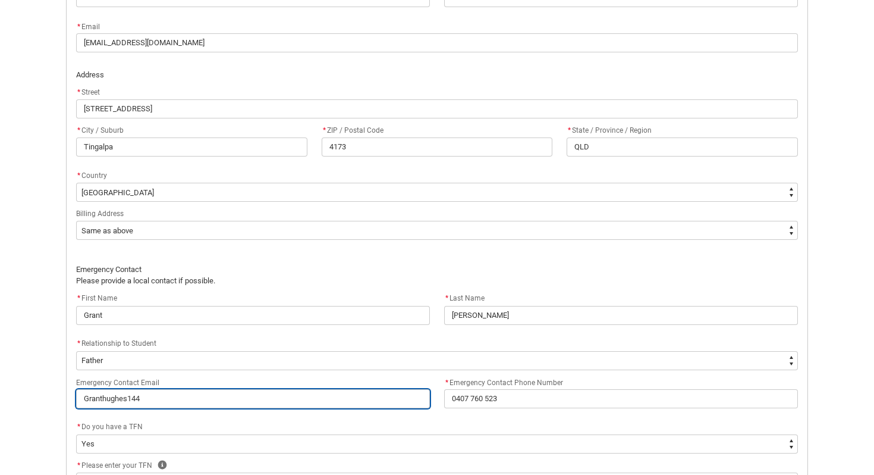
type input "Granthughes1440"
type lightning-primitive-input-simple "Granthughes14403"
type input "Granthughes14403"
type lightning-primitive-input-simple "Granthughes14403@"
type input "Granthughes14403@"
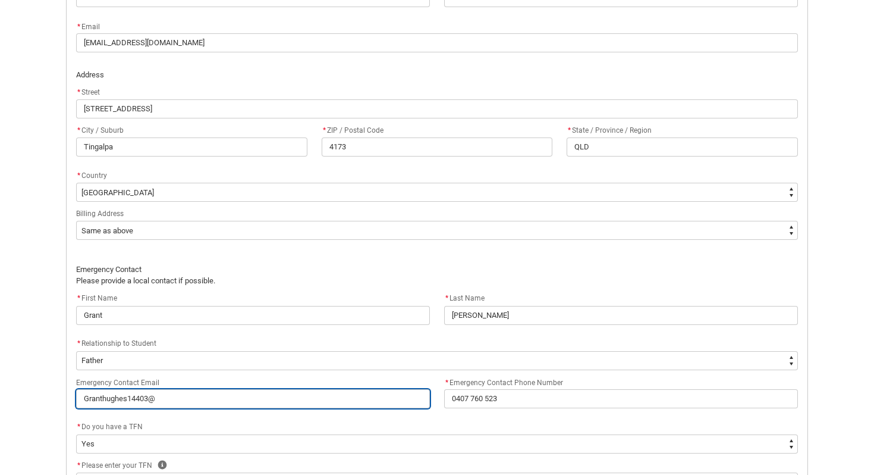
type lightning-primitive-input-simple "Granthughes14403@g"
type input "Granthughes14403@g"
type lightning-primitive-input-simple "Granthughes14403@gm"
type input "Granthughes14403@gm"
type lightning-primitive-input-simple "Granthughes14403@gma"
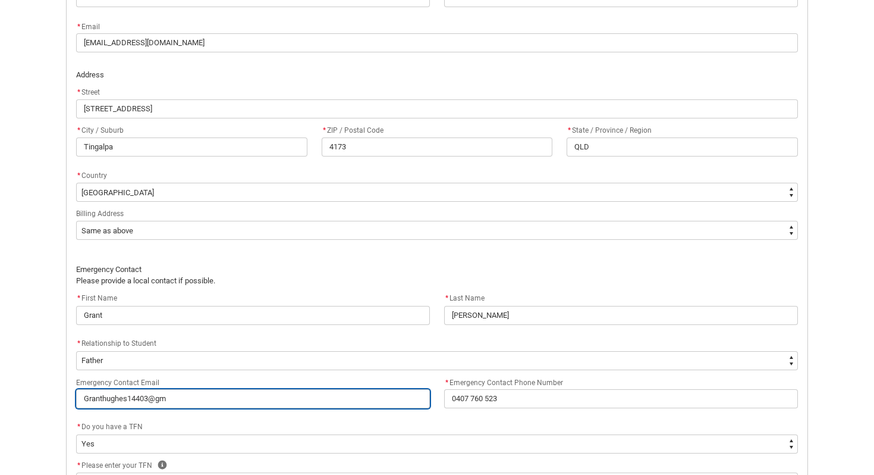
type input "Granthughes14403@gma"
type lightning-primitive-input-simple "Granthughes14403@gmai"
type input "Granthughes14403@gmai"
type lightning-primitive-input-simple "[EMAIL_ADDRESS]"
type input "[EMAIL_ADDRESS]"
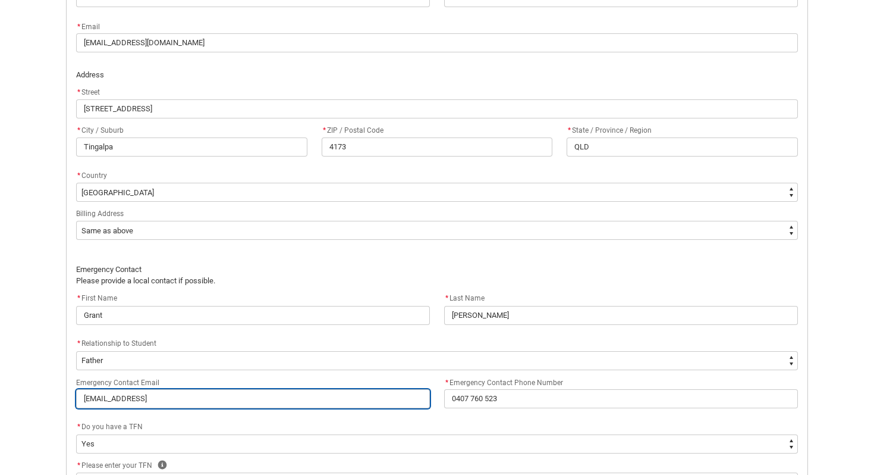
type lightning-primitive-input-simple "[EMAIL_ADDRESS]."
type input "[EMAIL_ADDRESS]."
type lightning-primitive-input-simple "Granthughes14403@gmail.c"
type input "Granthughes14403@gmail.c"
type lightning-primitive-input-simple "[EMAIL_ADDRESS][DOMAIN_NAME]"
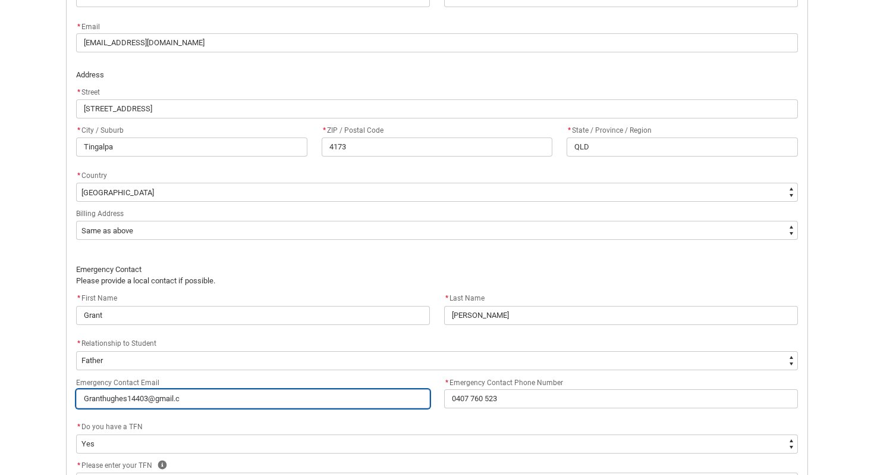
type input "[EMAIL_ADDRESS][DOMAIN_NAME]"
type lightning-primitive-input-simple "[EMAIL_ADDRESS][DOMAIN_NAME]"
type input "[EMAIL_ADDRESS][DOMAIN_NAME]"
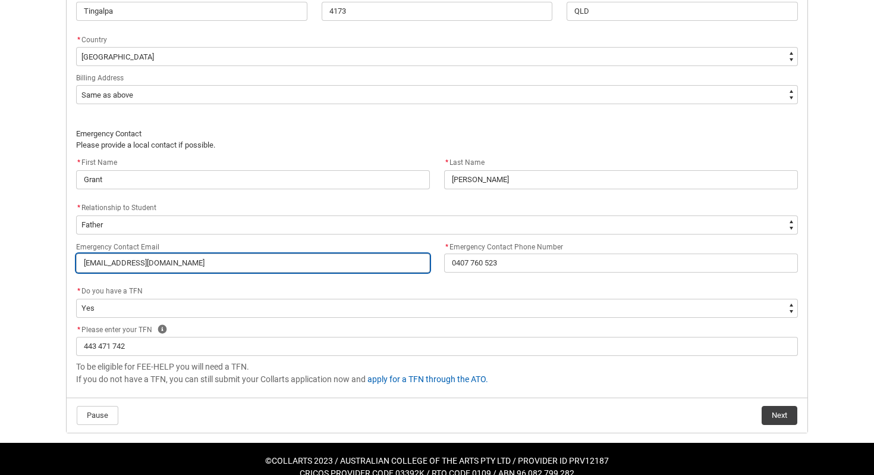
scroll to position [842, 0]
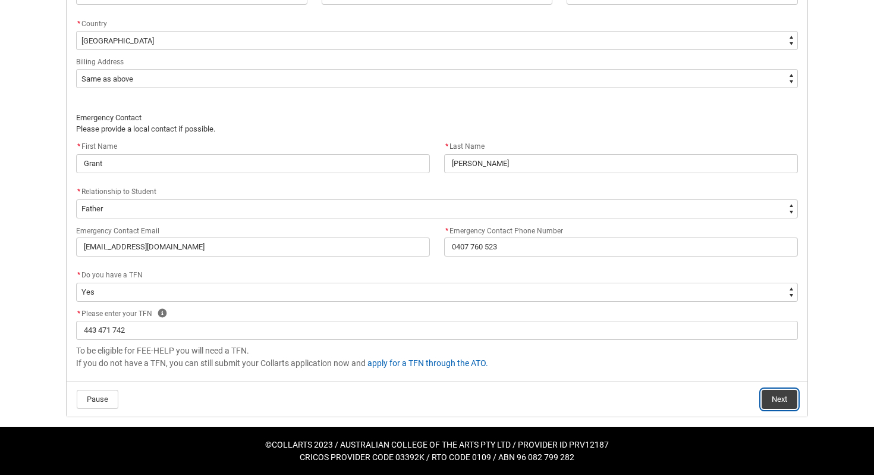
click at [776, 398] on button "Next" at bounding box center [780, 399] width 36 height 19
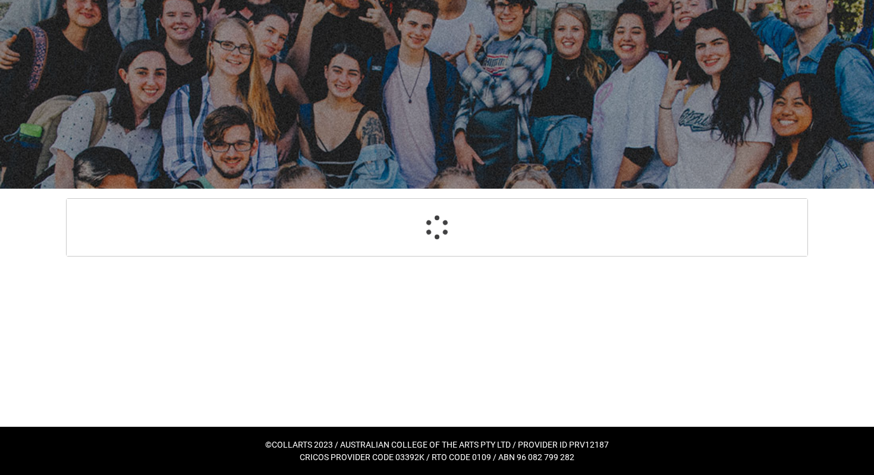
scroll to position [854, 0]
select select "GenderOptions.[DEMOGRAPHIC_DATA]"
select select "MailingCountry_Options.1101"
select select "BillingAddressOption_Same"
select select "EmergencyContact_RelationshipOptions.Father"
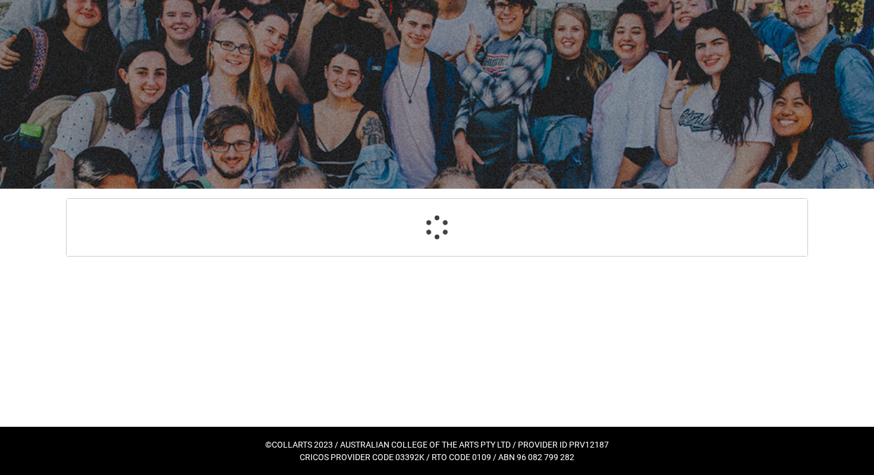
select select "Choice_Yes"
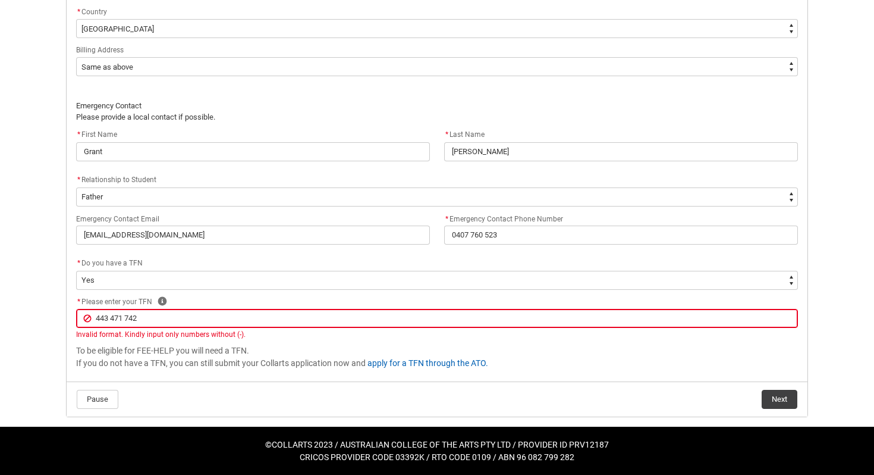
click at [112, 318] on input "443 471 742" at bounding box center [437, 318] width 722 height 19
type lightning-primitive-input-simple "443471 742"
type input "443471 742"
click at [127, 319] on input "443471 742" at bounding box center [437, 318] width 722 height 19
type lightning-primitive-input-simple "443471742"
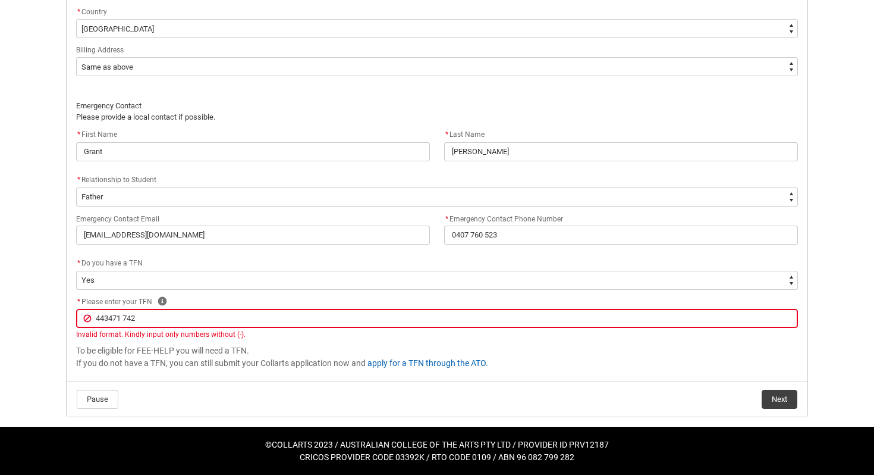
type input "443471742"
click at [780, 400] on button "Next" at bounding box center [780, 399] width 36 height 19
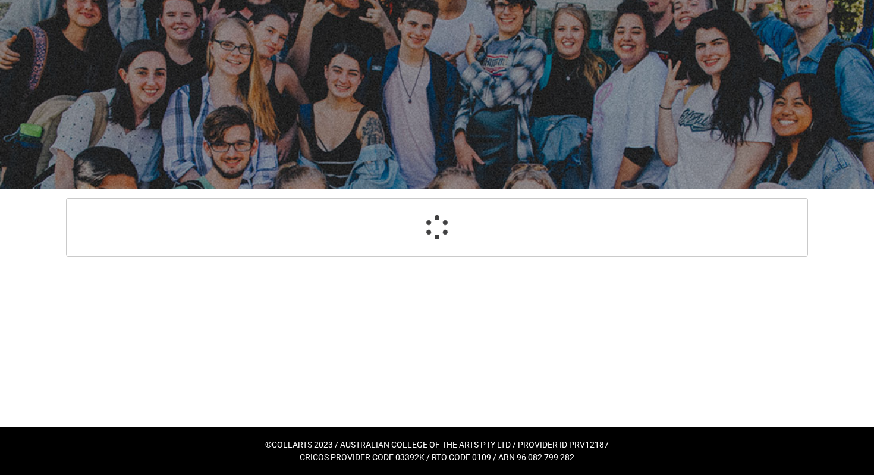
select select "Payment_Type_FEE_HELP"
select select "Study_Mode_FullTime"
select select "StudyMethod_Online"
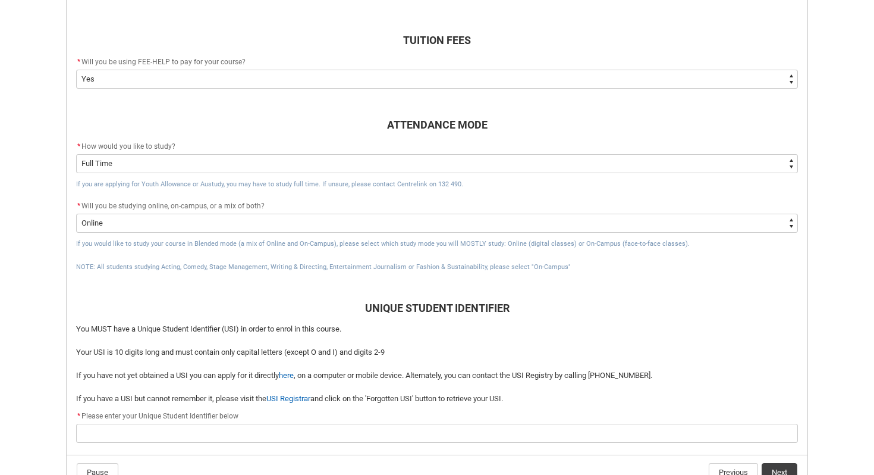
scroll to position [442, 0]
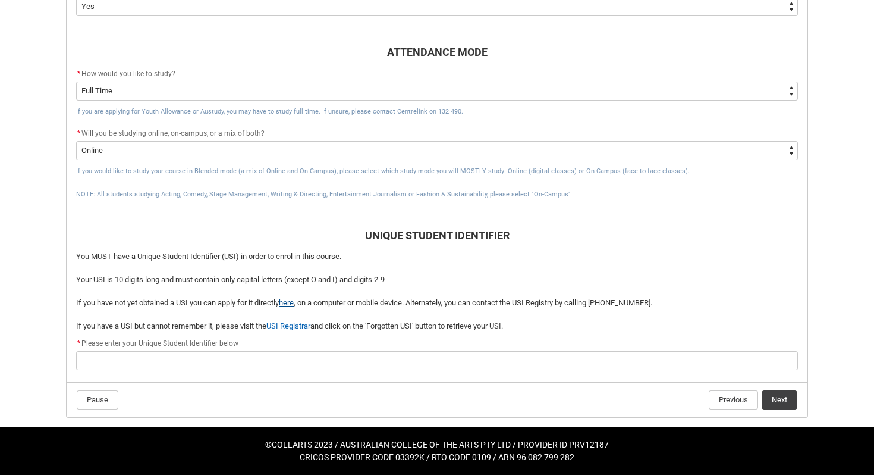
click at [293, 303] on link "here" at bounding box center [286, 302] width 15 height 9
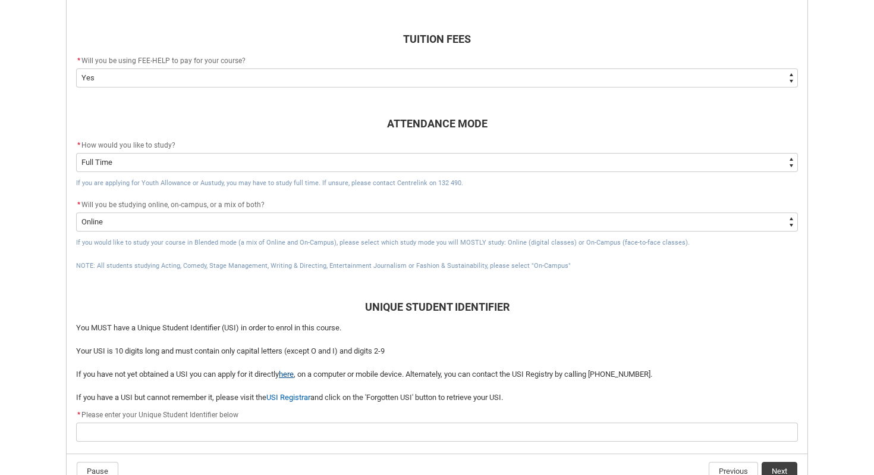
scroll to position [378, 0]
